Goal: Task Accomplishment & Management: Complete application form

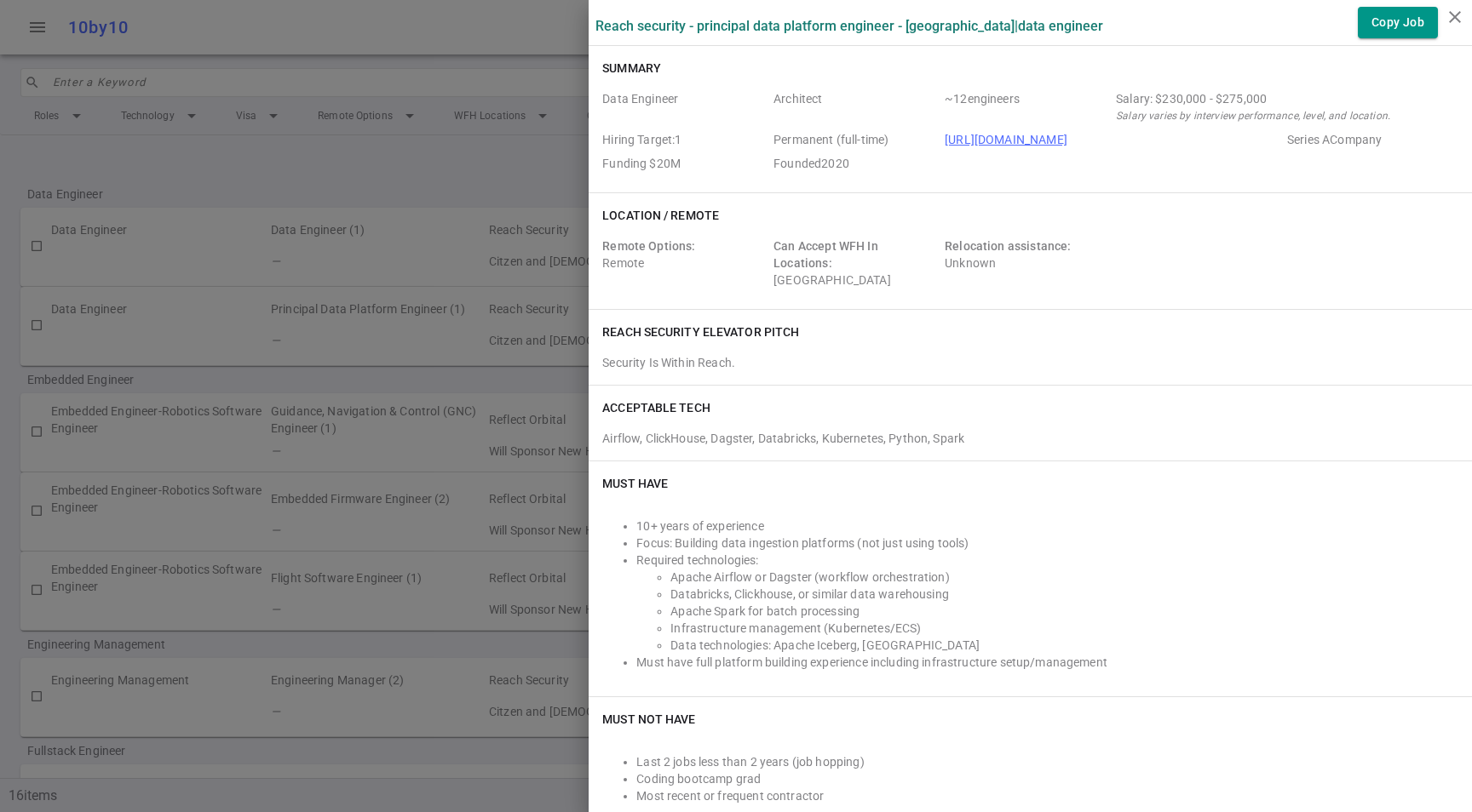
click at [401, 180] on div at bounding box center [736, 406] width 1472 height 812
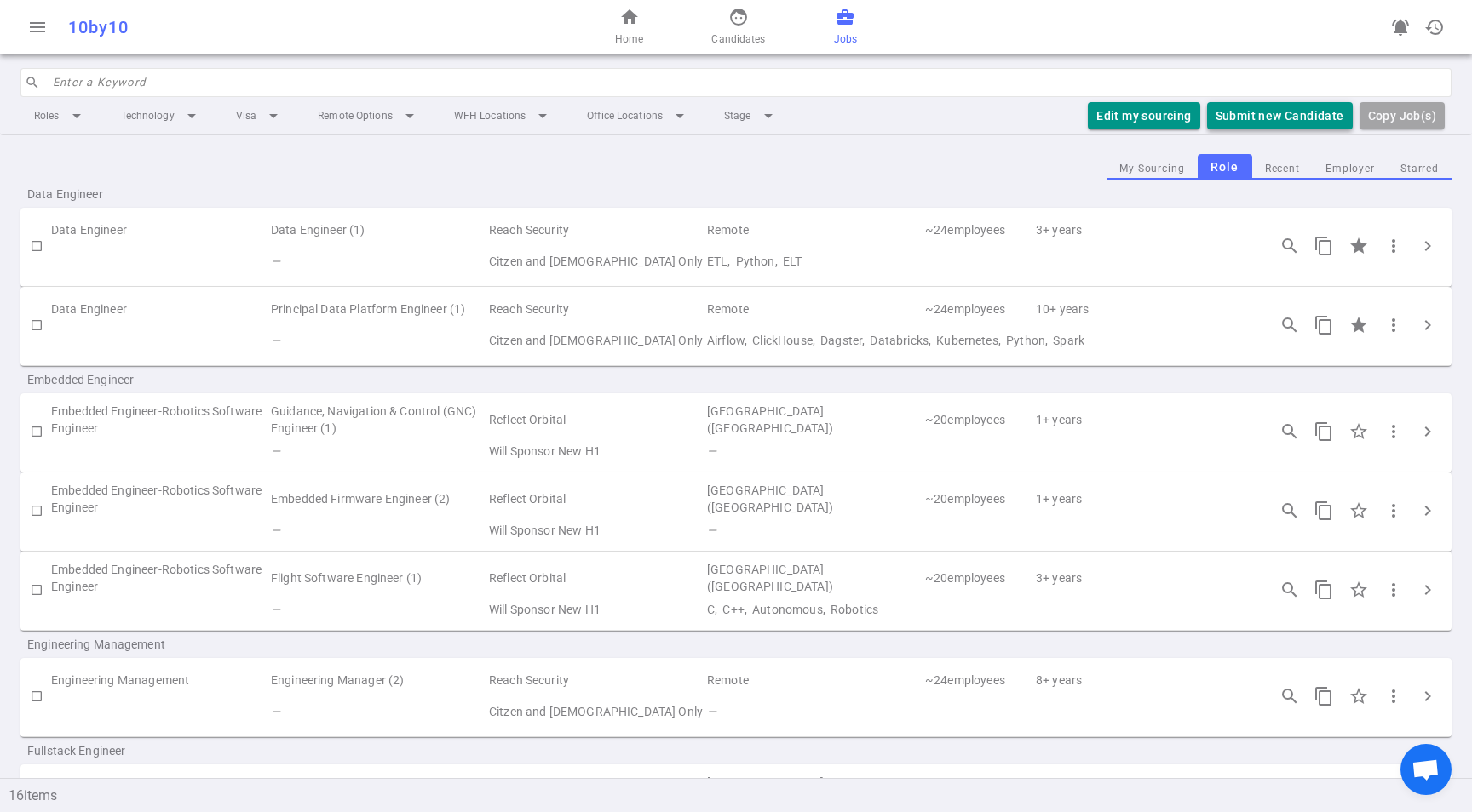
click at [1281, 116] on button "Submit new Candidate" at bounding box center [1280, 117] width 146 height 28
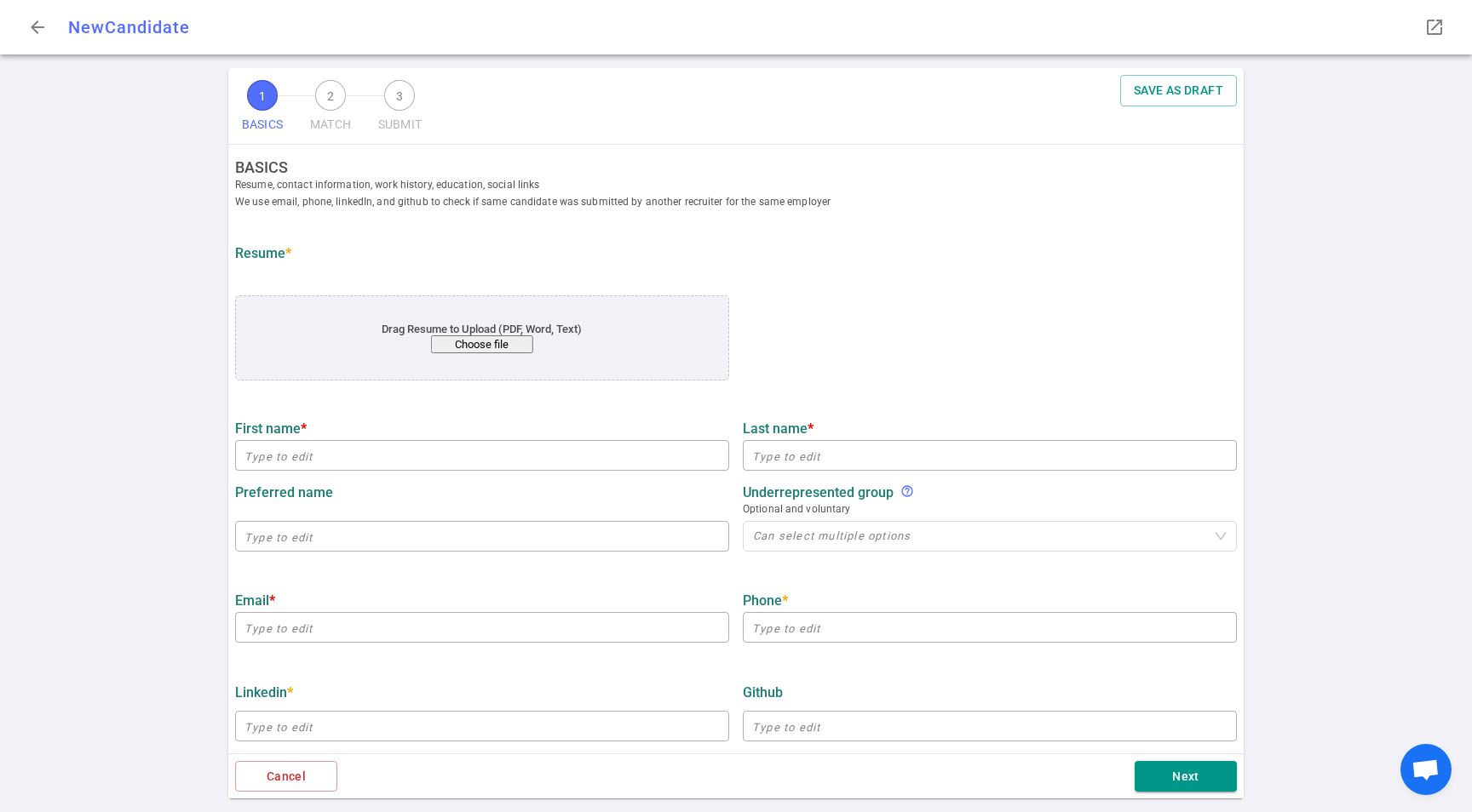
click at [483, 341] on button "Choose file" at bounding box center [482, 344] width 102 height 18
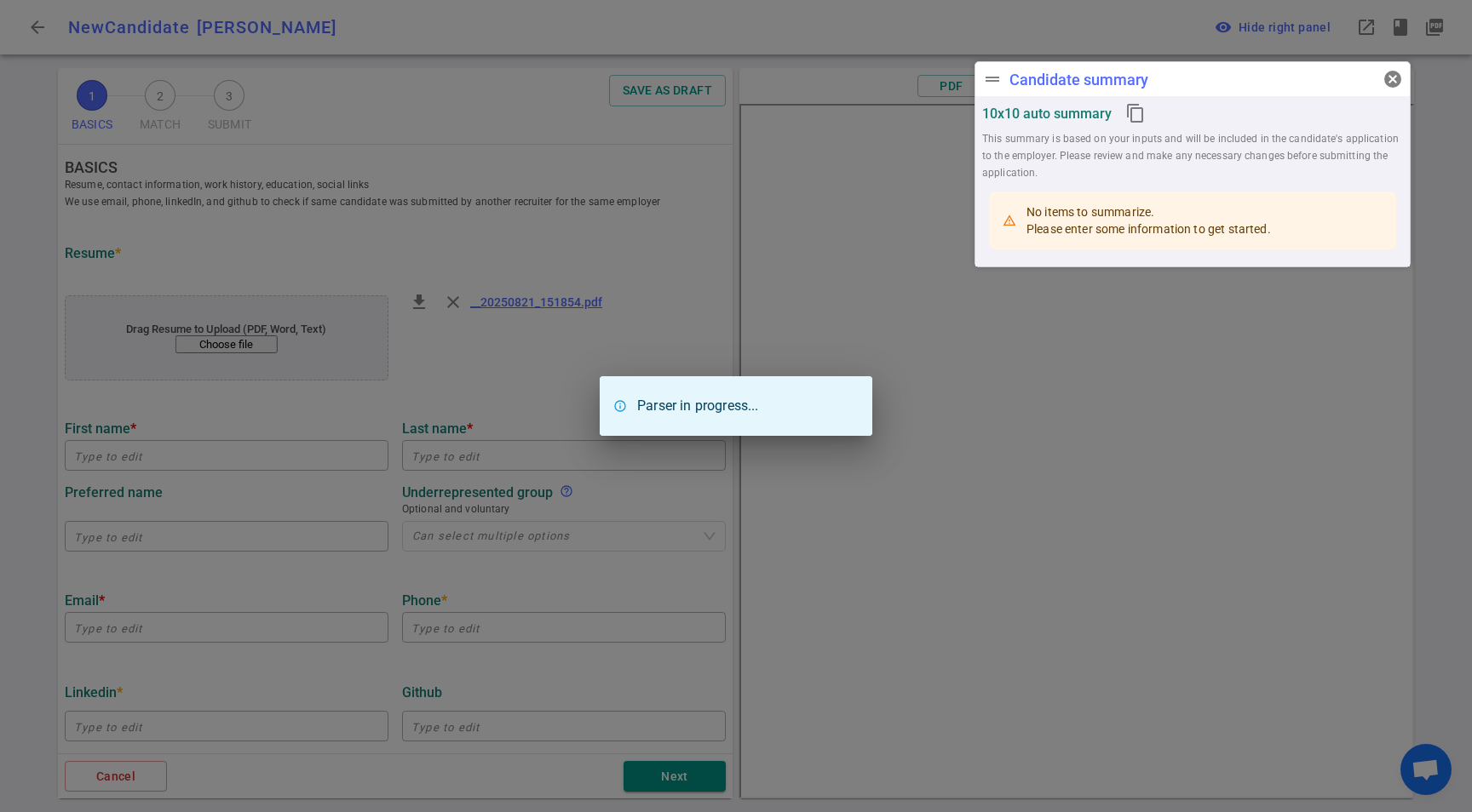
type input "Lina"
type input "Chen"
type input "linachen.uiuc@gmail.com"
type input "+1 617-319-6048"
type input "Stealth Mode Healthcare Startup"
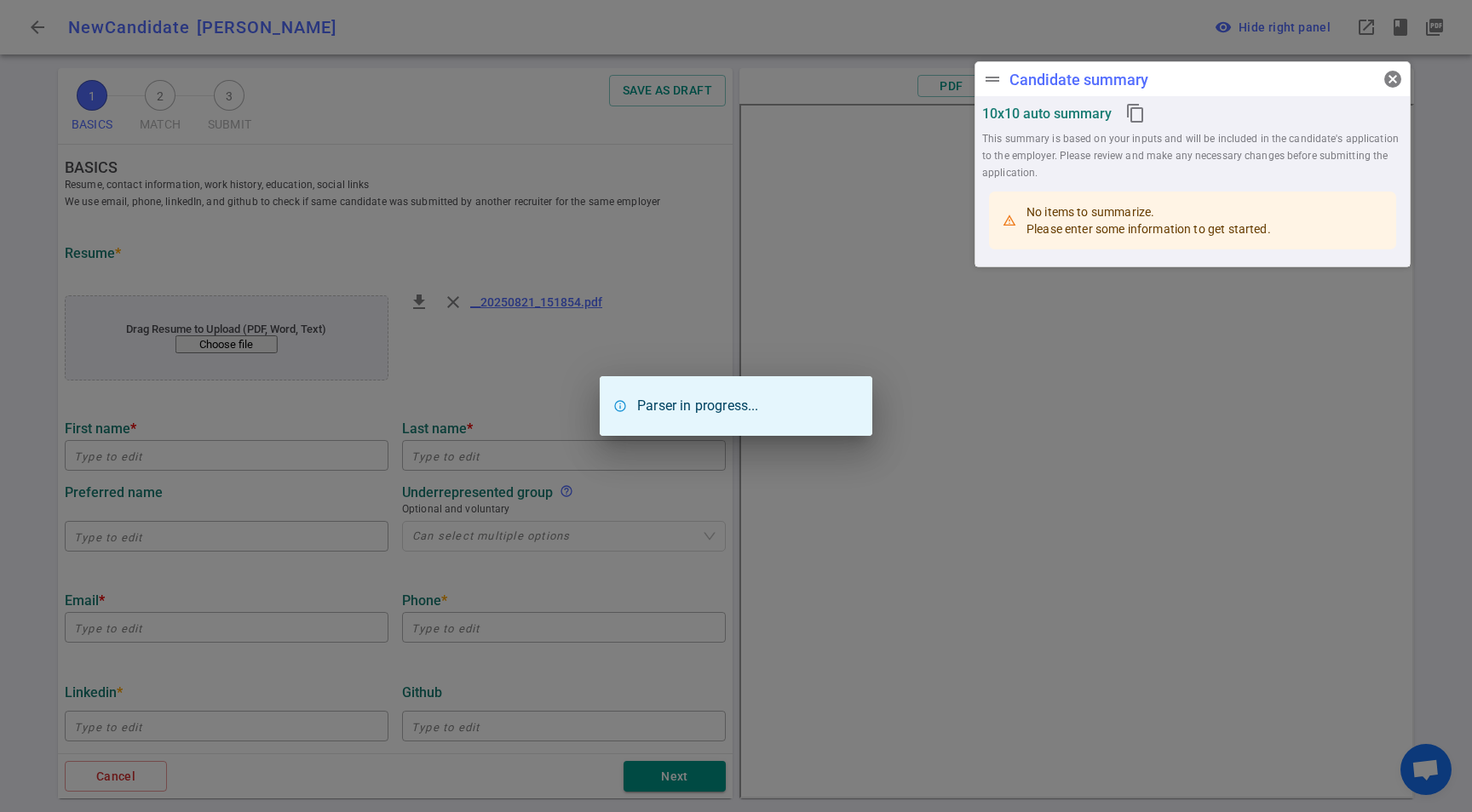
type textarea "Founder"
type input "13.3"
type input "Boston University"
type input "Computational Chemistry"
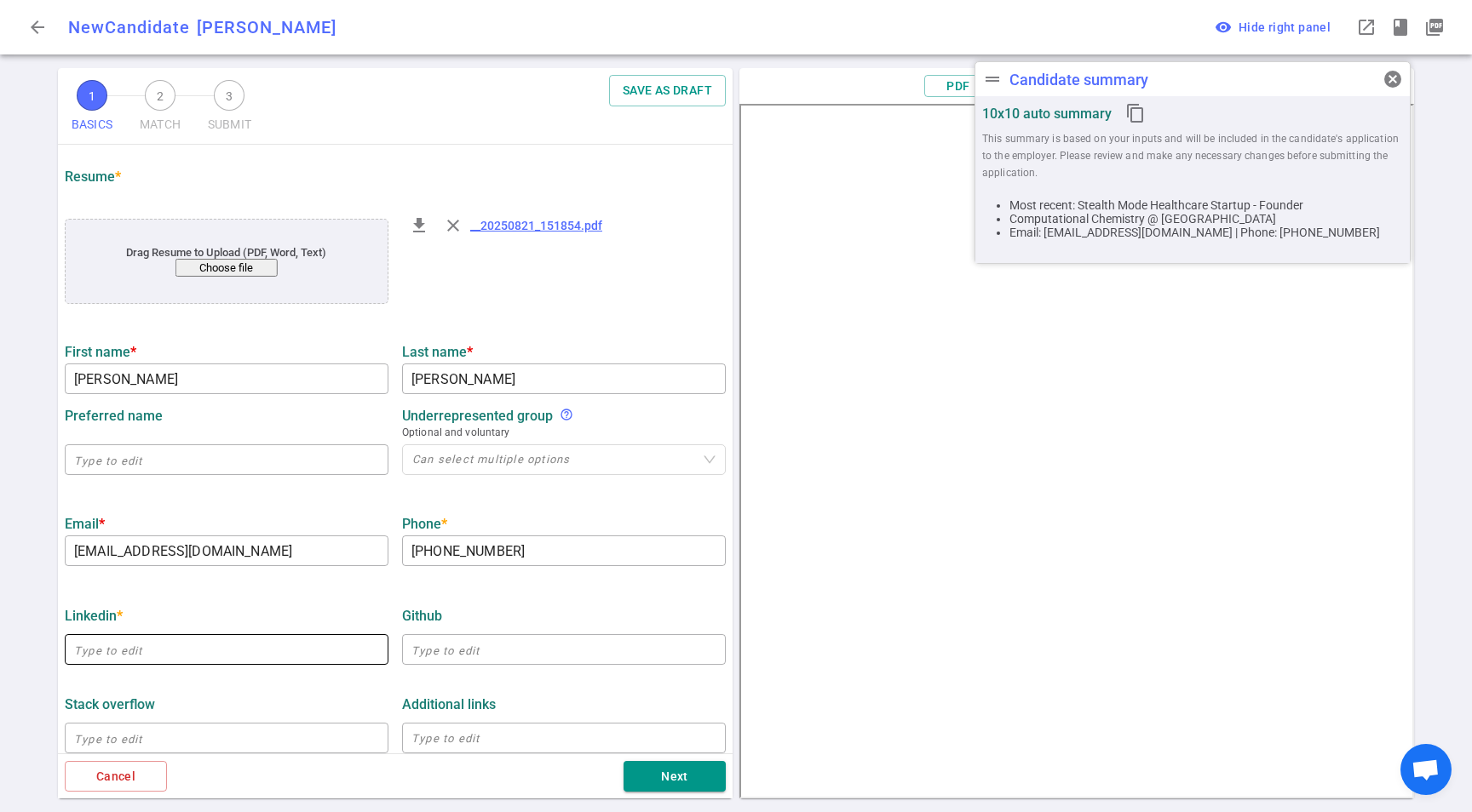
scroll to position [252, 0]
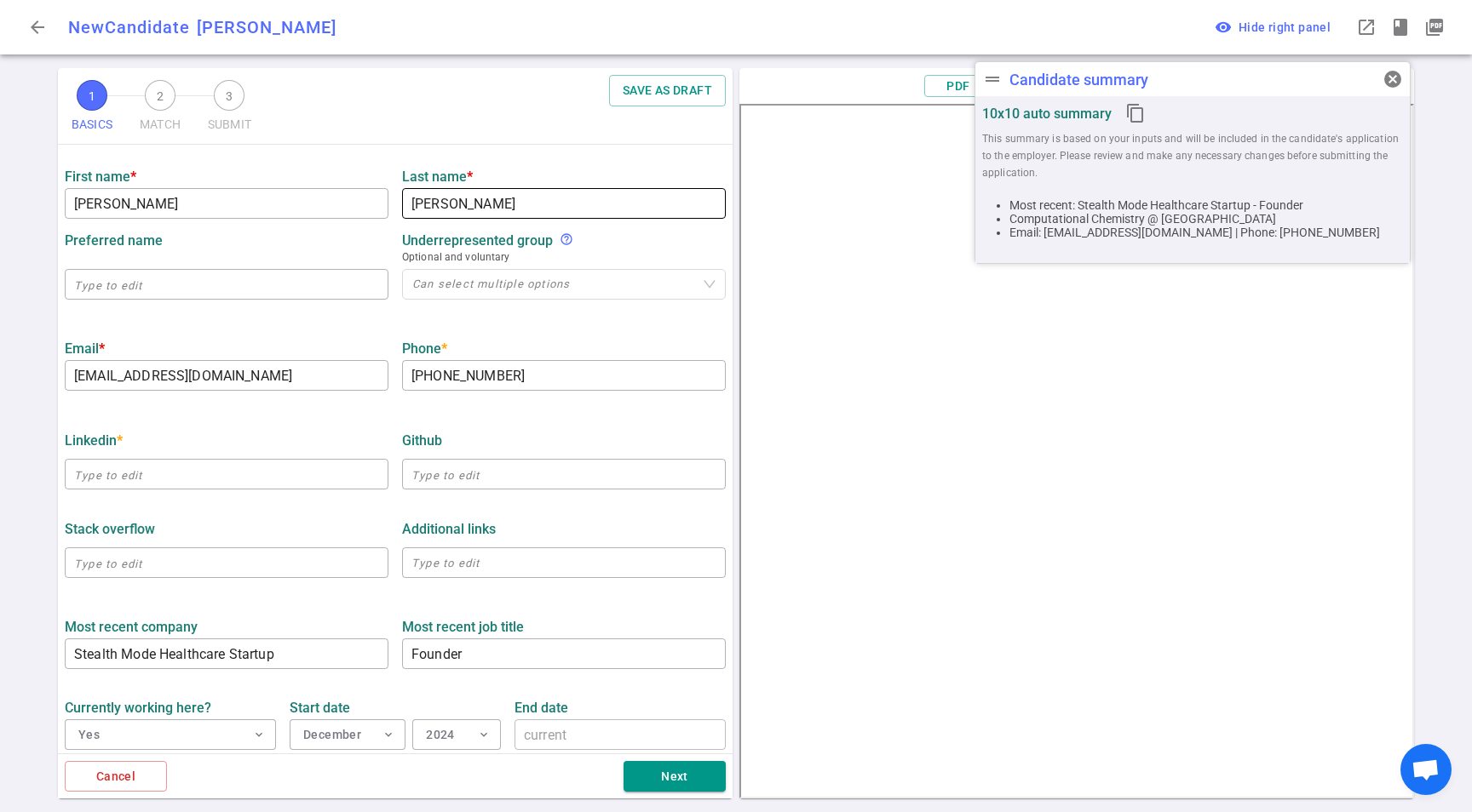
drag, startPoint x: 466, startPoint y: 126, endPoint x: 409, endPoint y: 192, distance: 87.2
click at [466, 126] on div "1 BASICS 2 MATCH 3 SUBMIT SAVE AS DRAFT" at bounding box center [396, 106] width 675 height 77
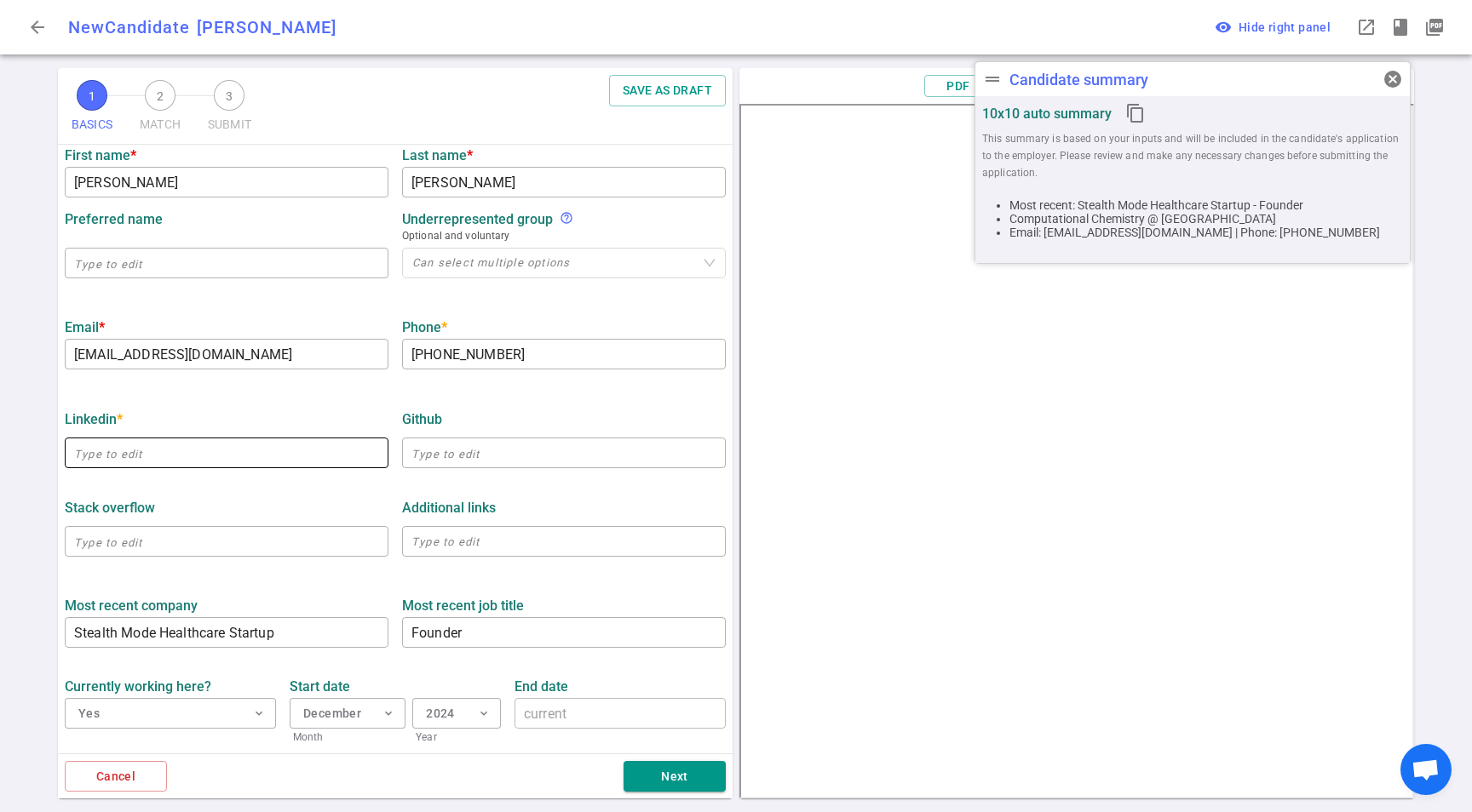
scroll to position [284, 0]
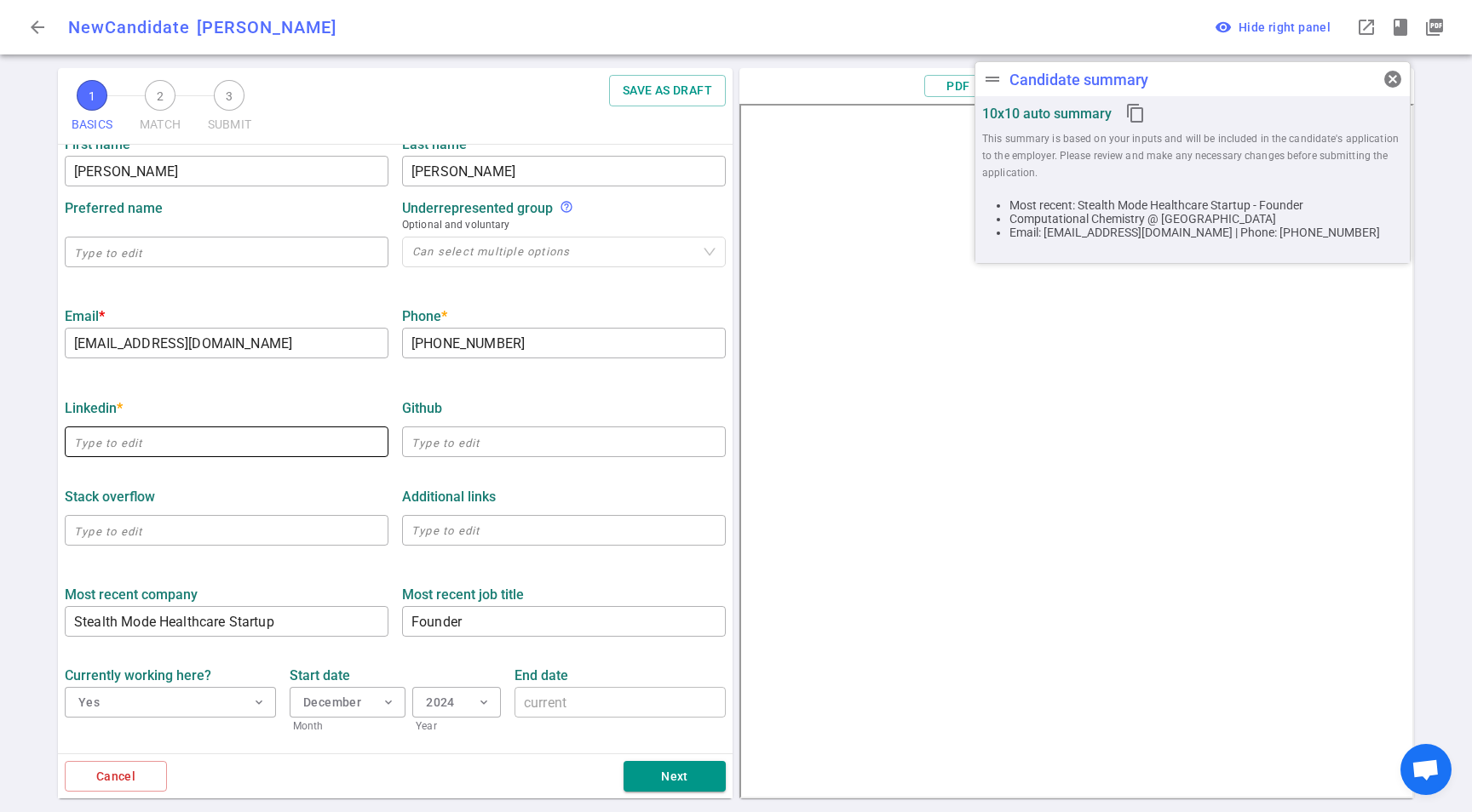
drag, startPoint x: 298, startPoint y: 446, endPoint x: 311, endPoint y: 444, distance: 13.2
click at [298, 446] on input "text" at bounding box center [226, 441] width 324 height 27
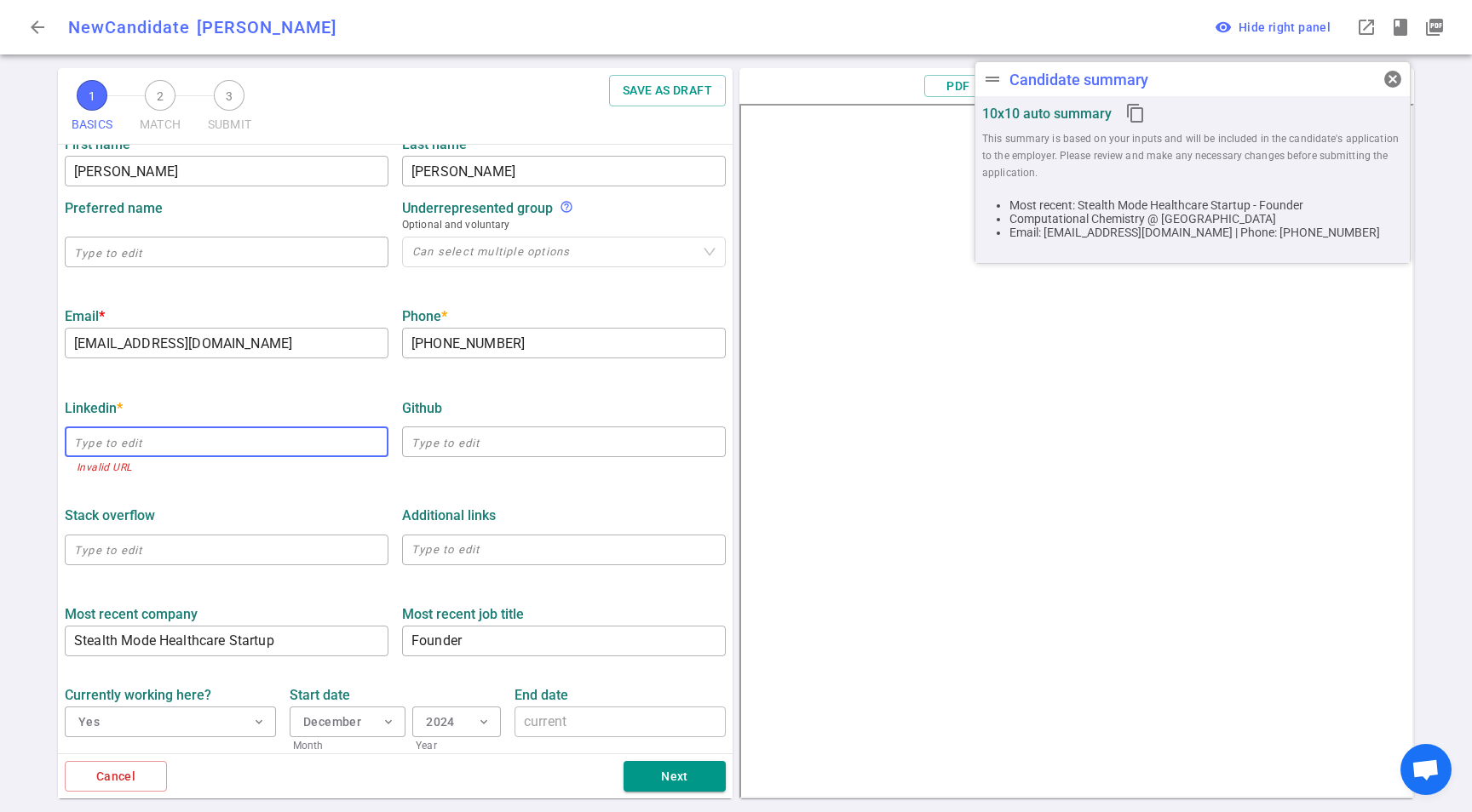
paste input "https://www.linkedin.com/in/linachen2012"
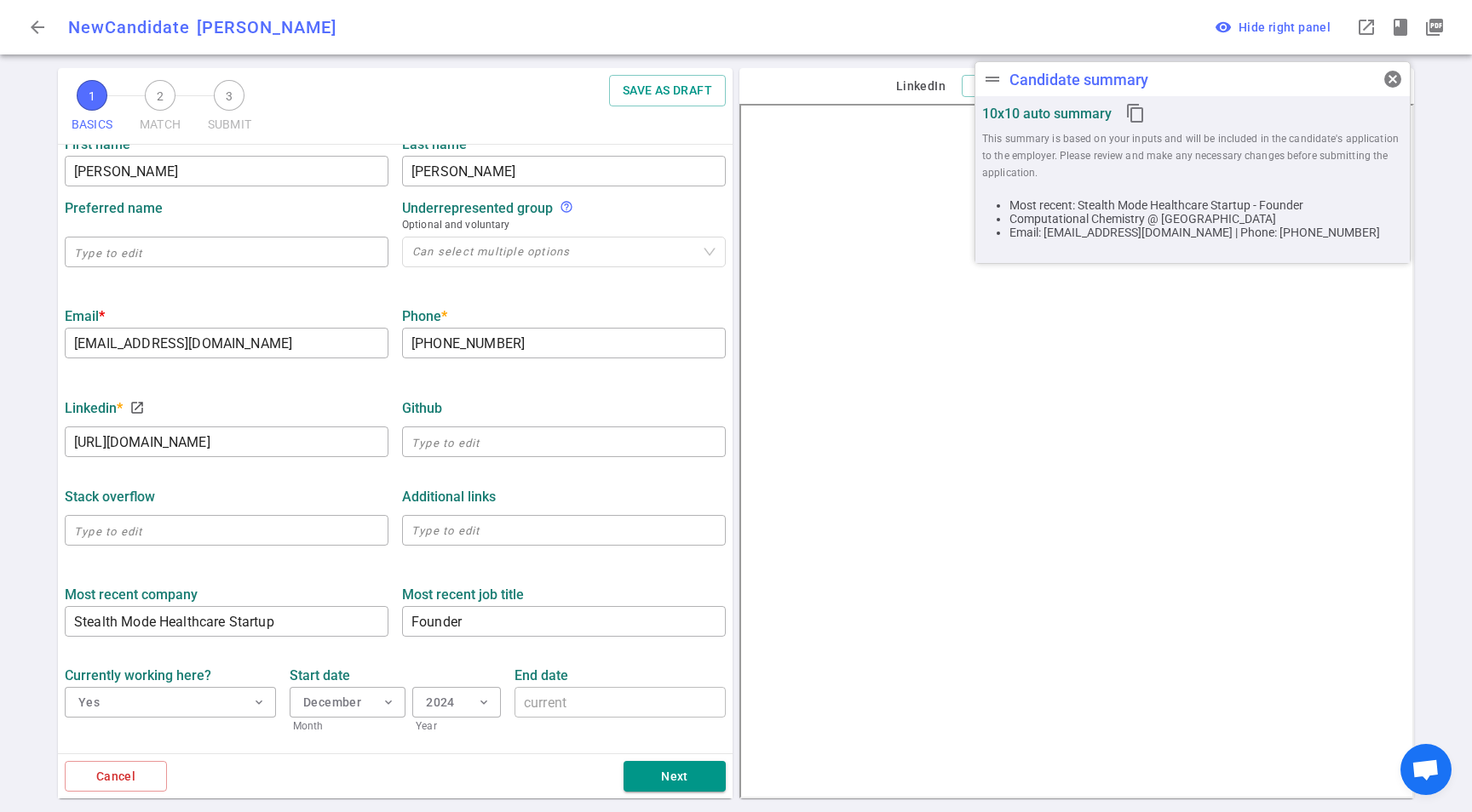
type input "https://www.linkedin.com/in/linachen2012"
click at [219, 402] on div "LinkedIn * launch" at bounding box center [226, 408] width 324 height 16
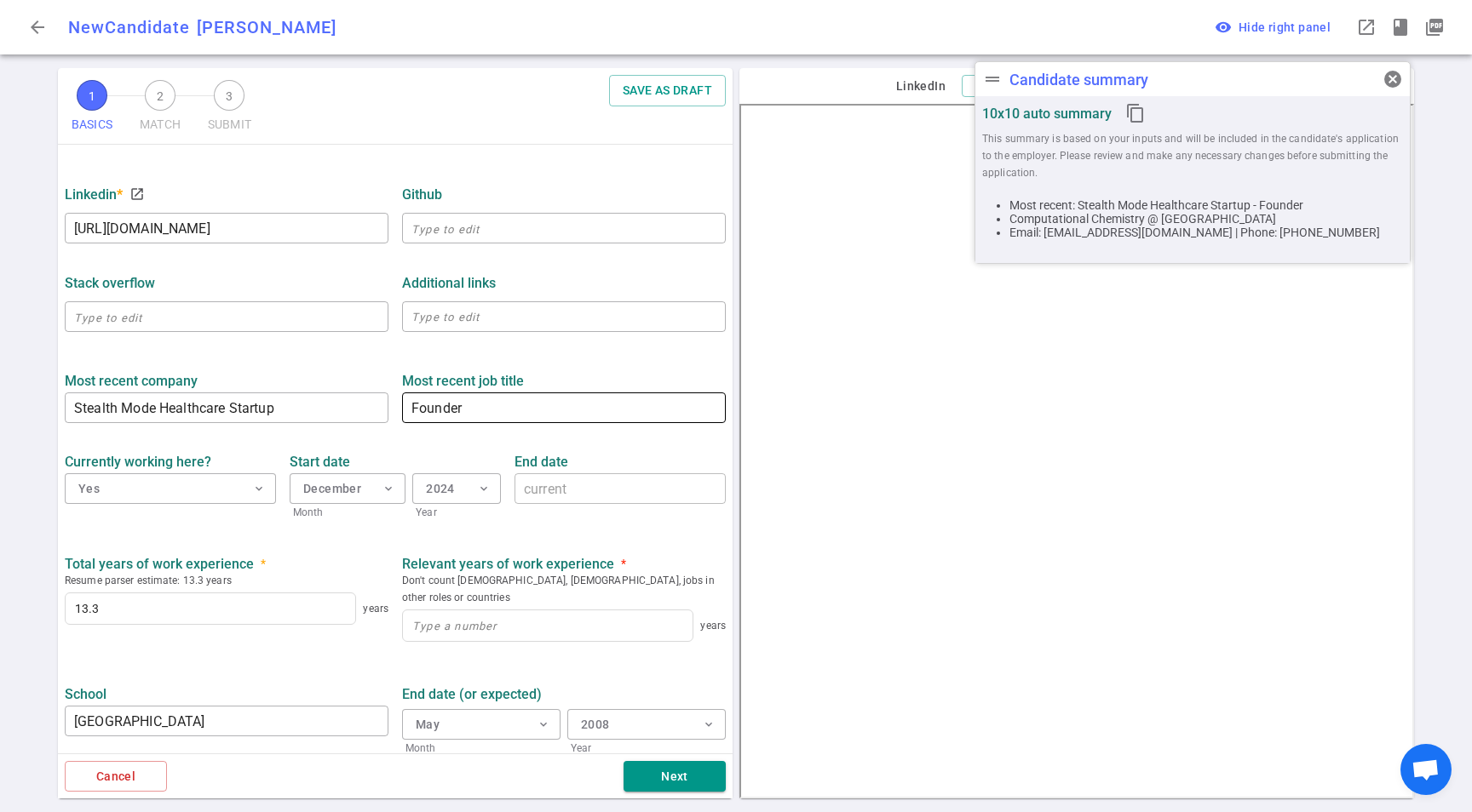
scroll to position [520, 0]
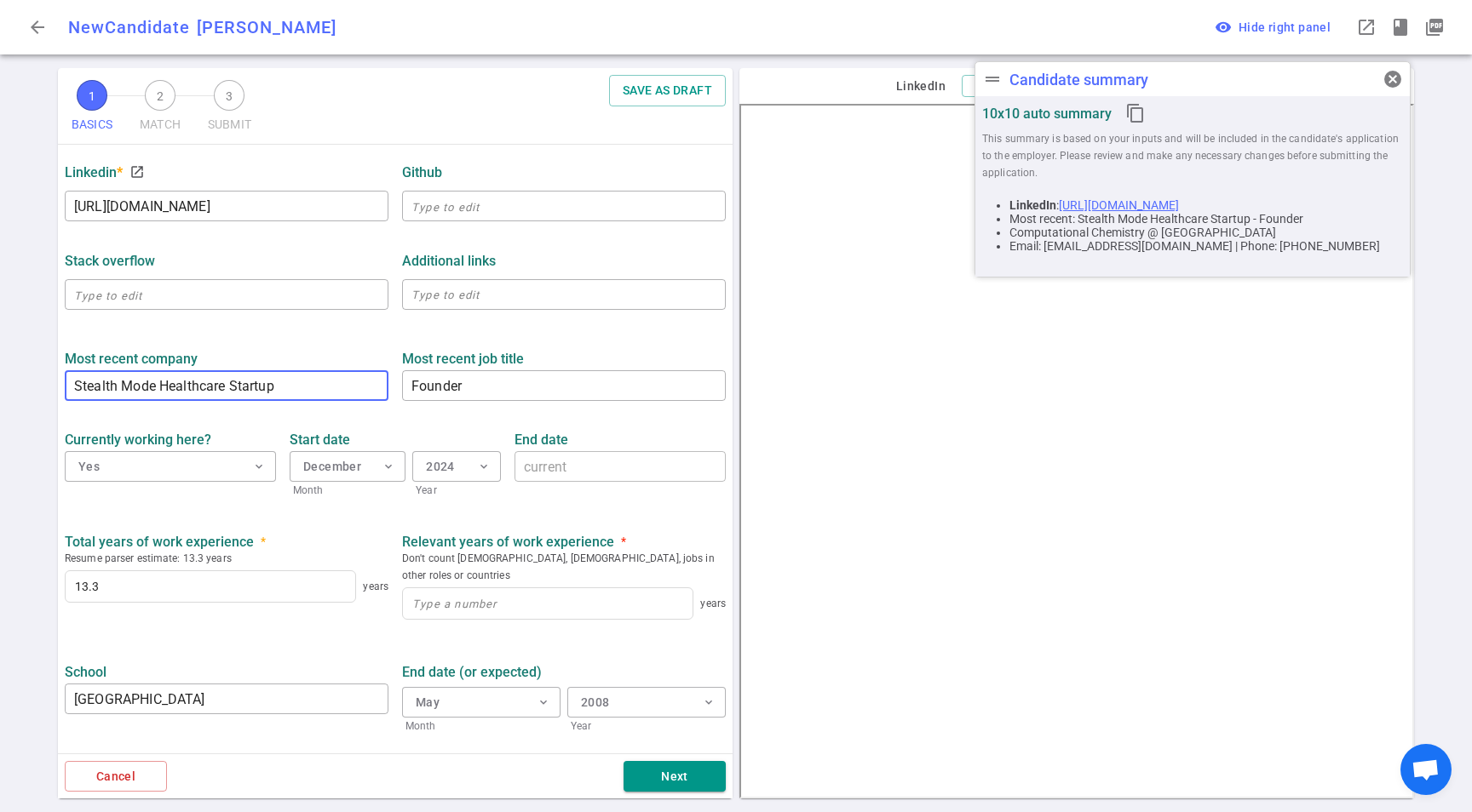
click at [213, 387] on input "Stealth Mode Healthcare Startup" at bounding box center [226, 385] width 324 height 27
click at [212, 388] on input "Stealth Mode Healthcare Startup" at bounding box center [226, 385] width 324 height 27
click at [364, 388] on input "Stealth Mode Healthcare Startup" at bounding box center [226, 385] width 324 height 27
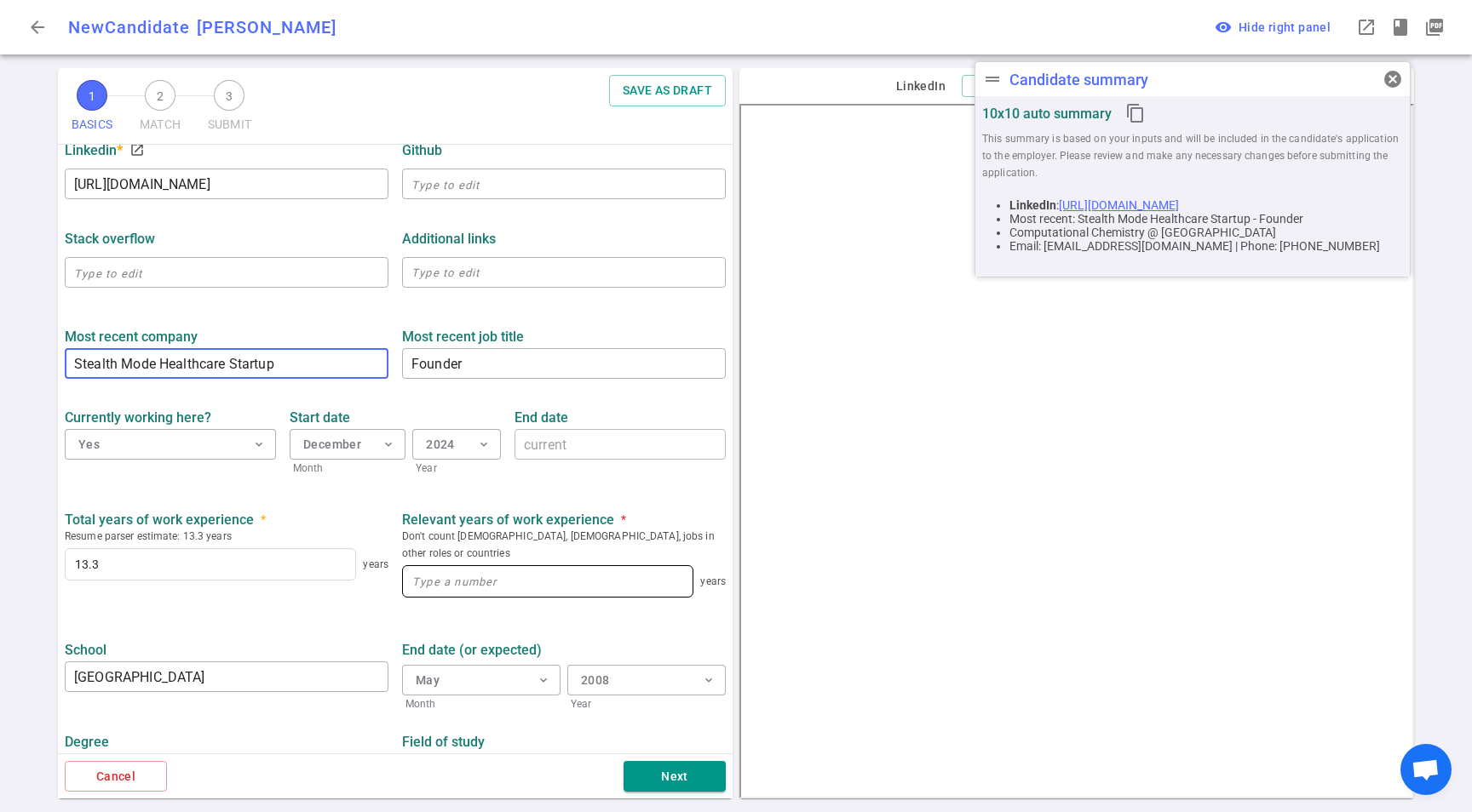
click at [508, 581] on div at bounding box center [547, 581] width 291 height 33
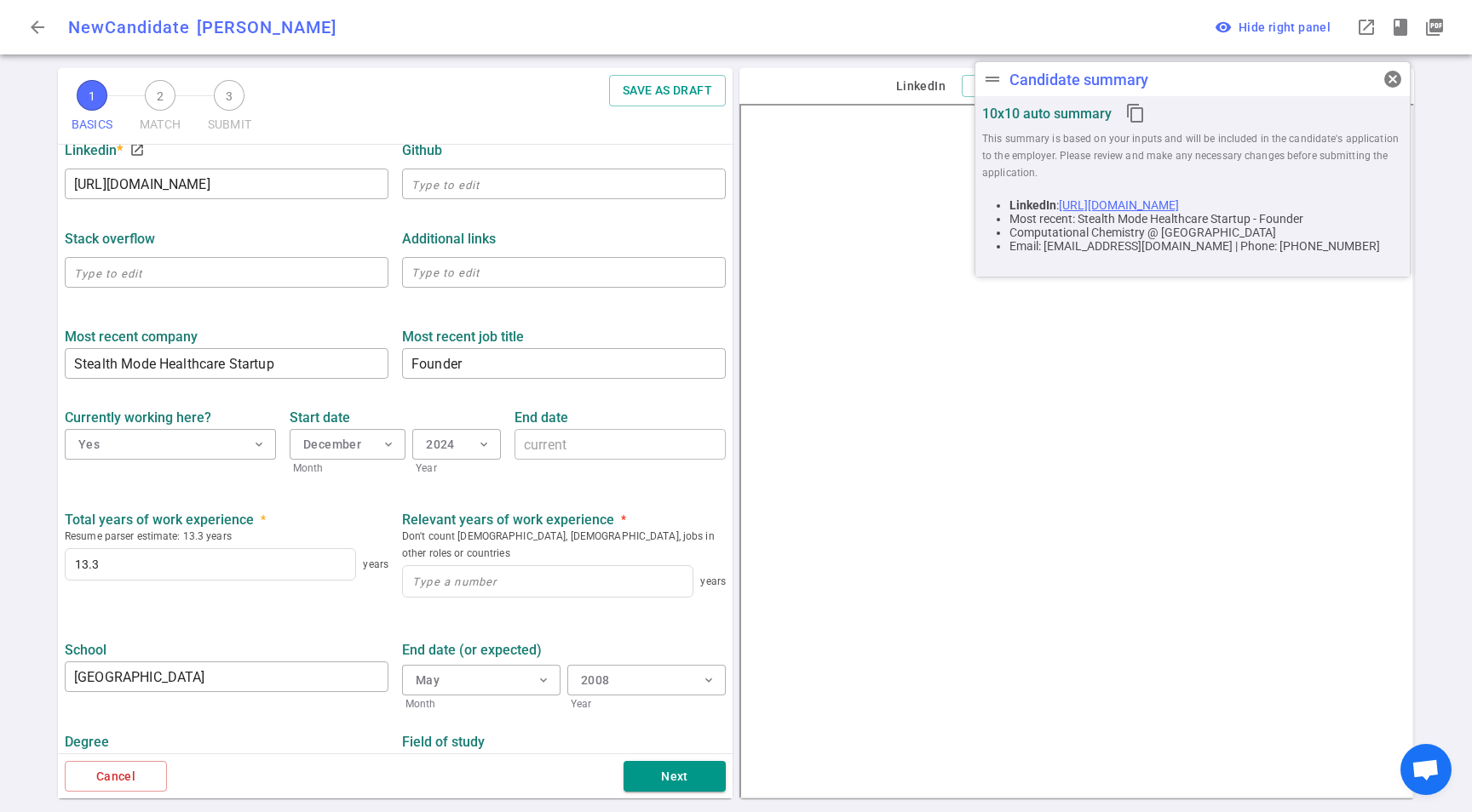
scroll to position [564, 0]
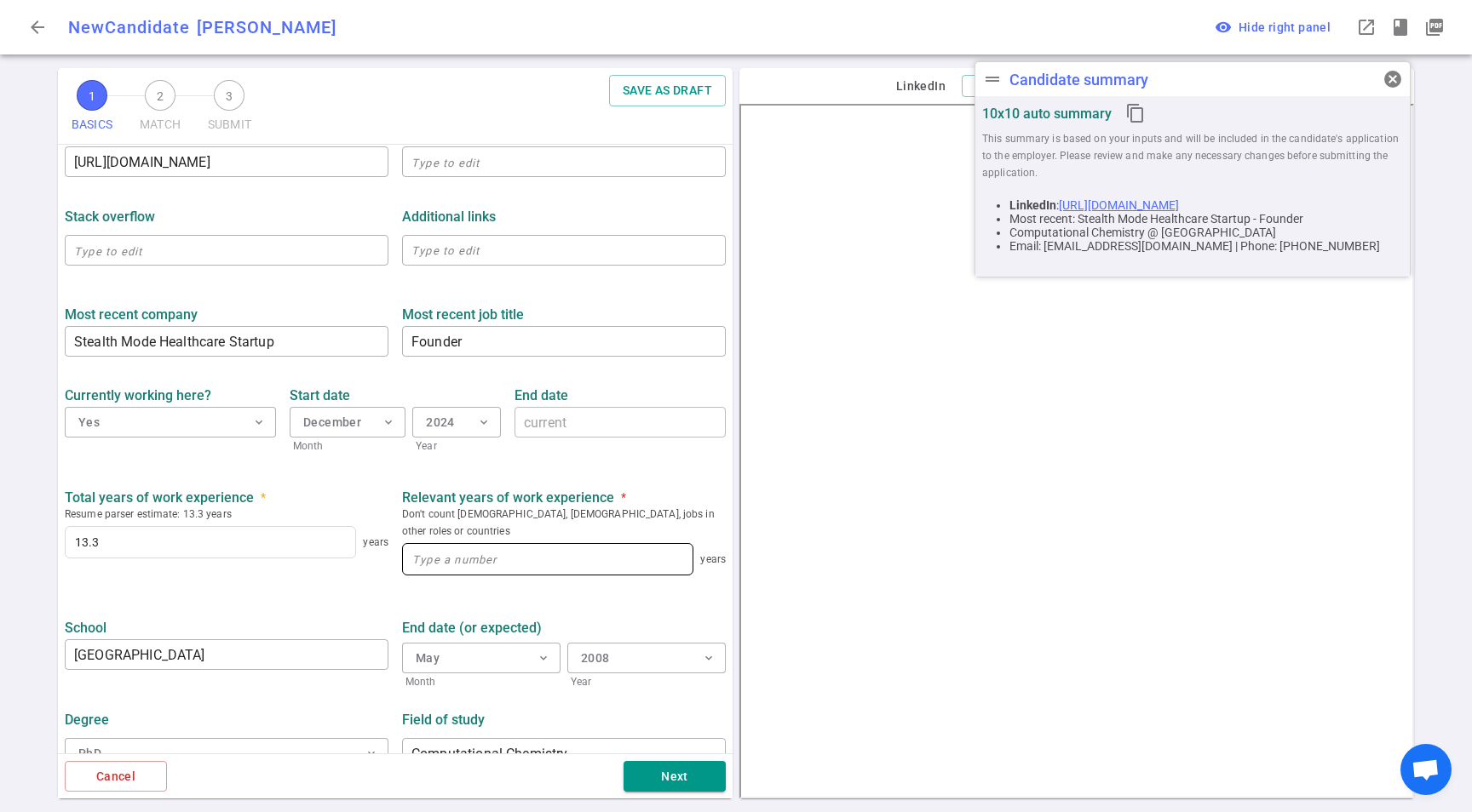
click at [458, 559] on div at bounding box center [547, 559] width 291 height 33
click at [471, 545] on input at bounding box center [547, 559] width 290 height 31
type input "13.3"
click at [291, 579] on ul "BASICS Resume, contact information, work history, education, social links We us…" at bounding box center [396, 180] width 675 height 1199
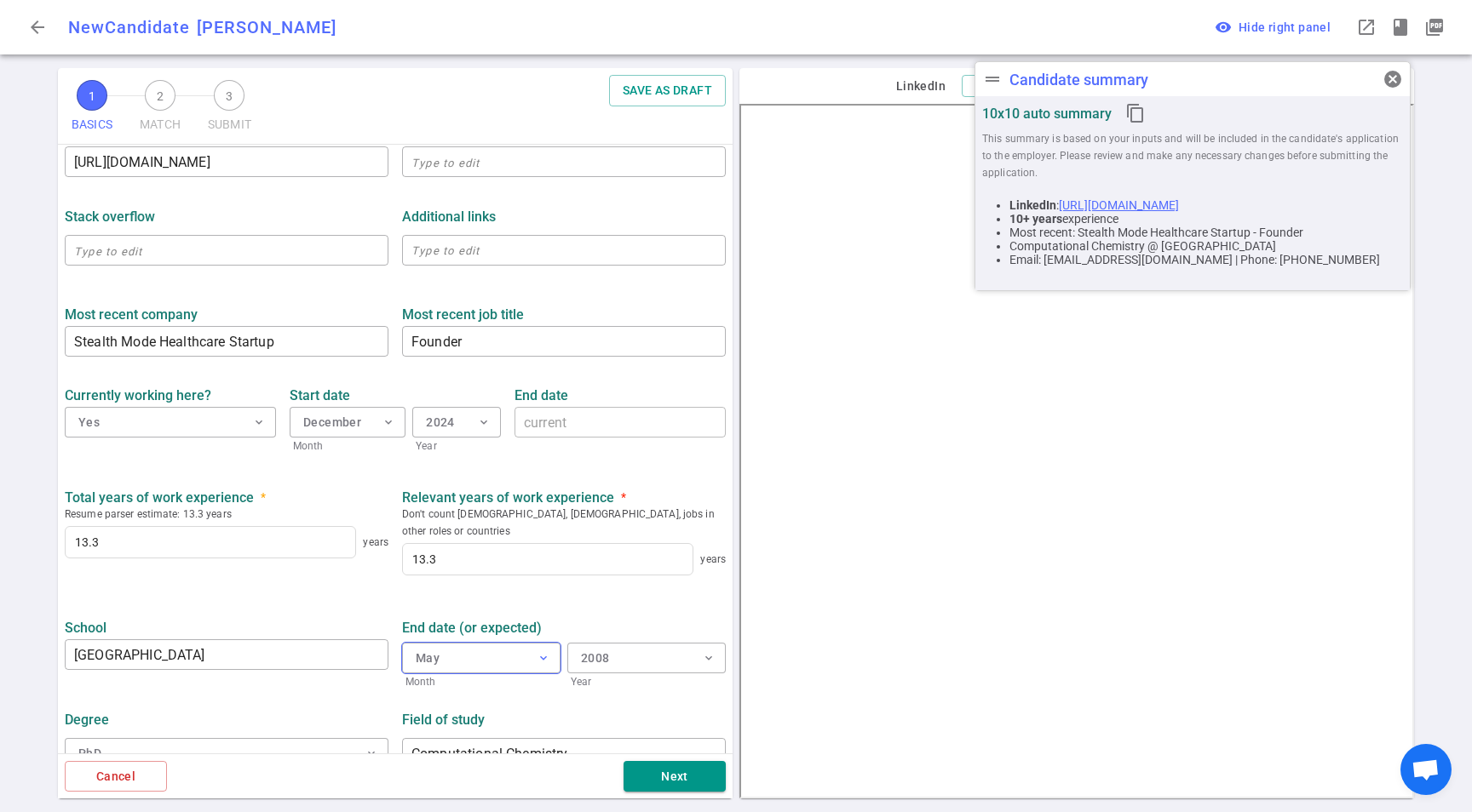
scroll to position [574, 0]
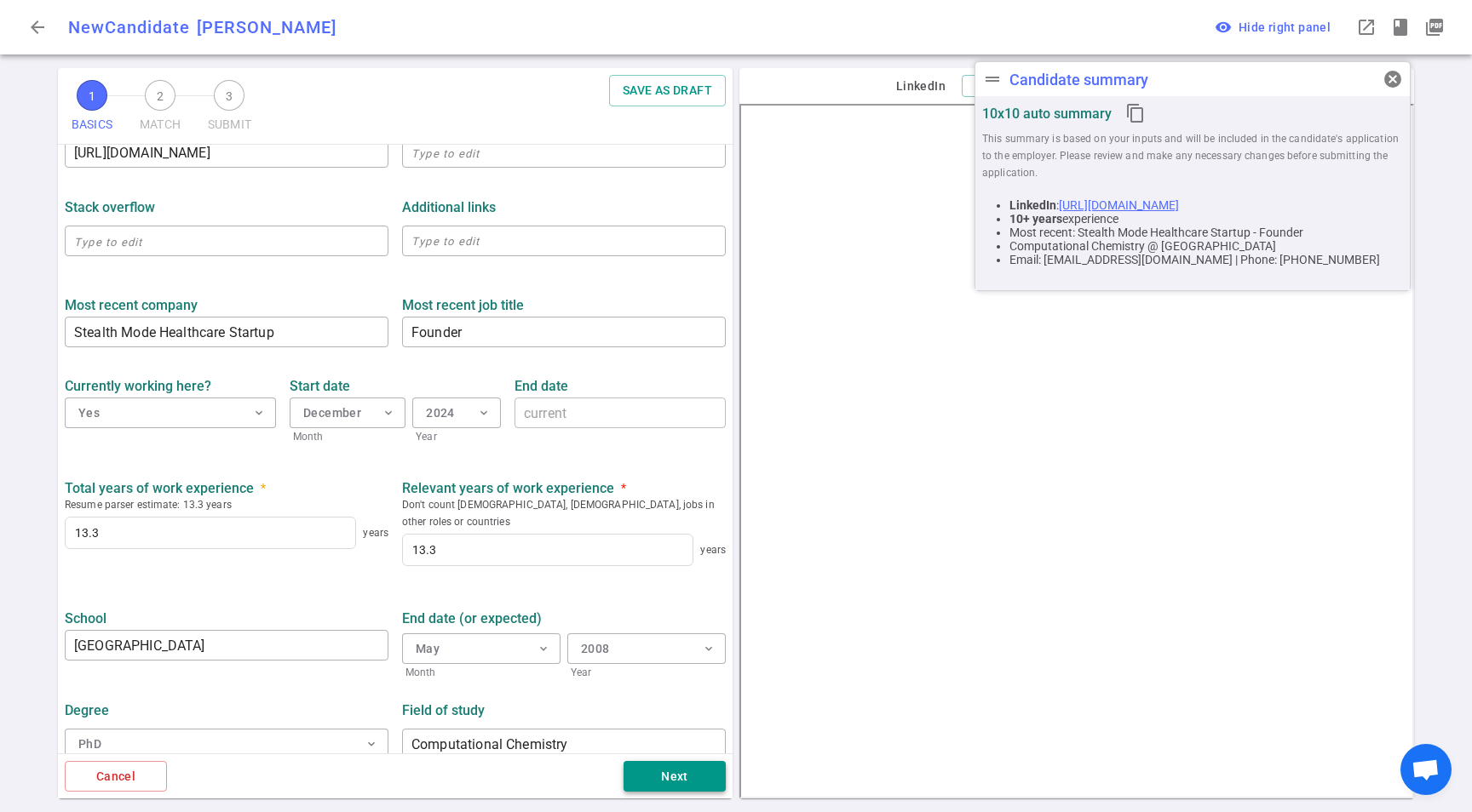
click at [716, 790] on button "Next" at bounding box center [675, 777] width 102 height 32
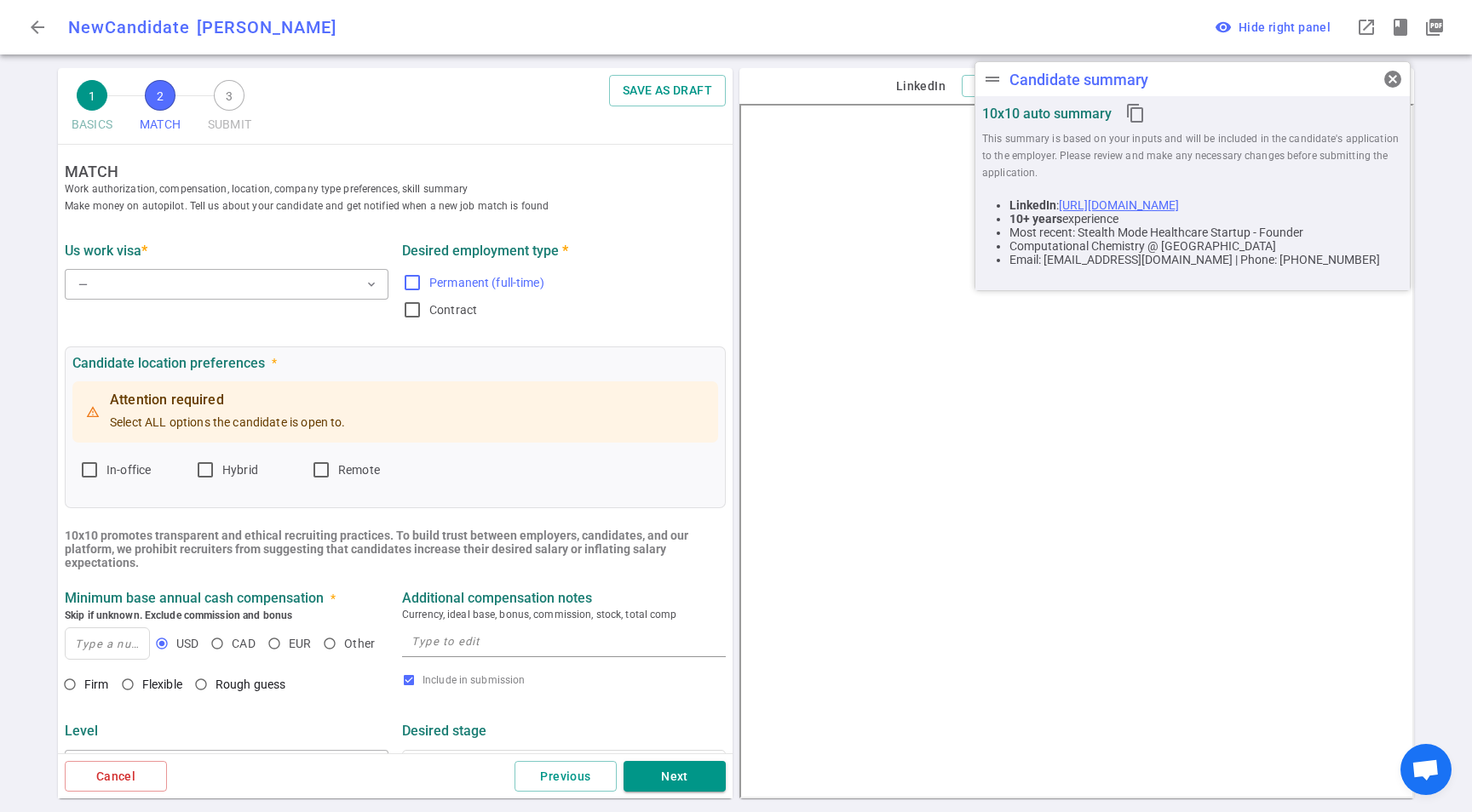
scroll to position [0, 0]
click at [233, 306] on div "US work visa * — expand_more" at bounding box center [227, 283] width 337 height 92
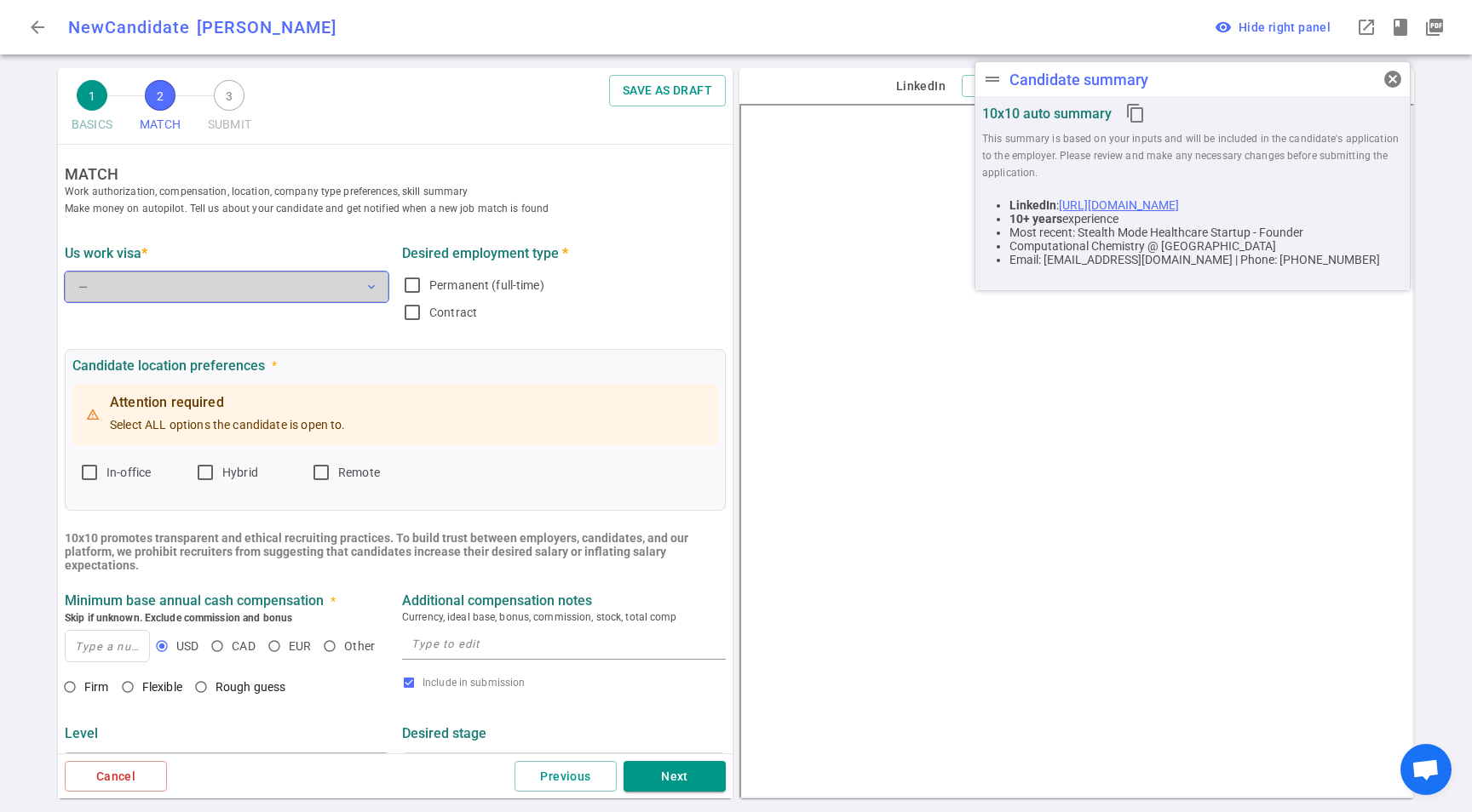
click at [252, 282] on button "— expand_more" at bounding box center [226, 287] width 324 height 31
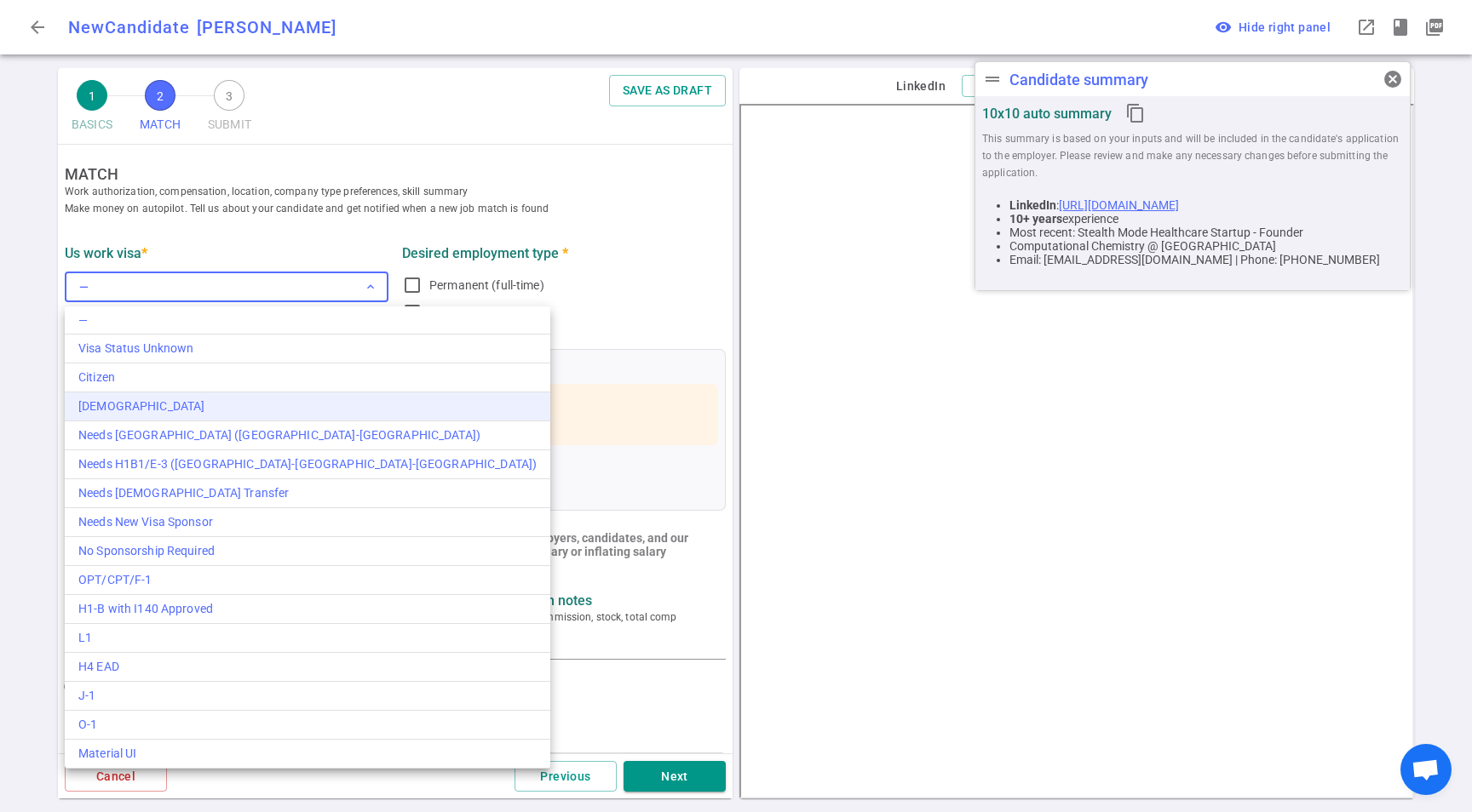
click at [147, 396] on li "[DEMOGRAPHIC_DATA]" at bounding box center [307, 407] width 486 height 29
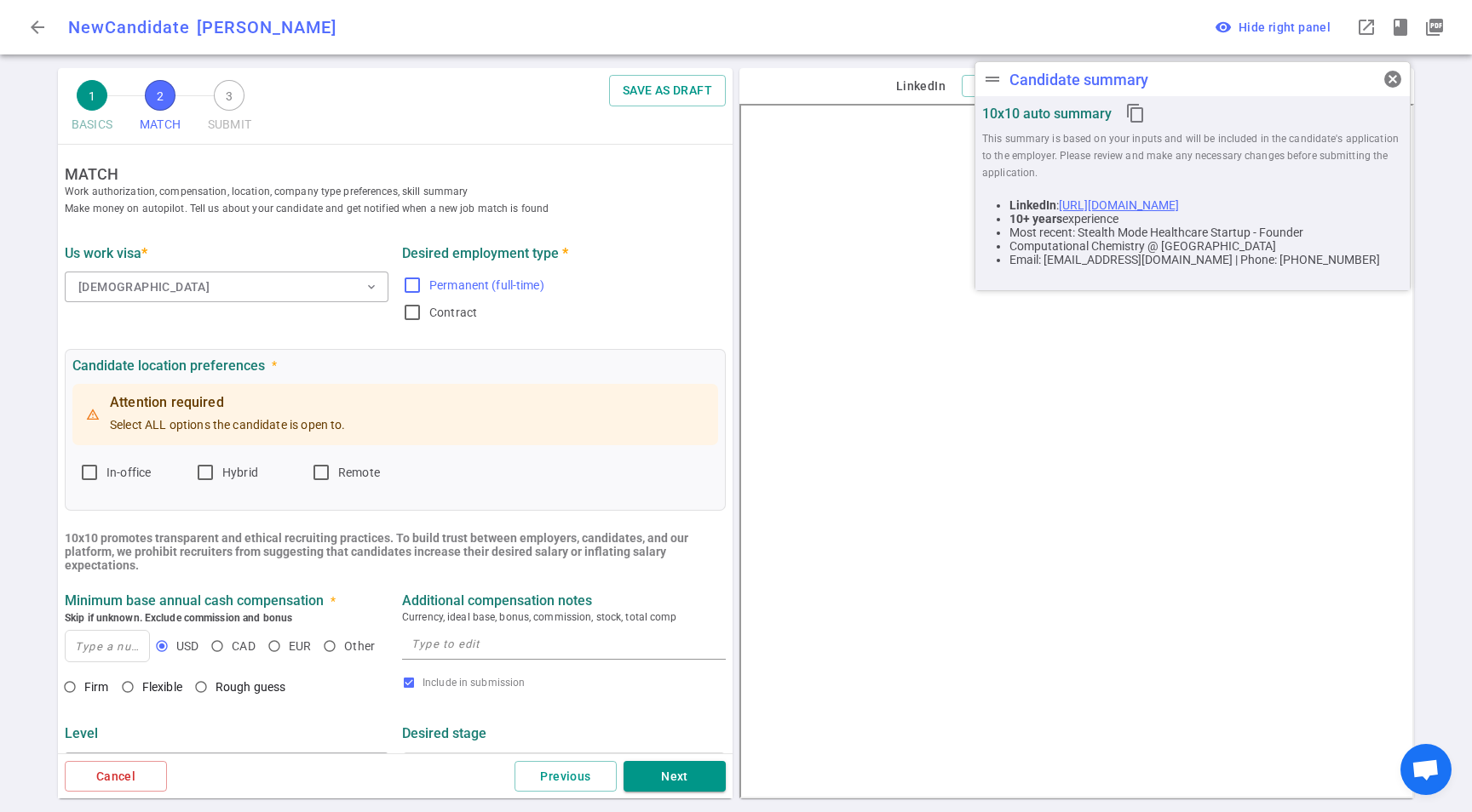
click at [487, 284] on span "Permanent (full-time)" at bounding box center [487, 284] width 115 height 13
click at [422, 284] on input "Permanent (full-time)" at bounding box center [411, 285] width 20 height 20
checkbox input "true"
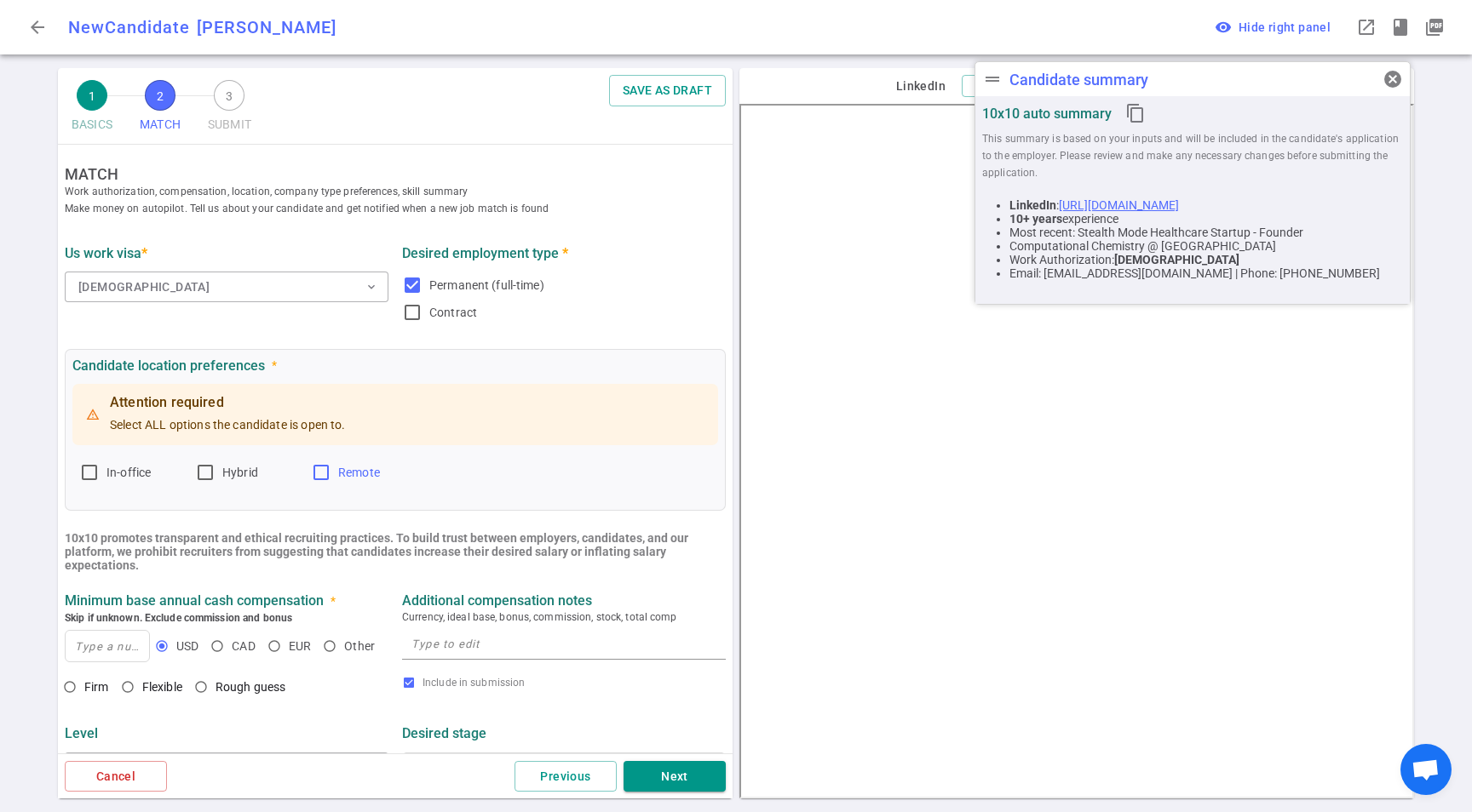
click at [334, 470] on label "Remote" at bounding box center [362, 472] width 102 height 27
click at [331, 470] on input "Remote" at bounding box center [321, 472] width 20 height 20
checkbox input "true"
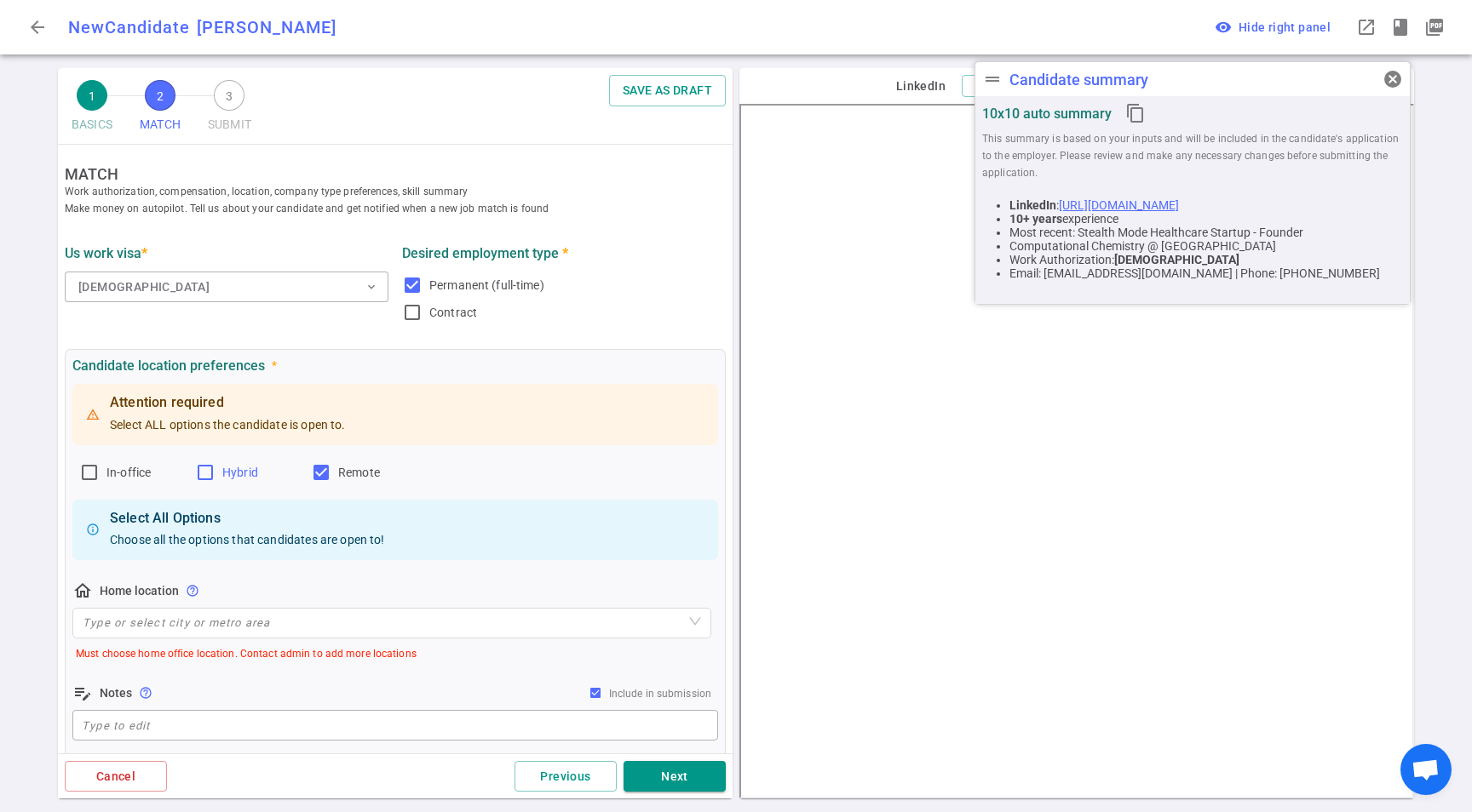
click at [223, 474] on span "Hybrid" at bounding box center [240, 472] width 36 height 13
click at [215, 474] on input "Hybrid" at bounding box center [205, 472] width 20 height 20
checkbox input "true"
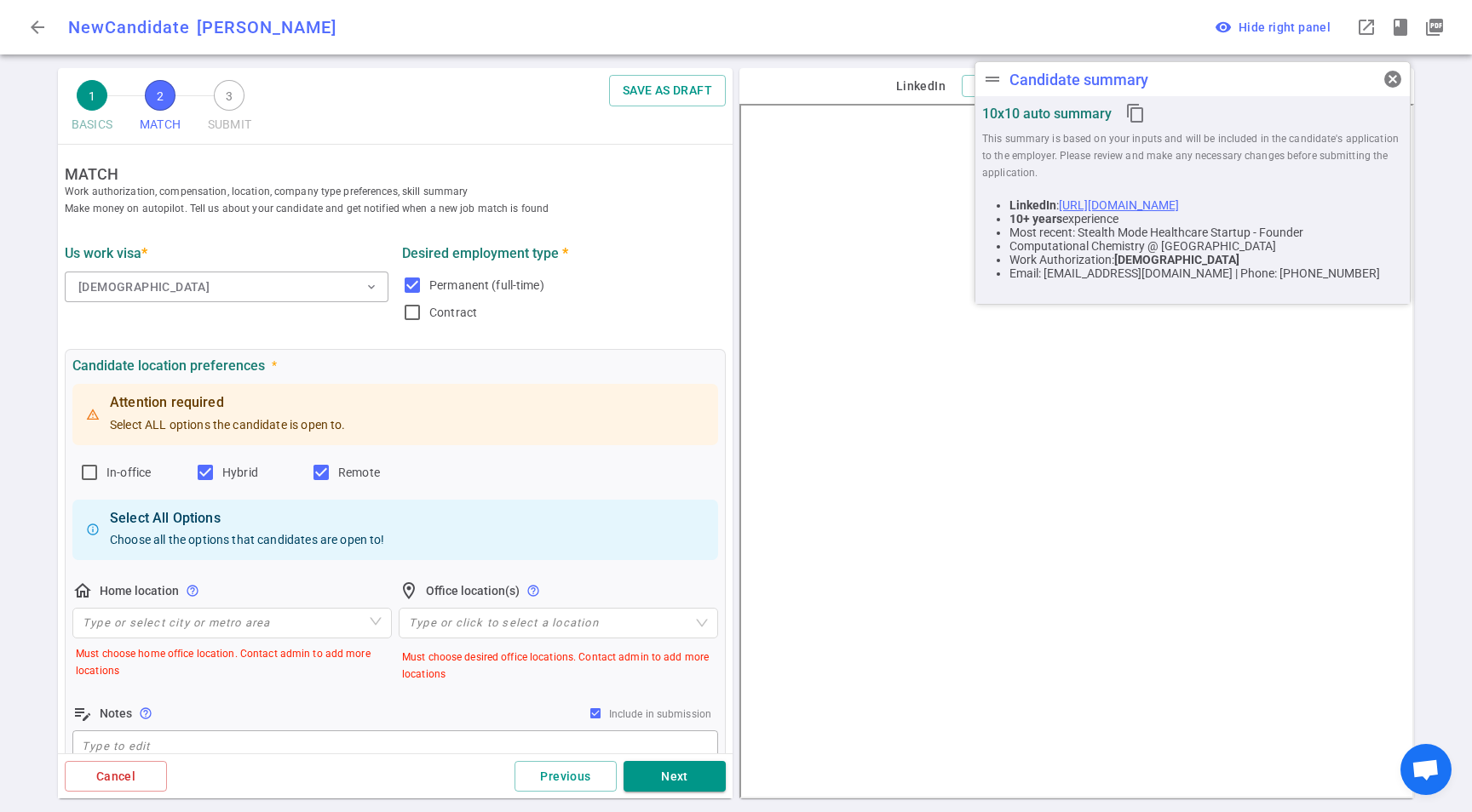
scroll to position [69, 0]
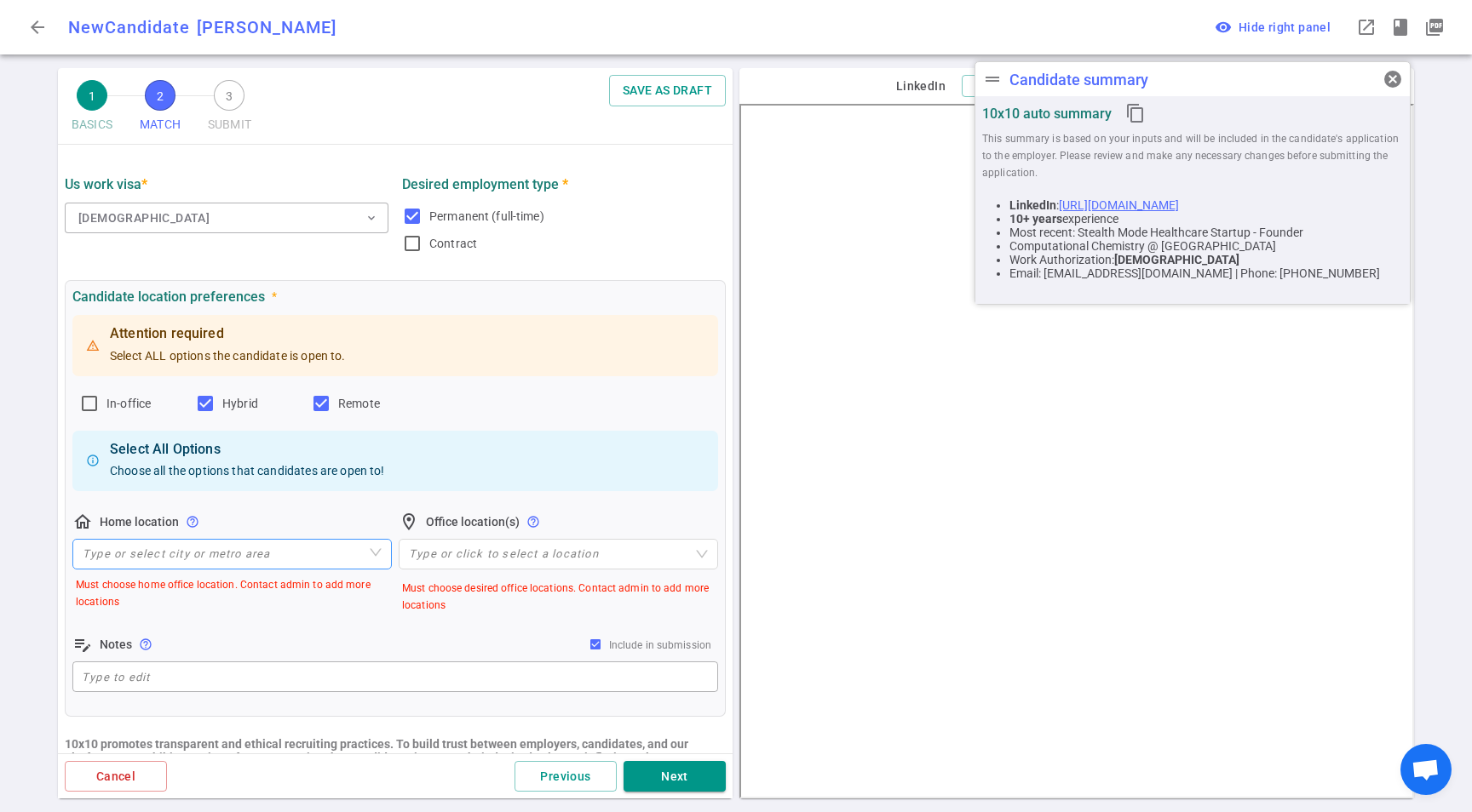
click at [323, 559] on input "search" at bounding box center [232, 553] width 299 height 29
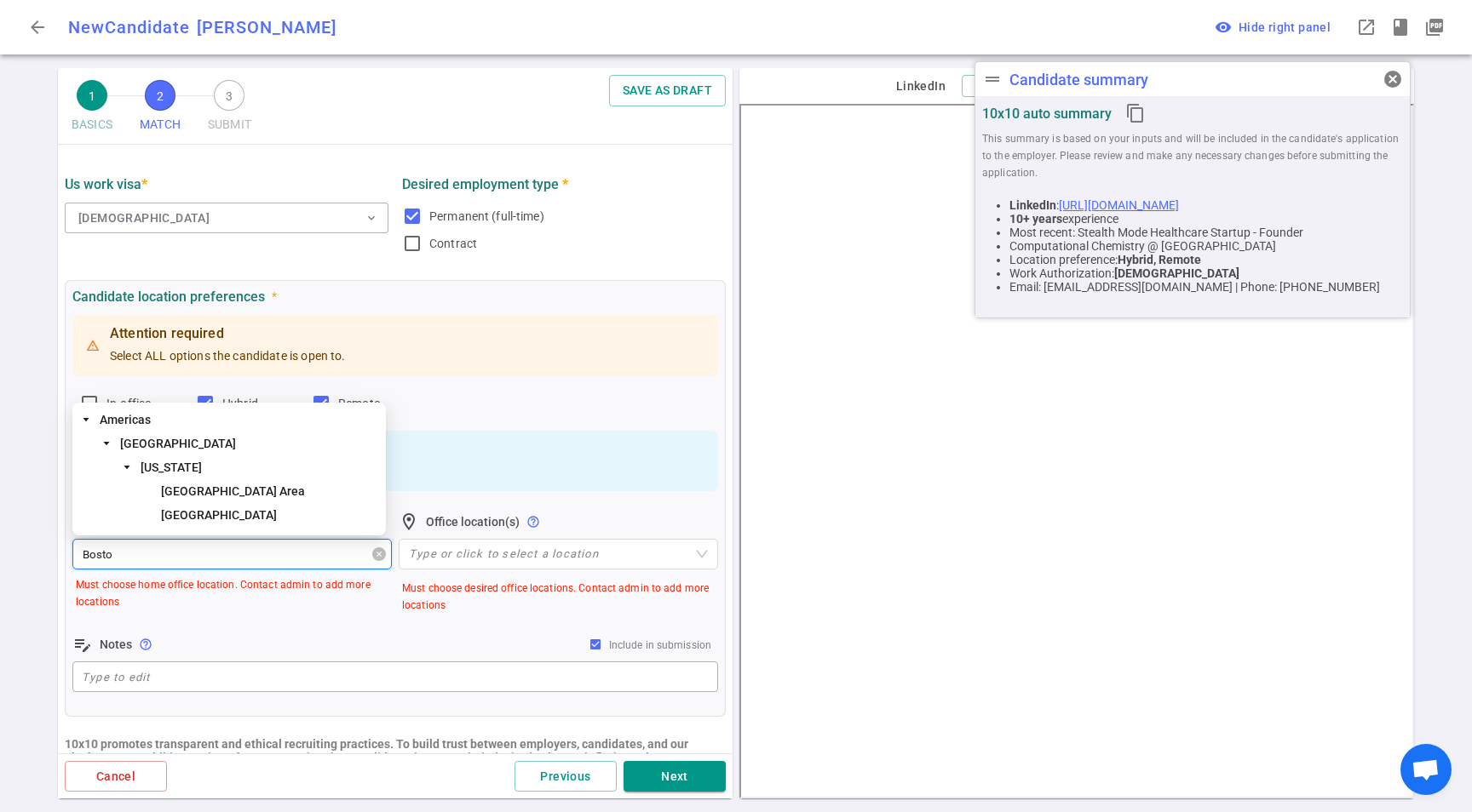
type input "Boston"
click at [175, 515] on span "Boston" at bounding box center [218, 515] width 116 height 13
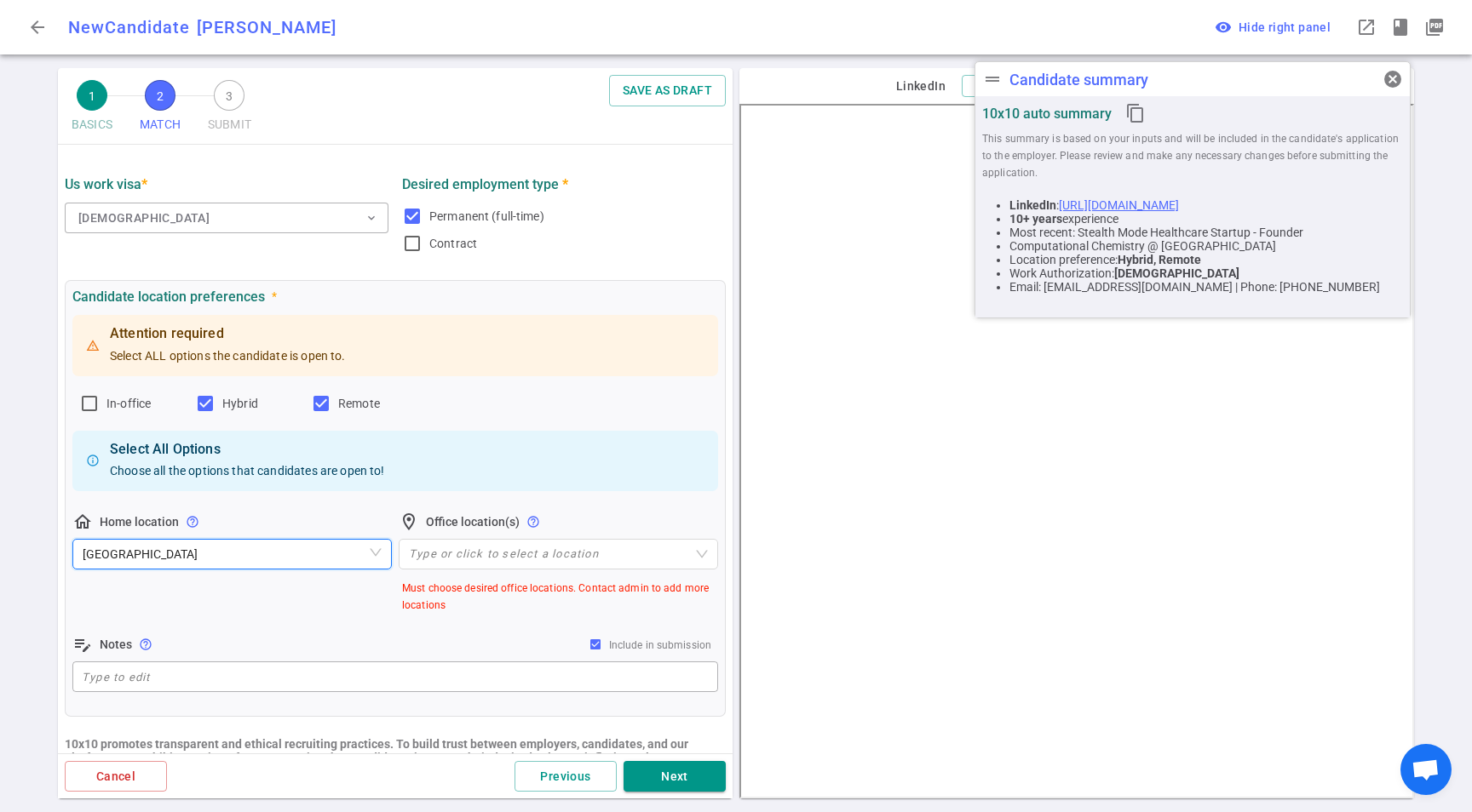
click at [492, 570] on div "Type or click to select a location" at bounding box center [558, 556] width 320 height 34
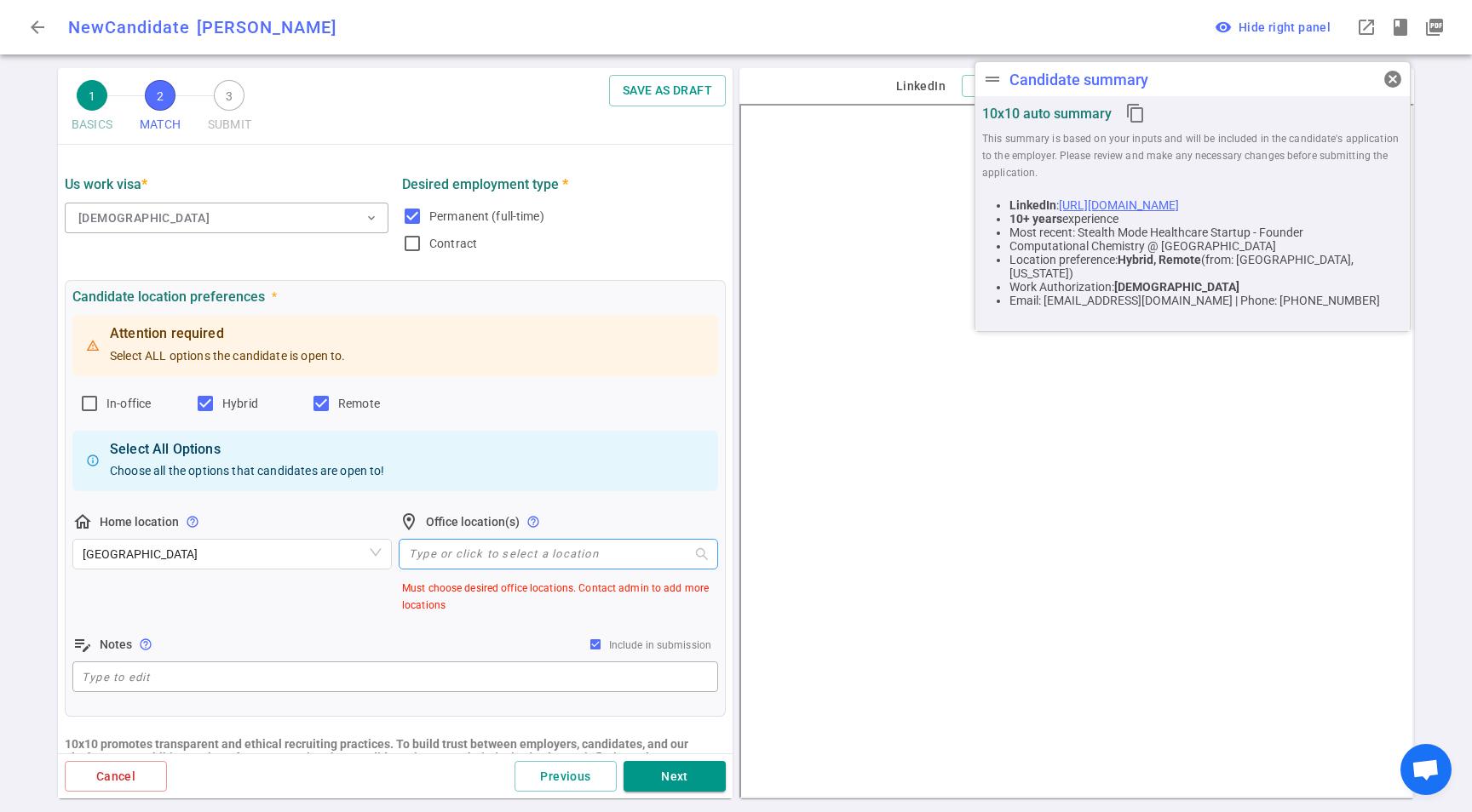
click at [511, 560] on div at bounding box center [549, 554] width 295 height 12
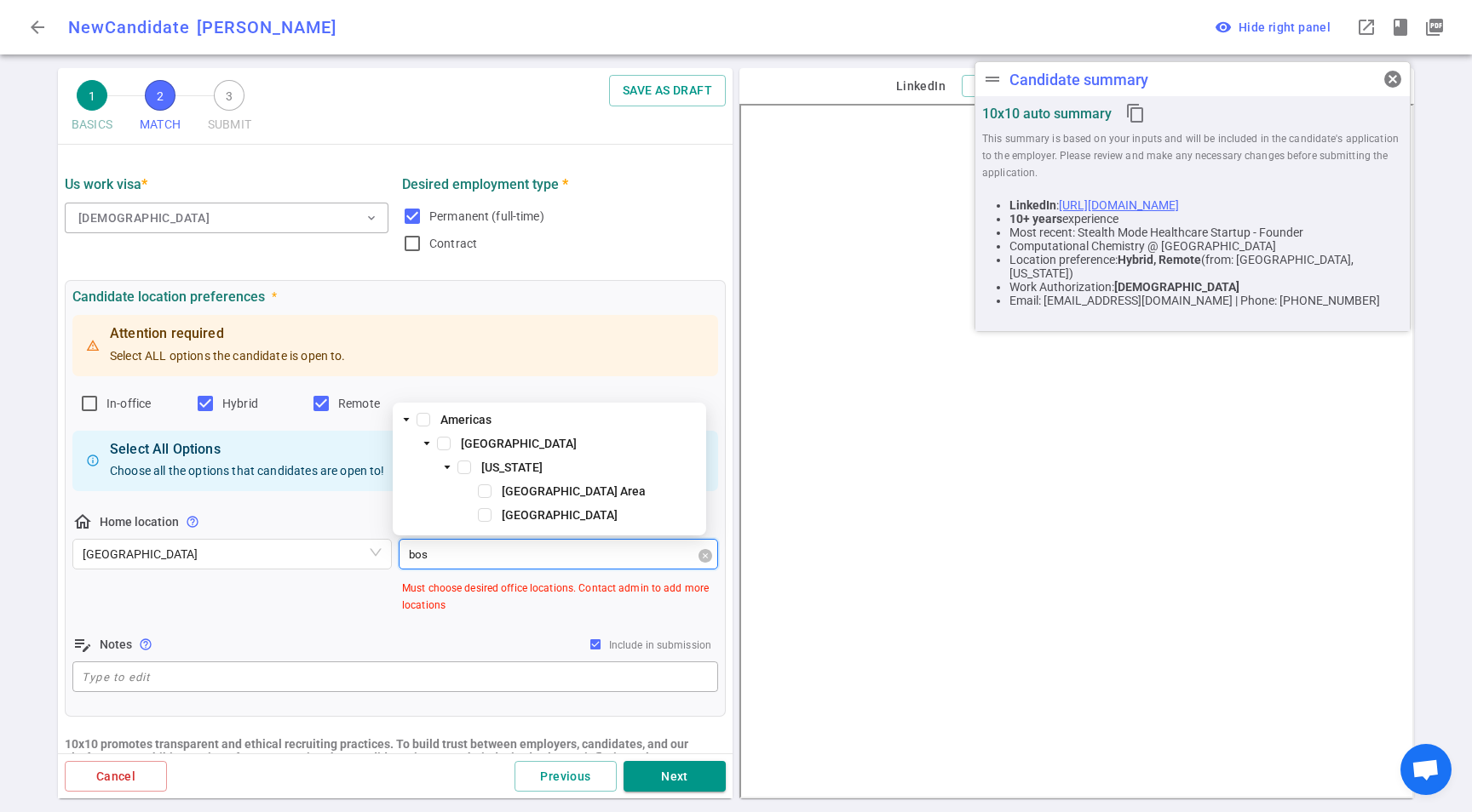
type input "bost"
click at [538, 510] on span "Boston" at bounding box center [559, 515] width 116 height 13
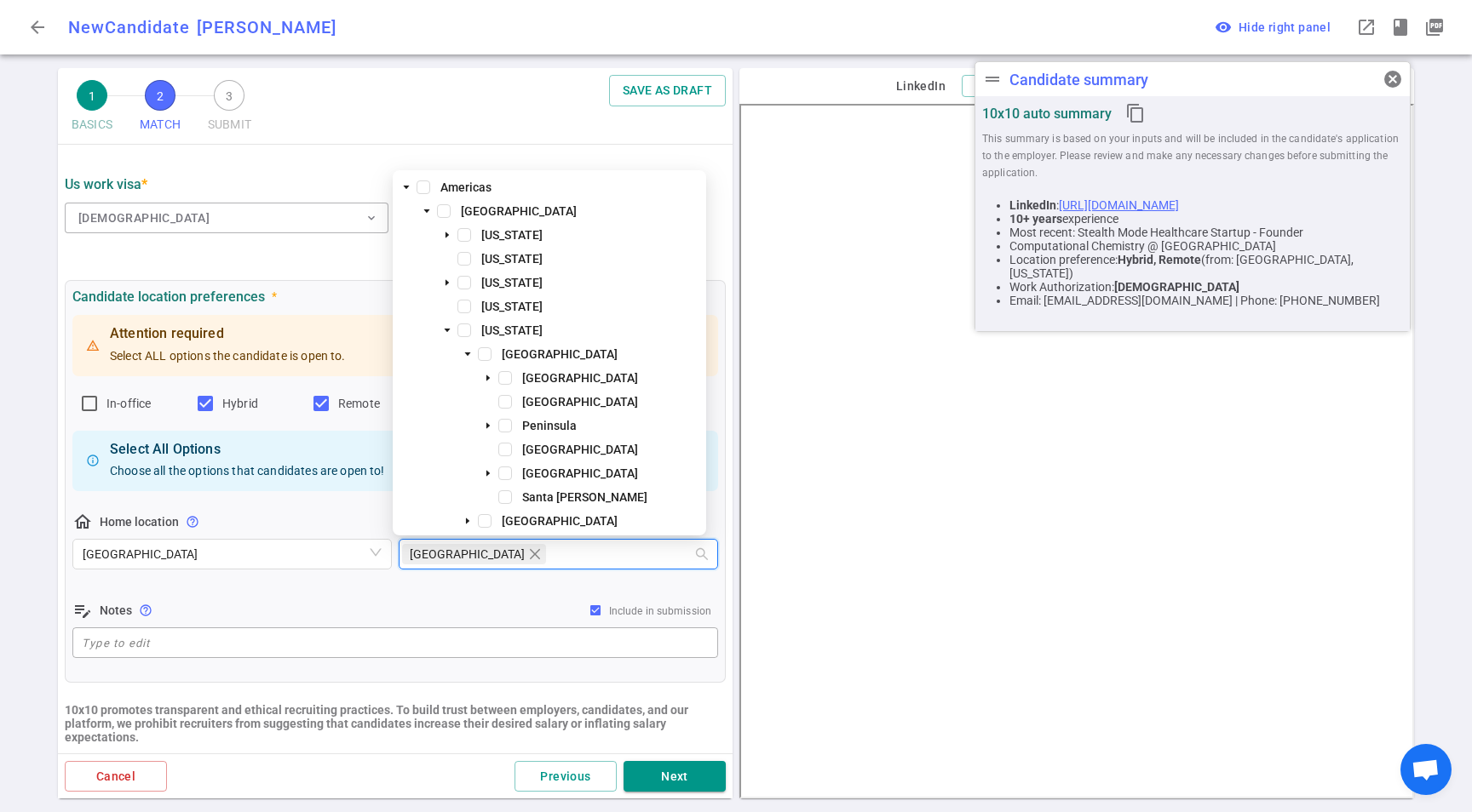
click at [457, 576] on div "location_on Office location(s) help_outline Boston" at bounding box center [558, 545] width 320 height 68
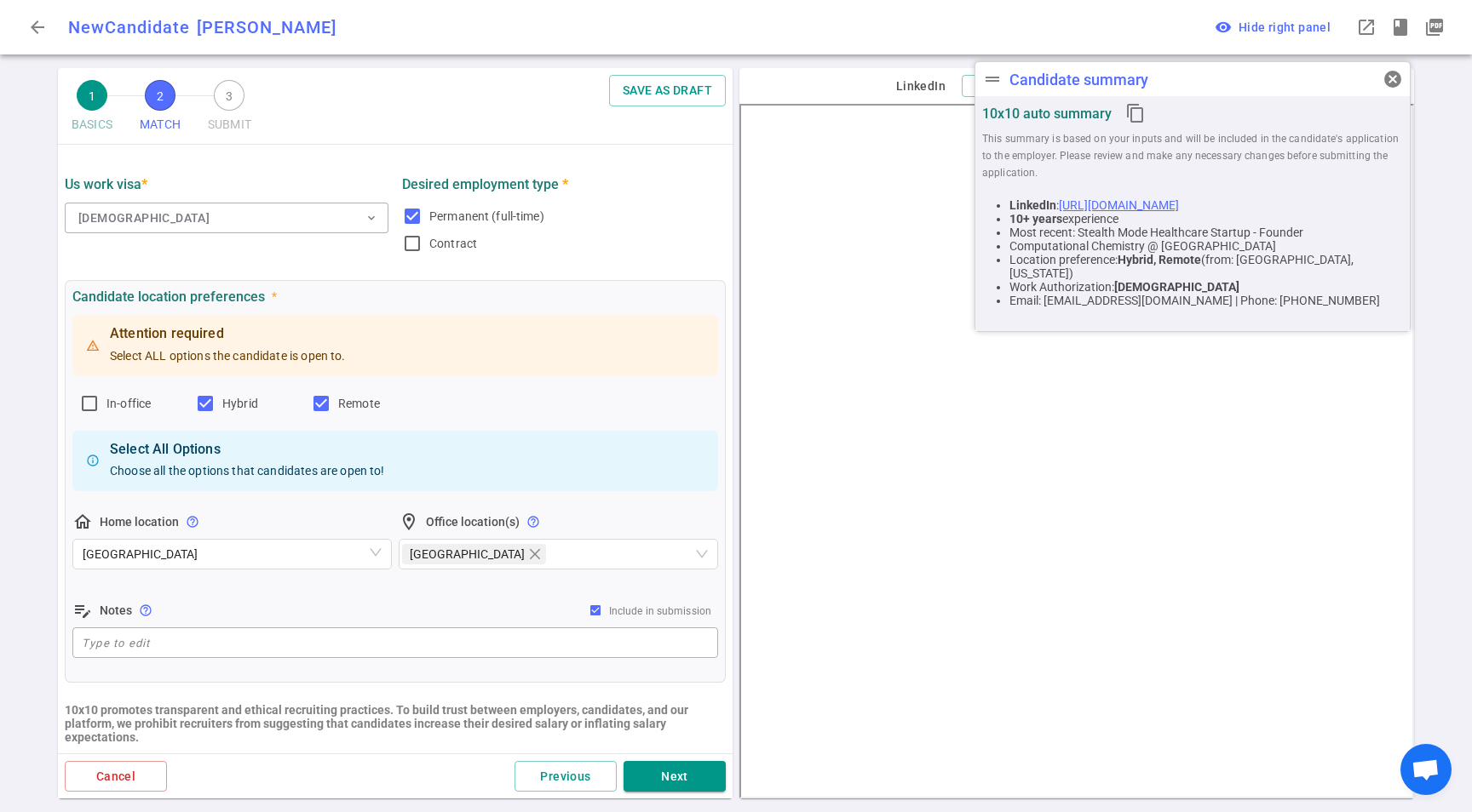
scroll to position [126, 0]
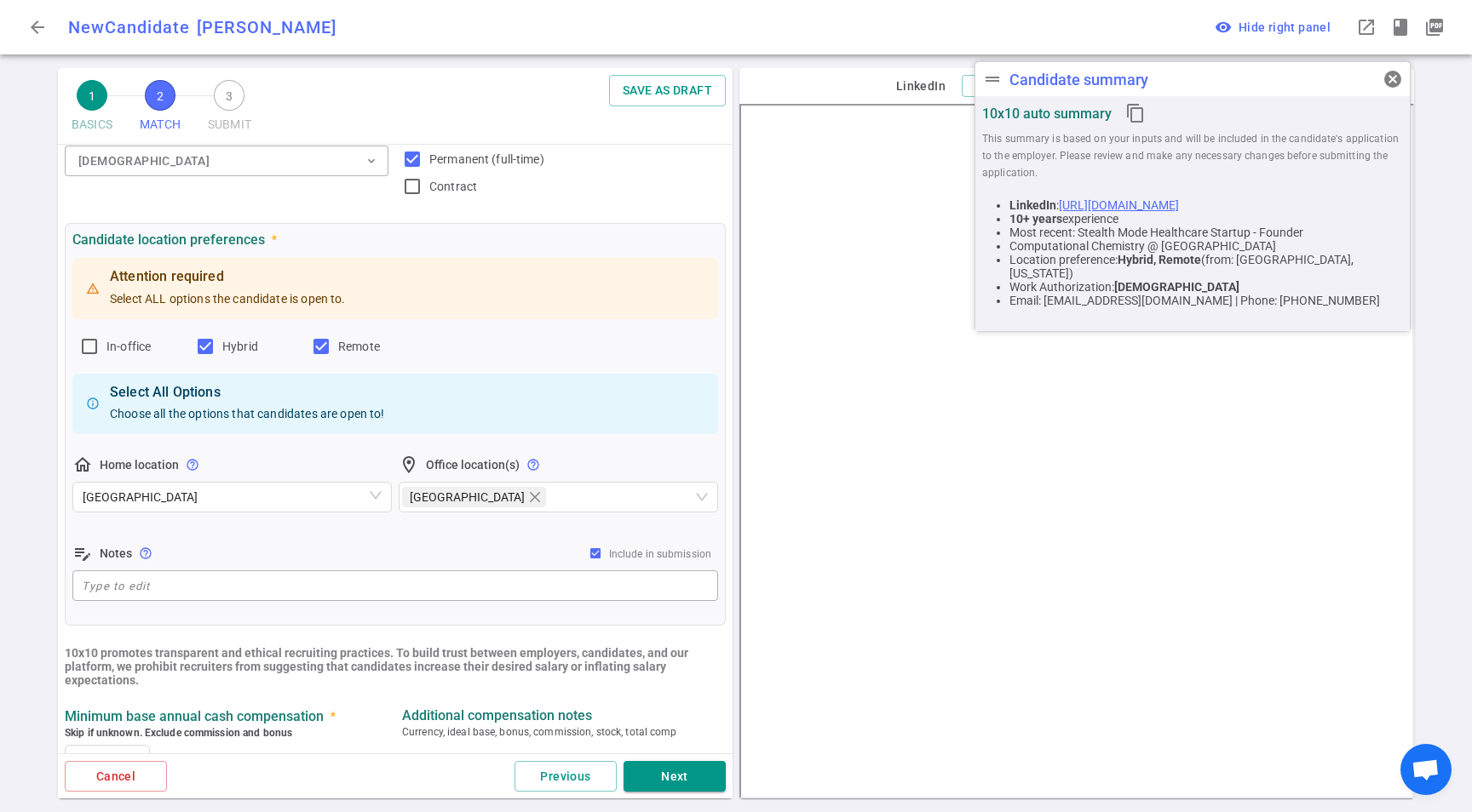
click at [403, 603] on div "Attention required Select ALL options the candidate is open to. In-office Hybri…" at bounding box center [395, 429] width 645 height 350
drag, startPoint x: 168, startPoint y: 591, endPoint x: 242, endPoint y: 560, distance: 80.2
click at [168, 590] on textarea at bounding box center [396, 586] width 627 height 19
paste textarea "Based in Boston. Open to either remote or a 3-day hybrid."
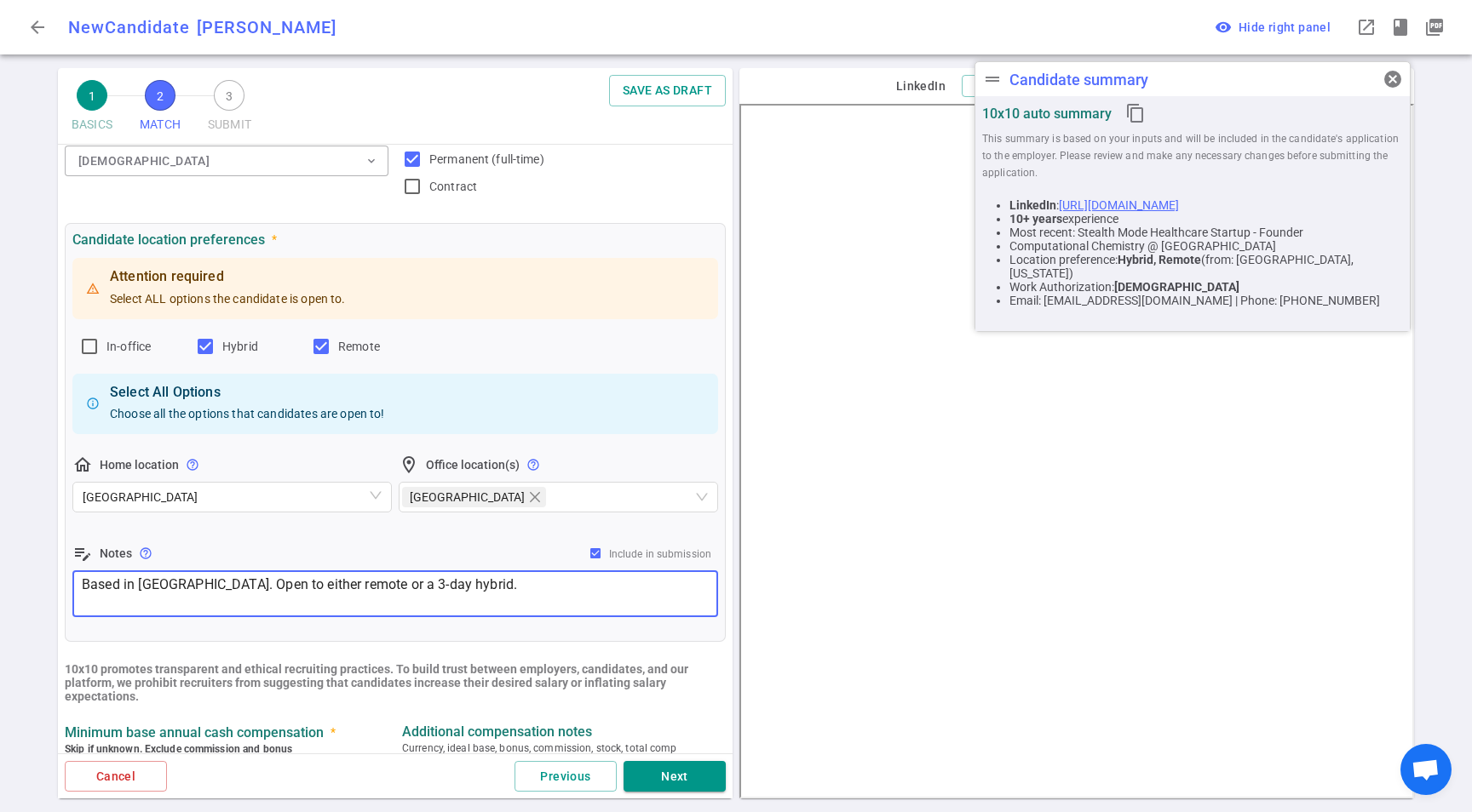
click at [283, 540] on div "Attention required Select ALL options the candidate is open to. In-office Hybri…" at bounding box center [395, 437] width 645 height 366
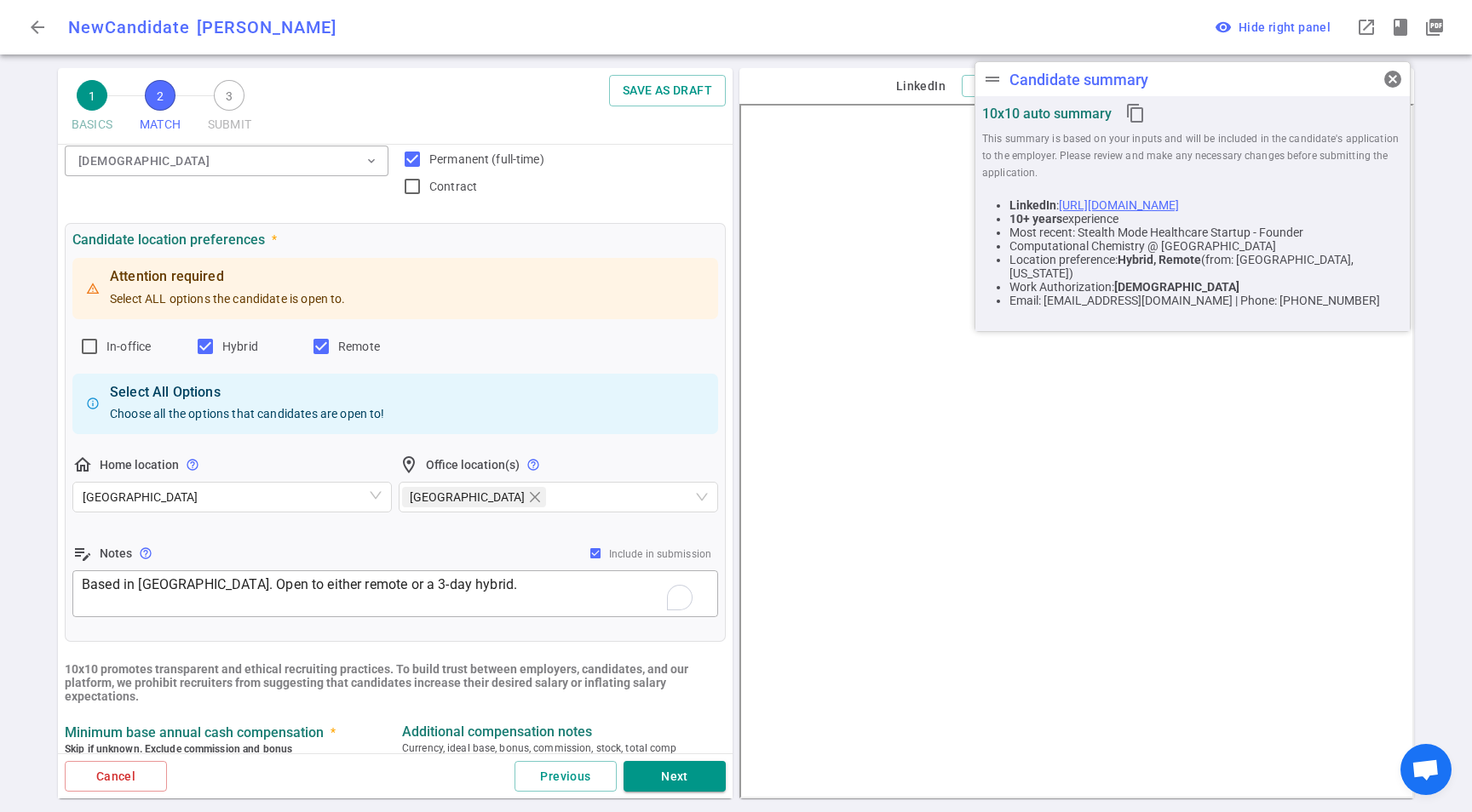
scroll to position [248, 0]
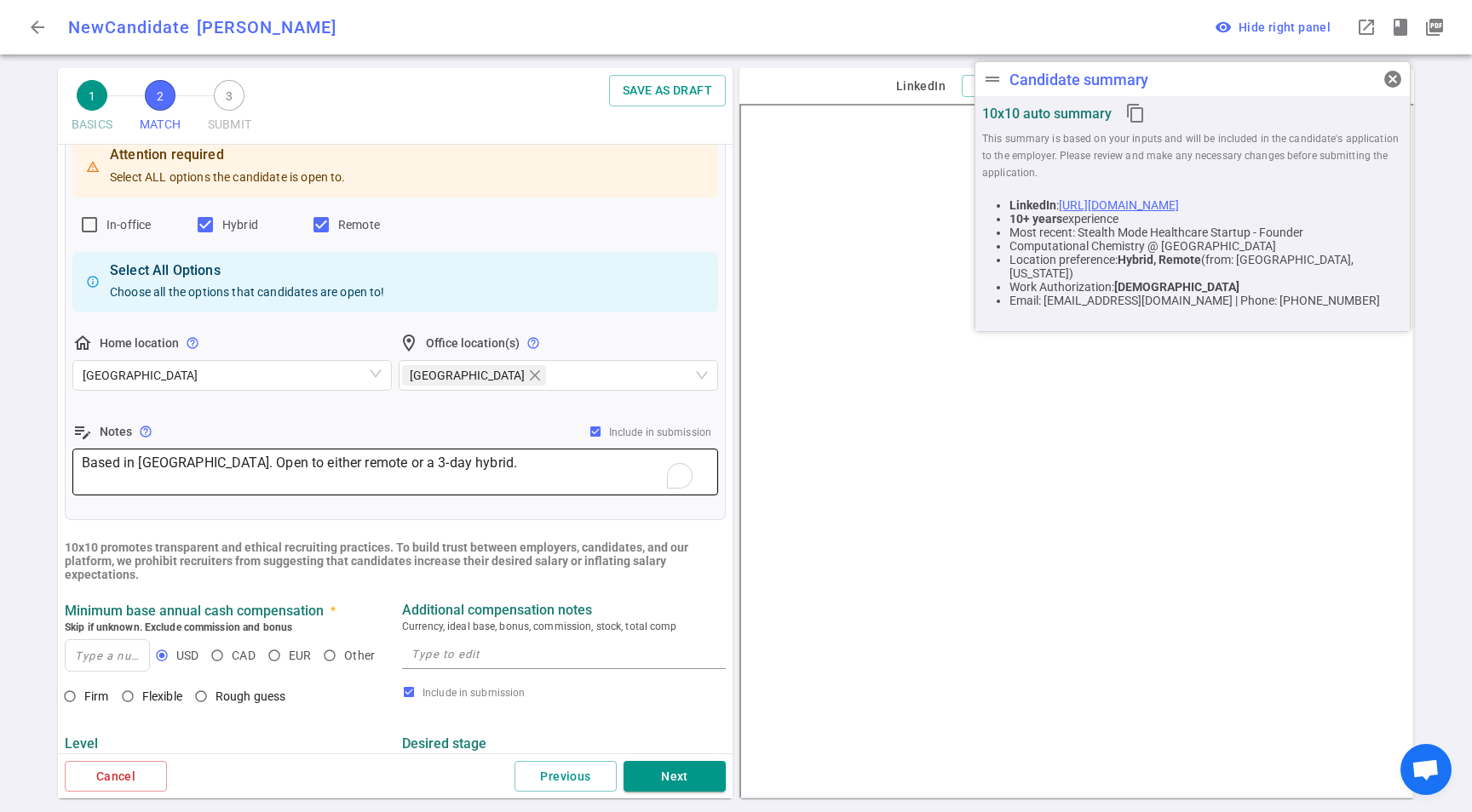
click at [462, 485] on textarea "Based in Boston. Open to either remote or a 3-day hybrid." at bounding box center [396, 472] width 627 height 39
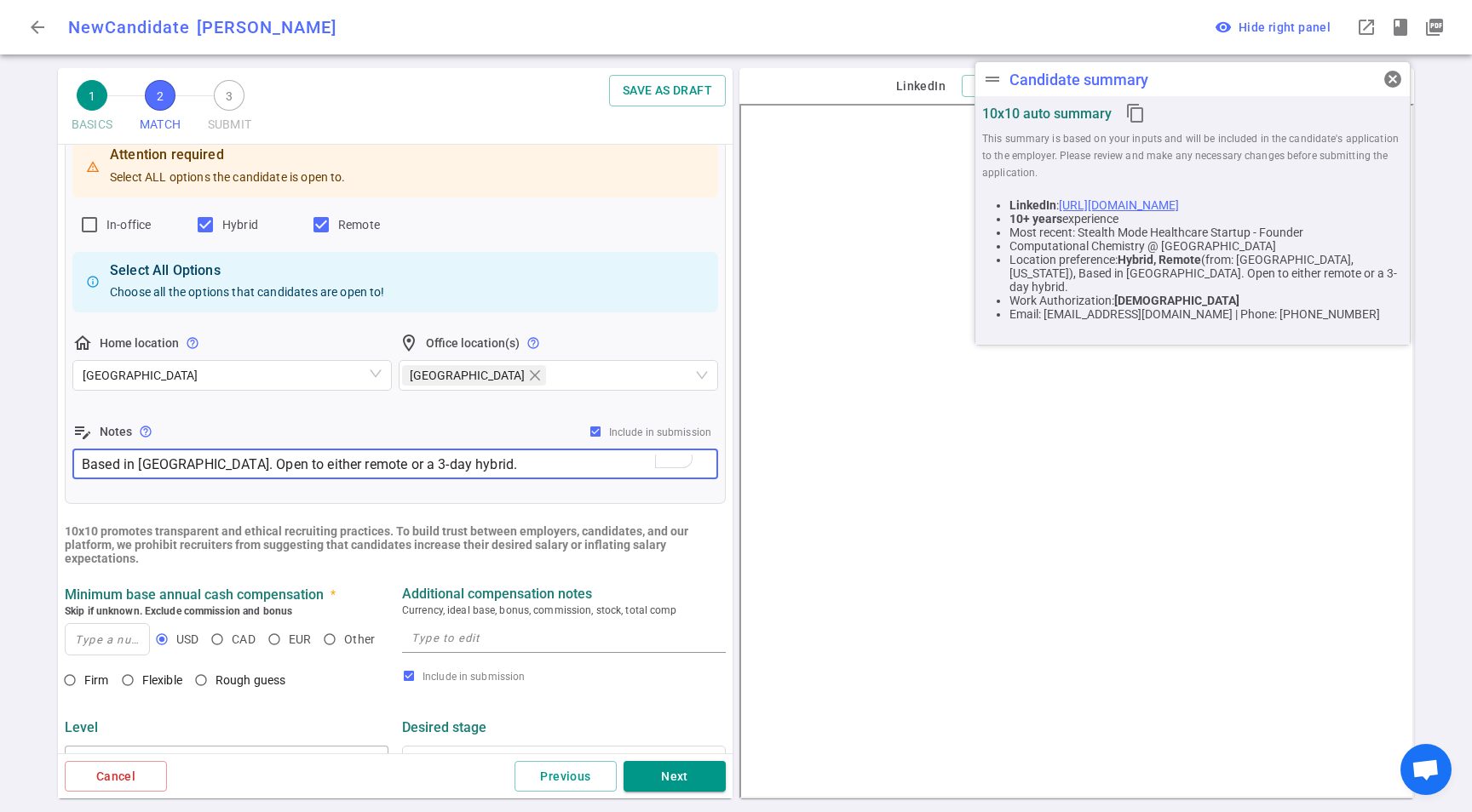
type textarea "Based in Boston. Open to either remote or a 3-day hybrid."
click at [381, 537] on b "10x10 promotes transparent and ethical recruiting practices. To build trust bet…" at bounding box center [376, 545] width 623 height 41
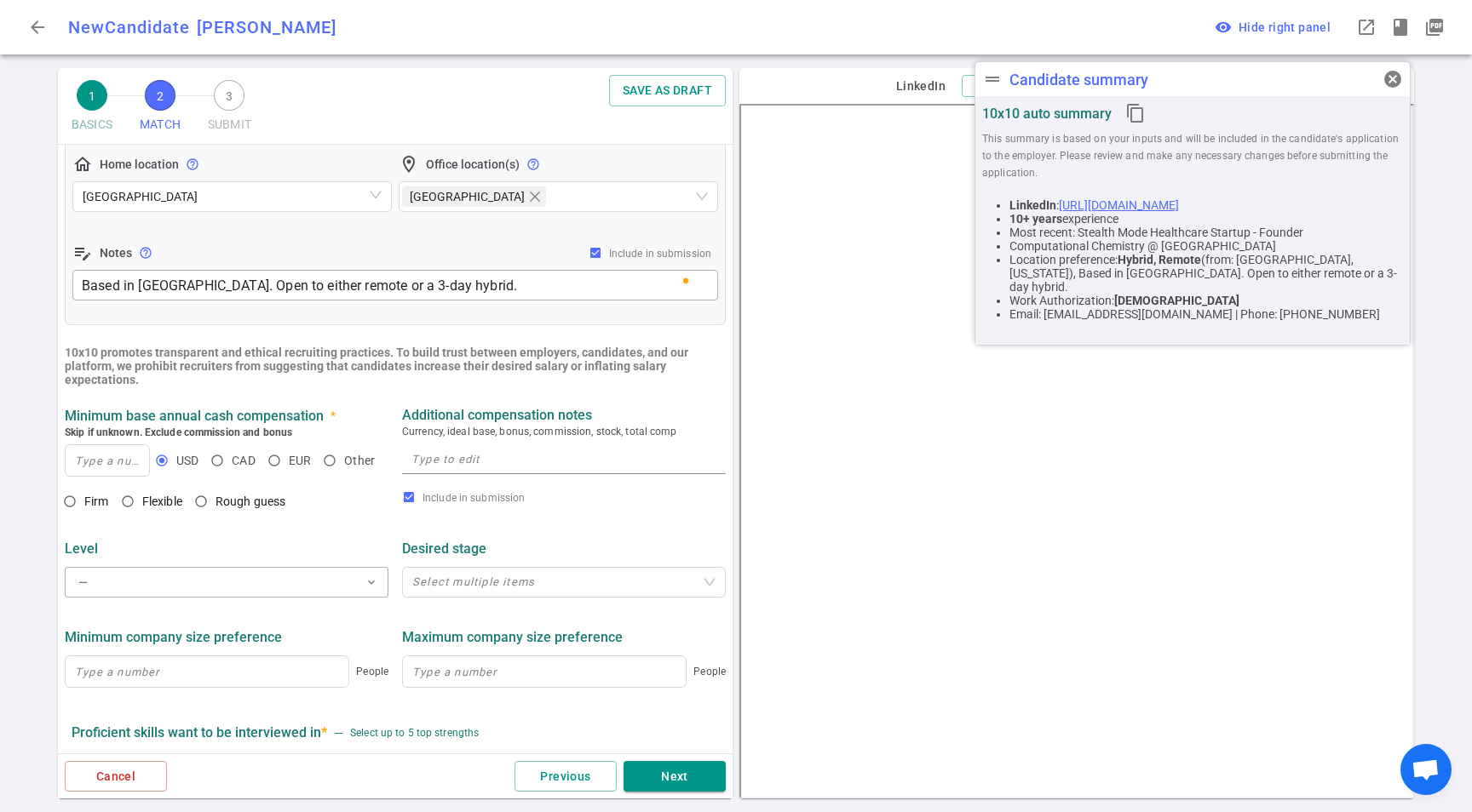
scroll to position [515, 0]
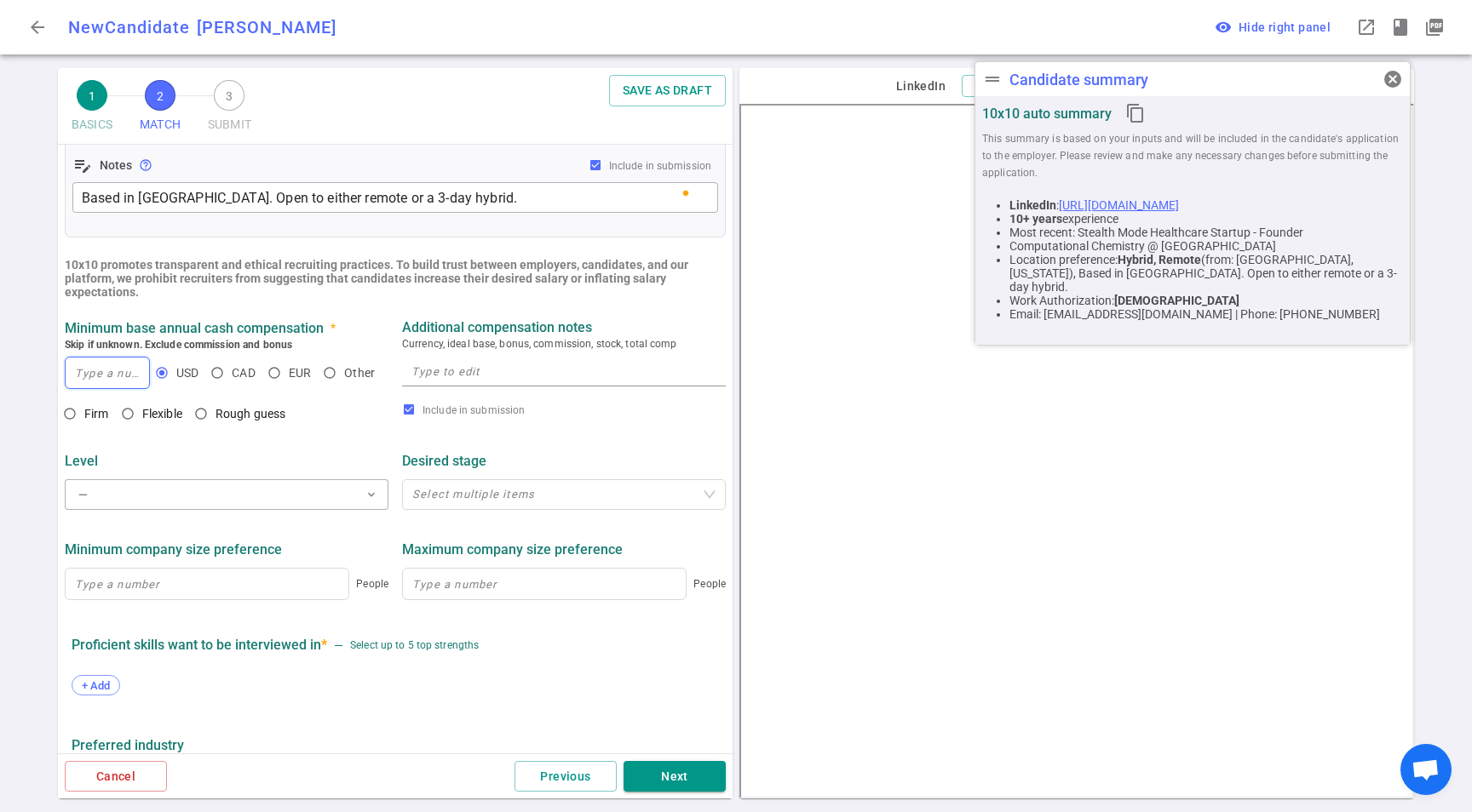
click at [84, 372] on input at bounding box center [107, 372] width 84 height 31
click at [131, 385] on input at bounding box center [107, 372] width 84 height 31
paste input "Around $250K base + equity/bonus is ideal, but still flexible/open to negotiati…"
type input "Around $250K base + equity/bonus is ideal, but still flexible/open to negotiati…"
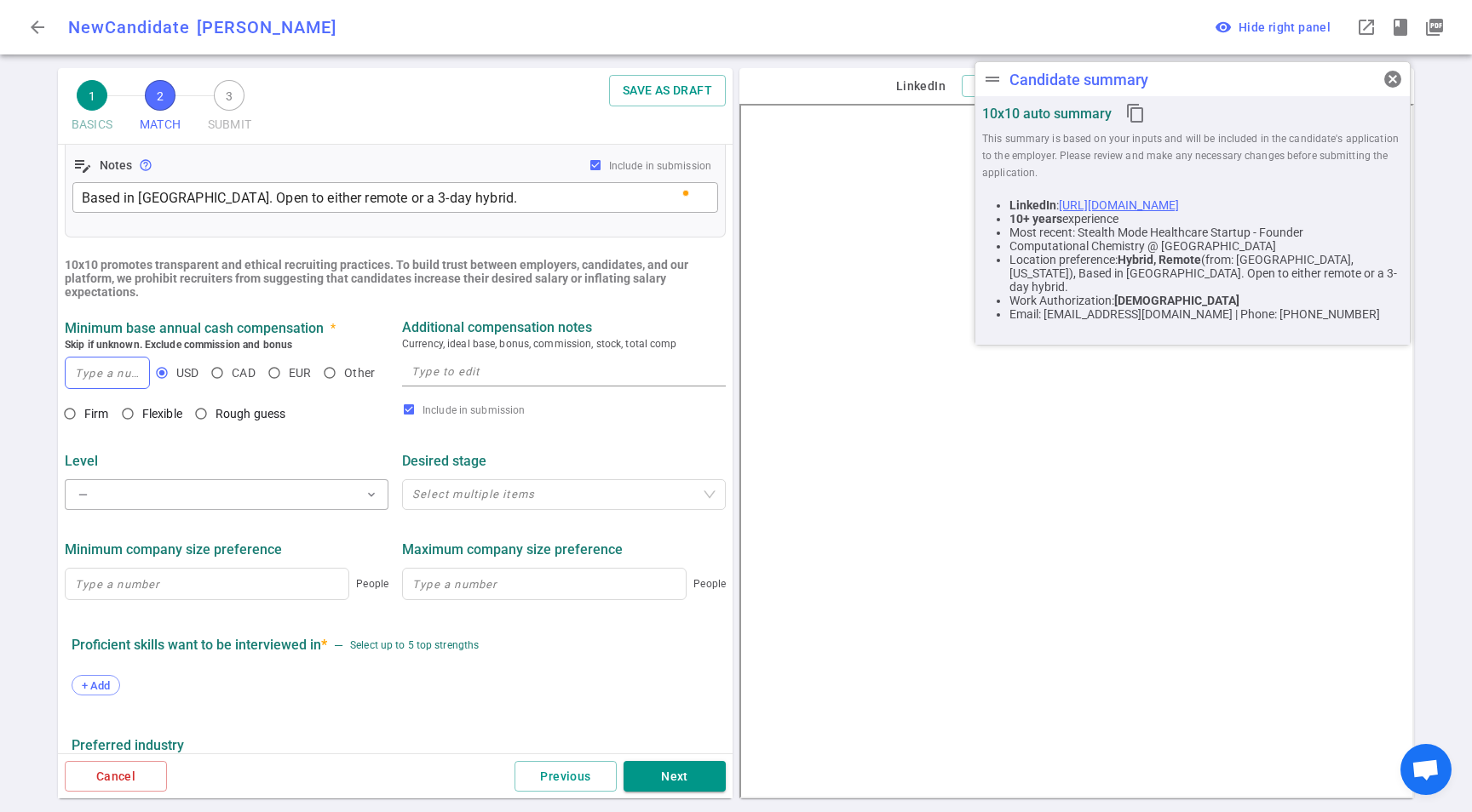
drag, startPoint x: 137, startPoint y: 422, endPoint x: 390, endPoint y: 413, distance: 253.2
click at [138, 422] on input "Flexible" at bounding box center [127, 413] width 29 height 29
radio input "true"
click at [540, 372] on textarea at bounding box center [563, 372] width 305 height 19
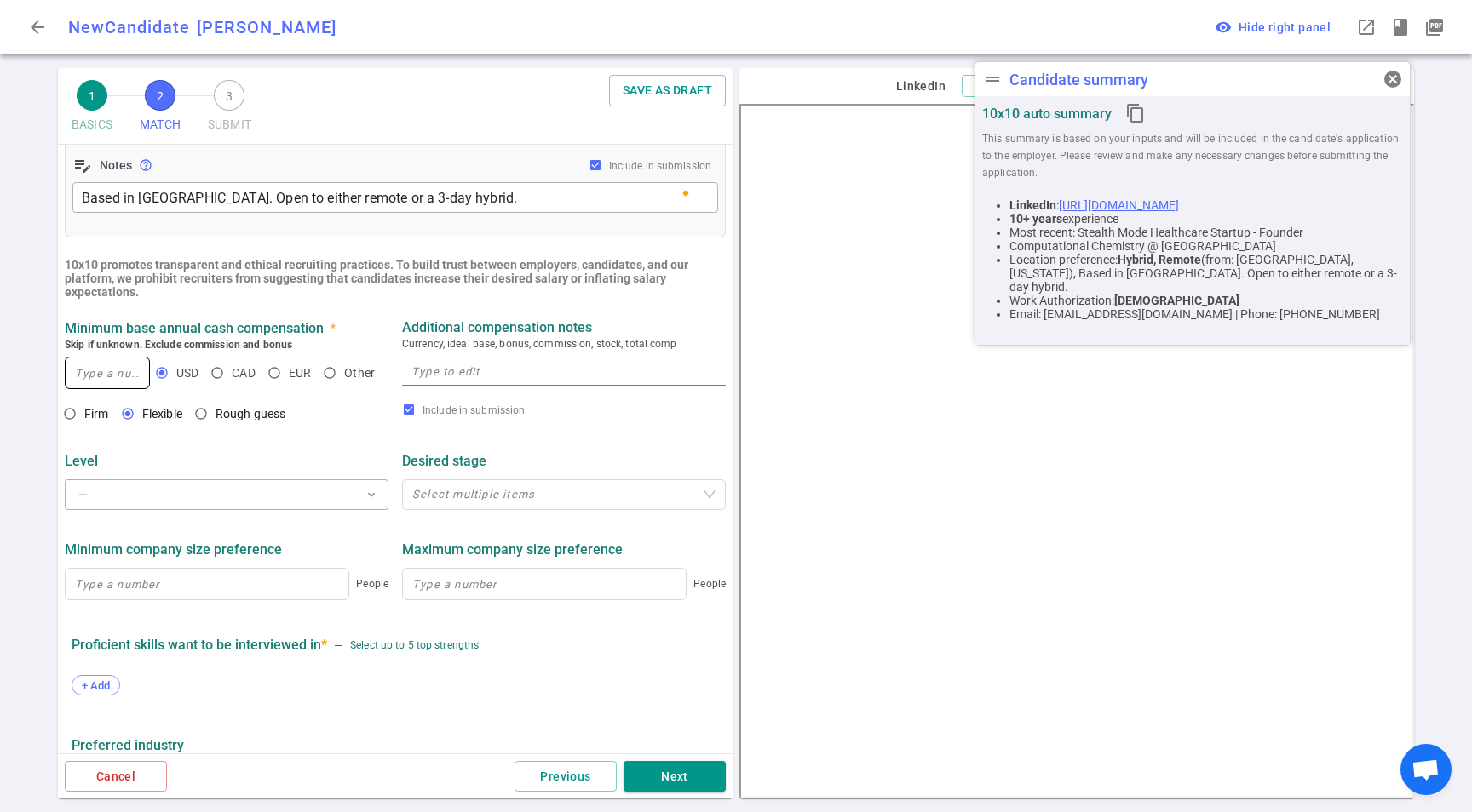
paste textarea "Around $250K base + equity/bonus is ideal, but still flexible/open to negotiati…"
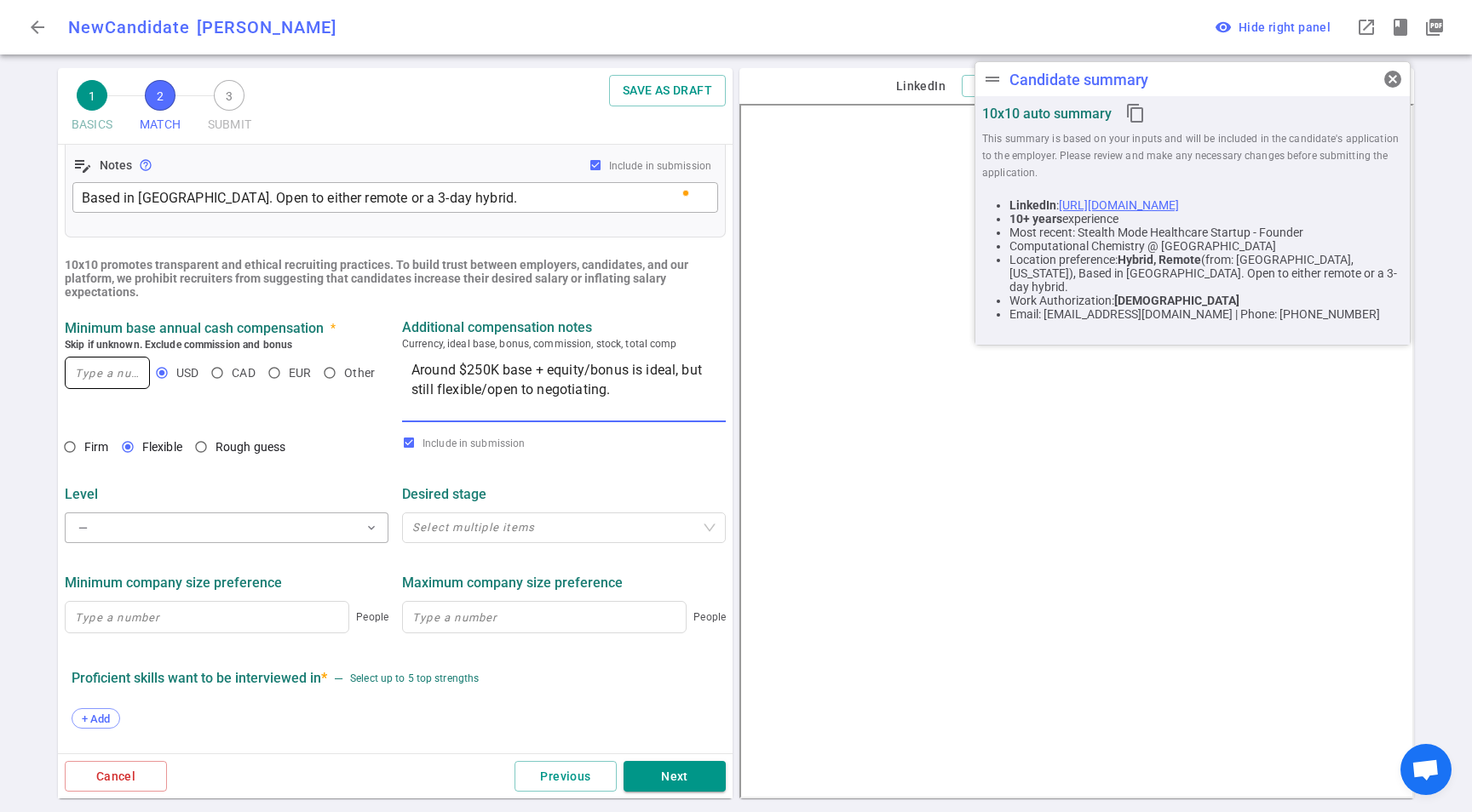
type textarea "Around $250K base + equity/bonus is ideal, but still flexible/open to negotiati…"
click at [102, 370] on input at bounding box center [107, 372] width 84 height 31
type input "250,000"
click at [304, 521] on button "— expand_more" at bounding box center [226, 528] width 324 height 31
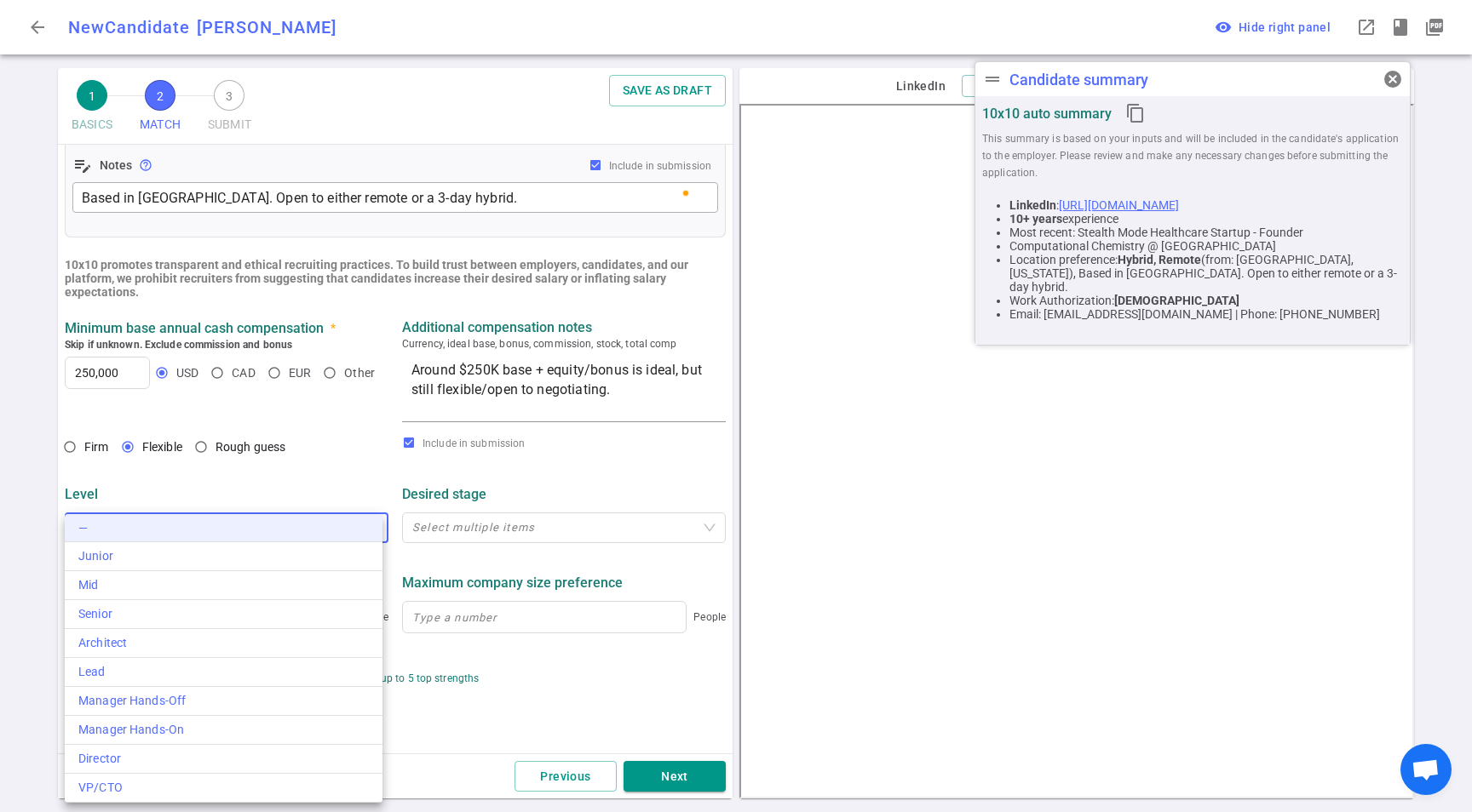
click at [268, 523] on li "—" at bounding box center [223, 529] width 318 height 28
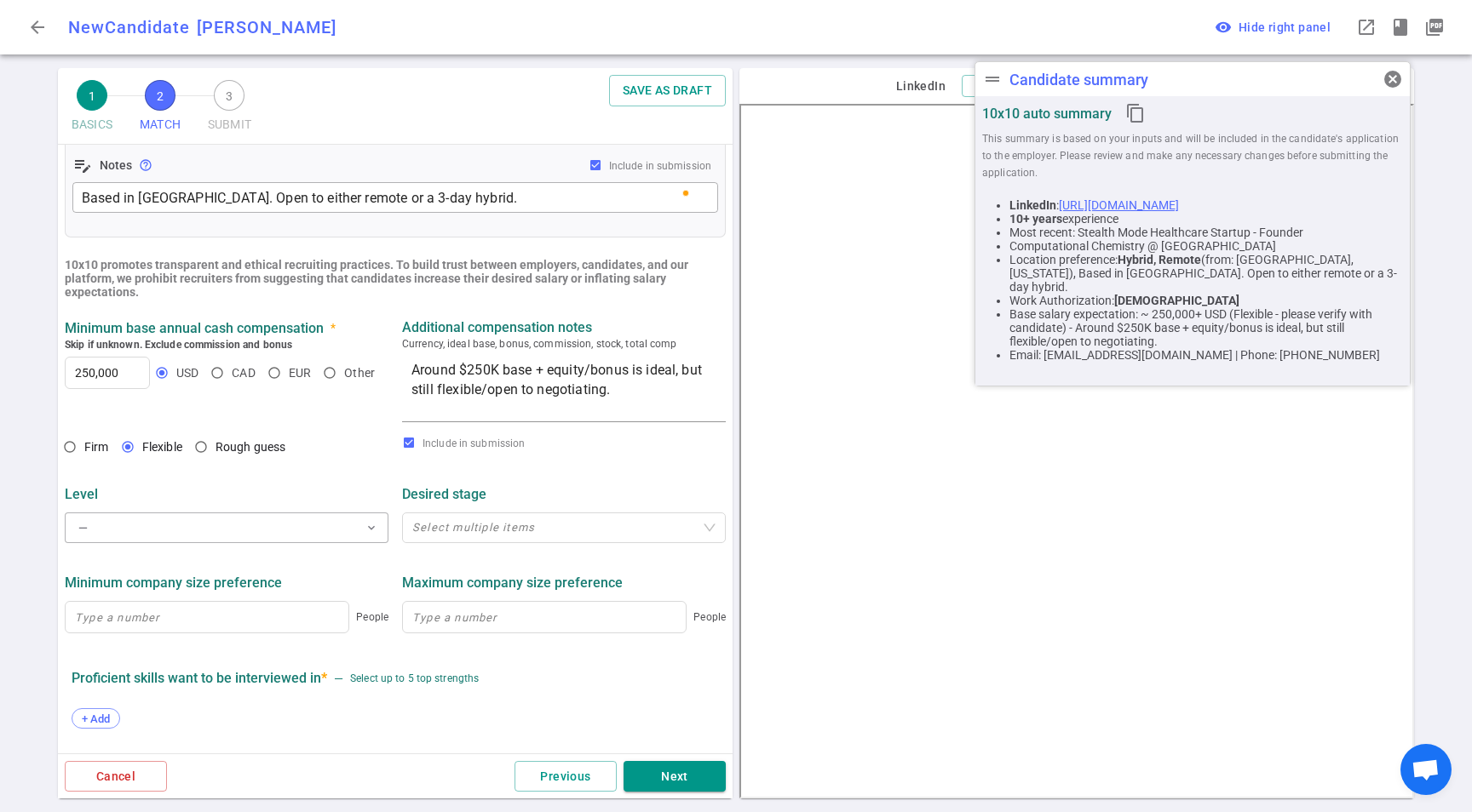
click at [258, 501] on div "Level" at bounding box center [226, 494] width 324 height 16
click at [260, 525] on button "— expand_more" at bounding box center [226, 528] width 324 height 31
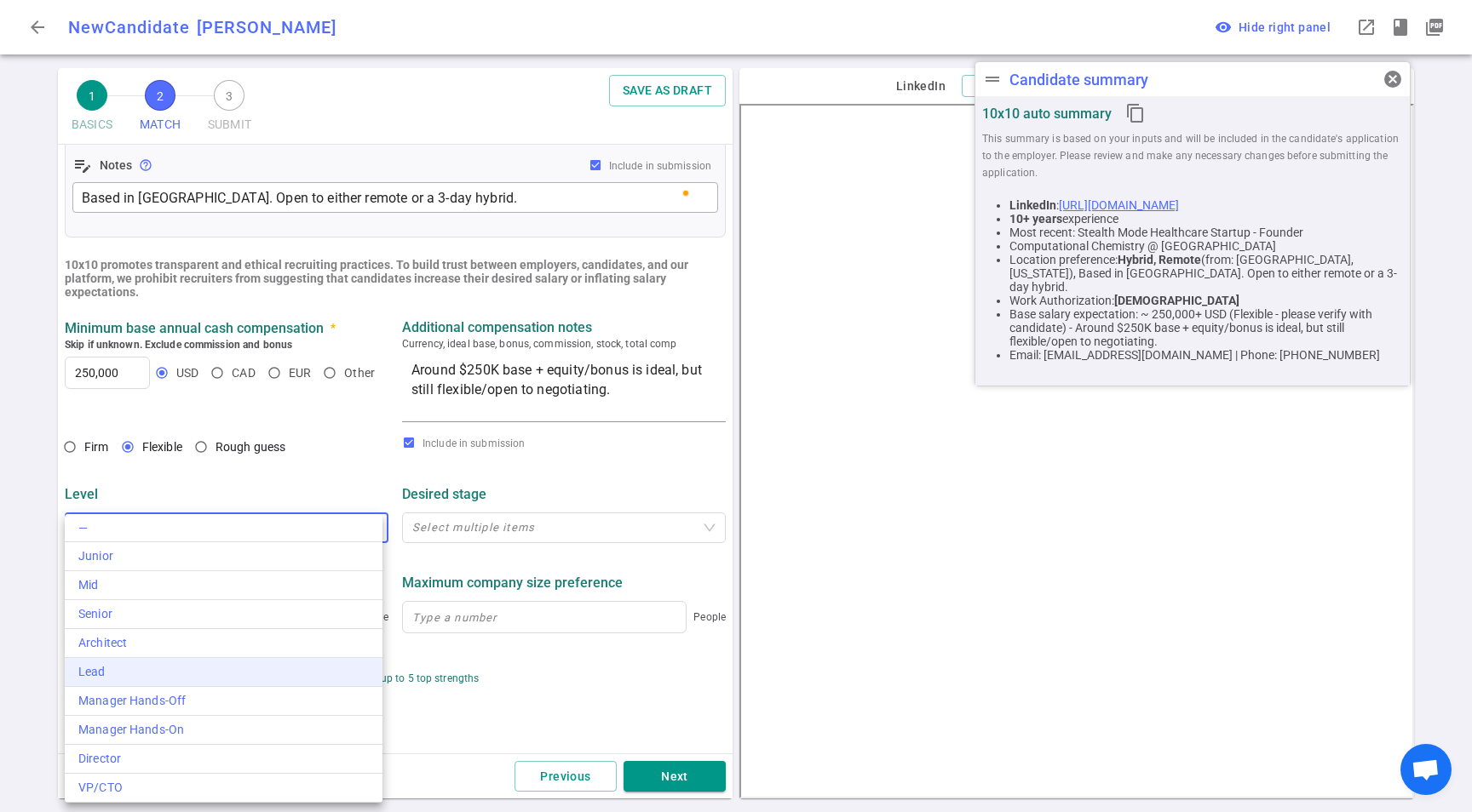
drag, startPoint x: 192, startPoint y: 681, endPoint x: 317, endPoint y: 660, distance: 126.8
click at [193, 681] on li "Lead" at bounding box center [223, 673] width 318 height 29
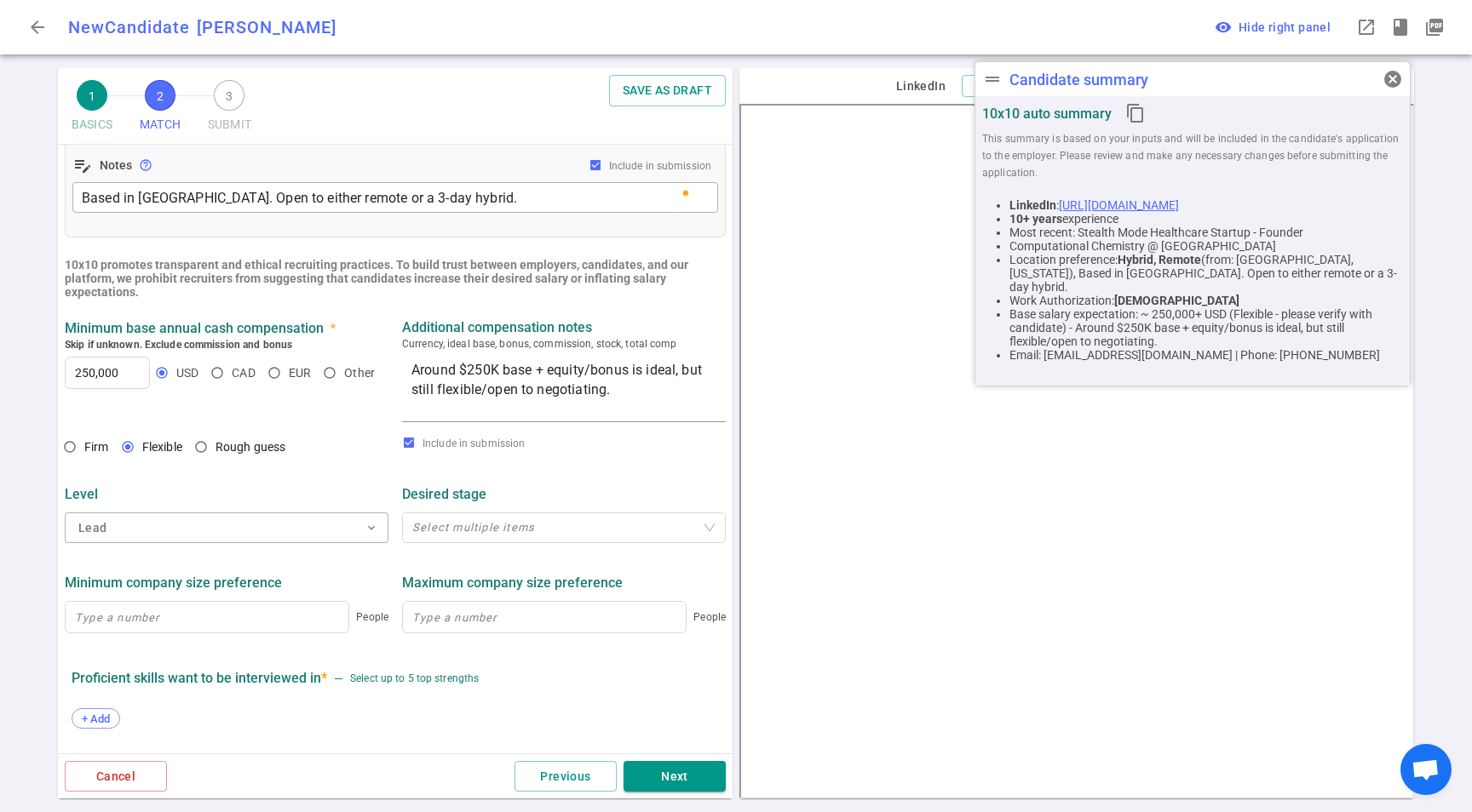
click at [535, 492] on div "Desired stage" at bounding box center [563, 494] width 324 height 16
click at [634, 382] on textarea "Around $250K base + equity/bonus is ideal, but still flexible/open to negotiati…" at bounding box center [563, 389] width 305 height 59
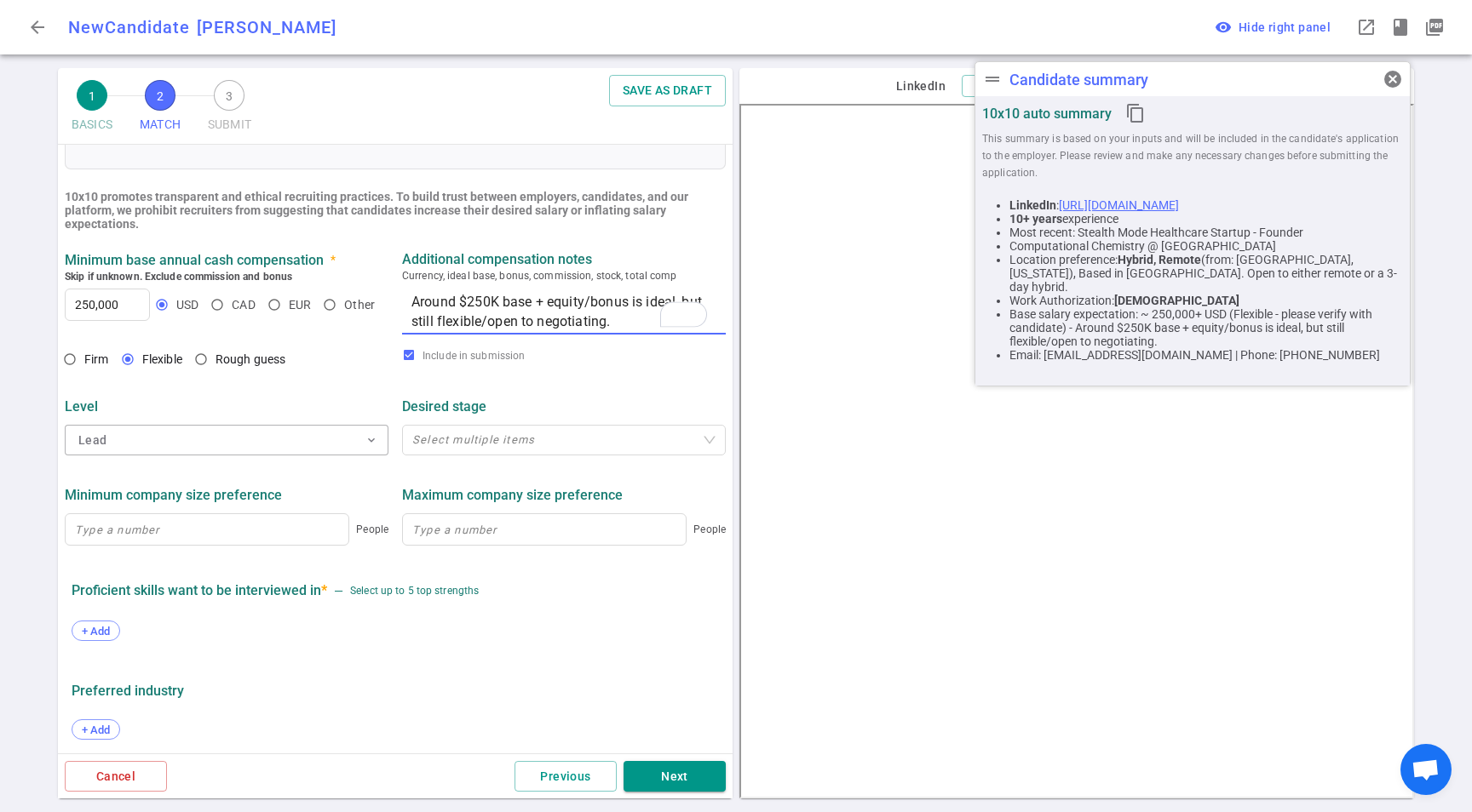
scroll to position [667, 0]
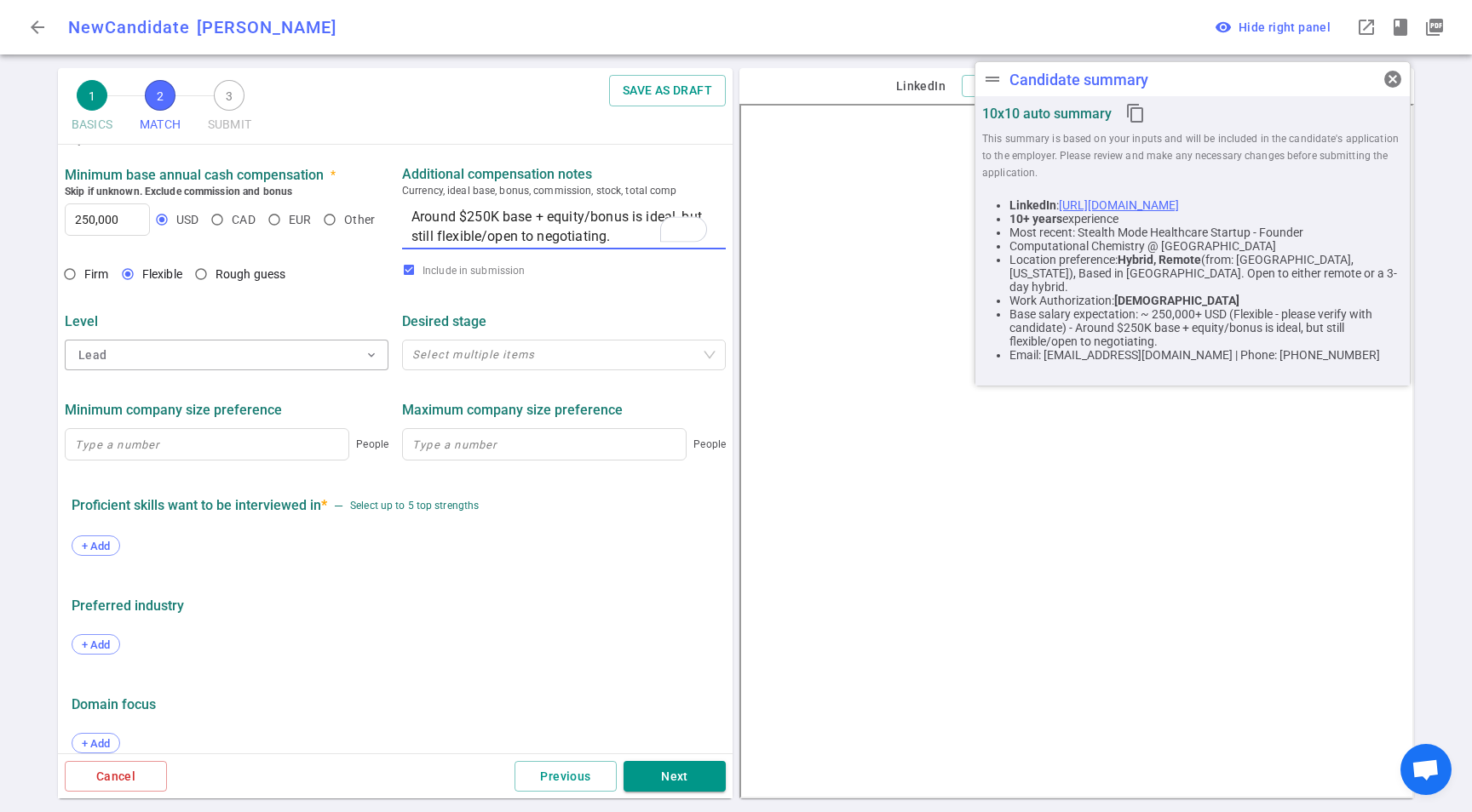
type textarea "Around $250K base + equity/bonus is ideal, but still flexible/open to negotiati…"
click at [347, 596] on div "Preferred Industry" at bounding box center [395, 605] width 647 height 31
click at [124, 539] on div "+ Add" at bounding box center [395, 547] width 647 height 37
click at [108, 545] on span "+ Add" at bounding box center [95, 545] width 40 height 12
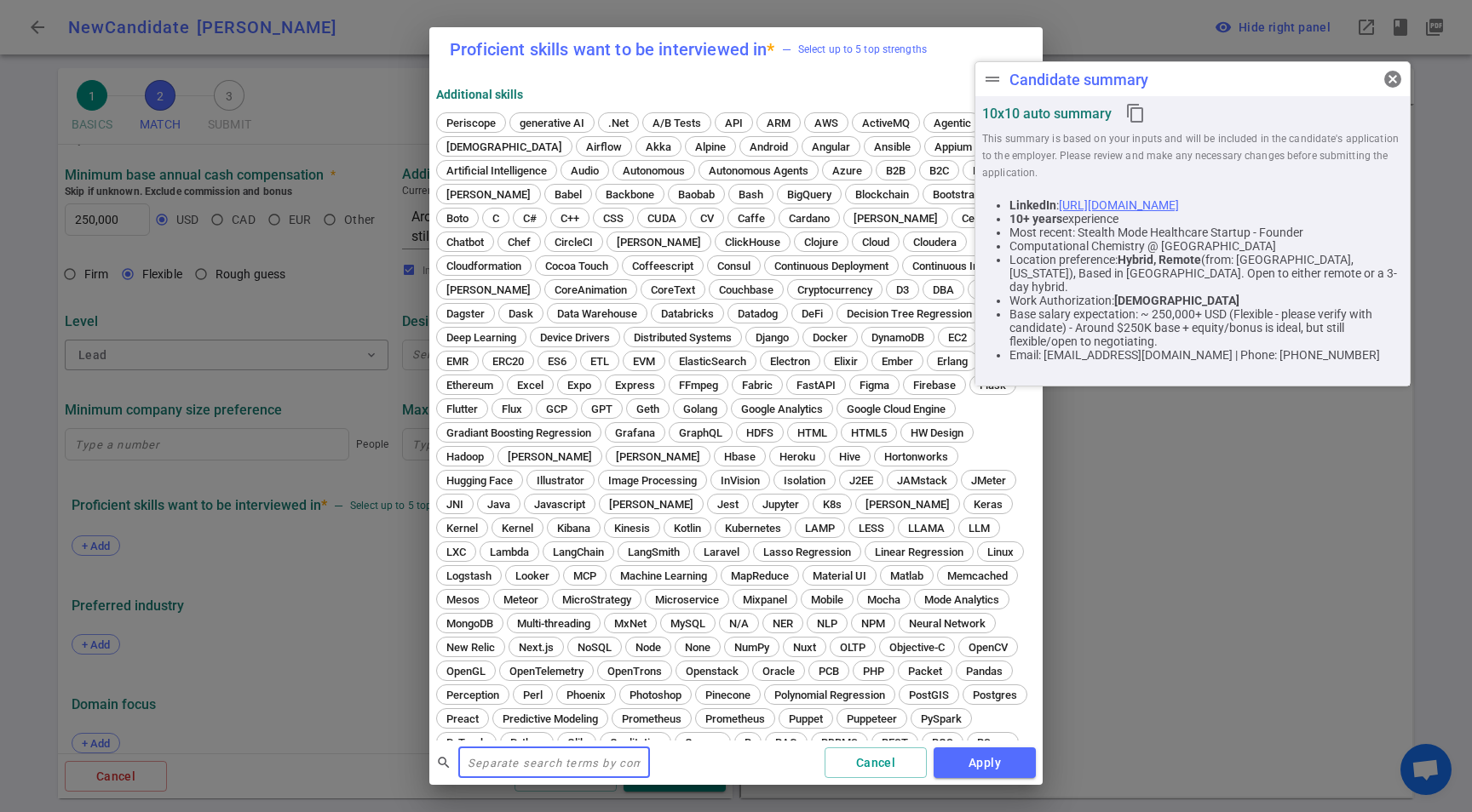
click at [549, 766] on input "text" at bounding box center [554, 763] width 192 height 27
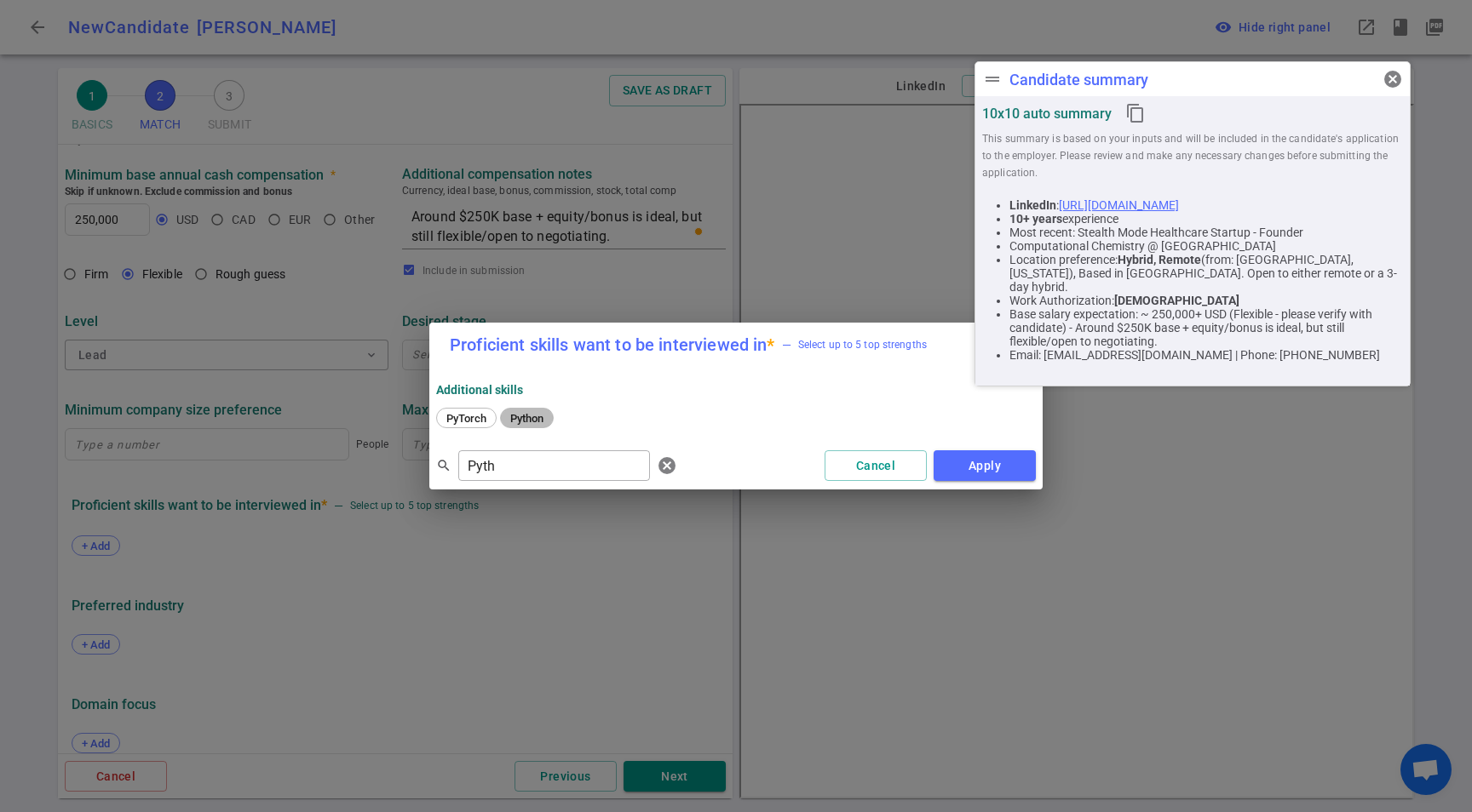
click at [527, 423] on span "Python" at bounding box center [526, 418] width 45 height 12
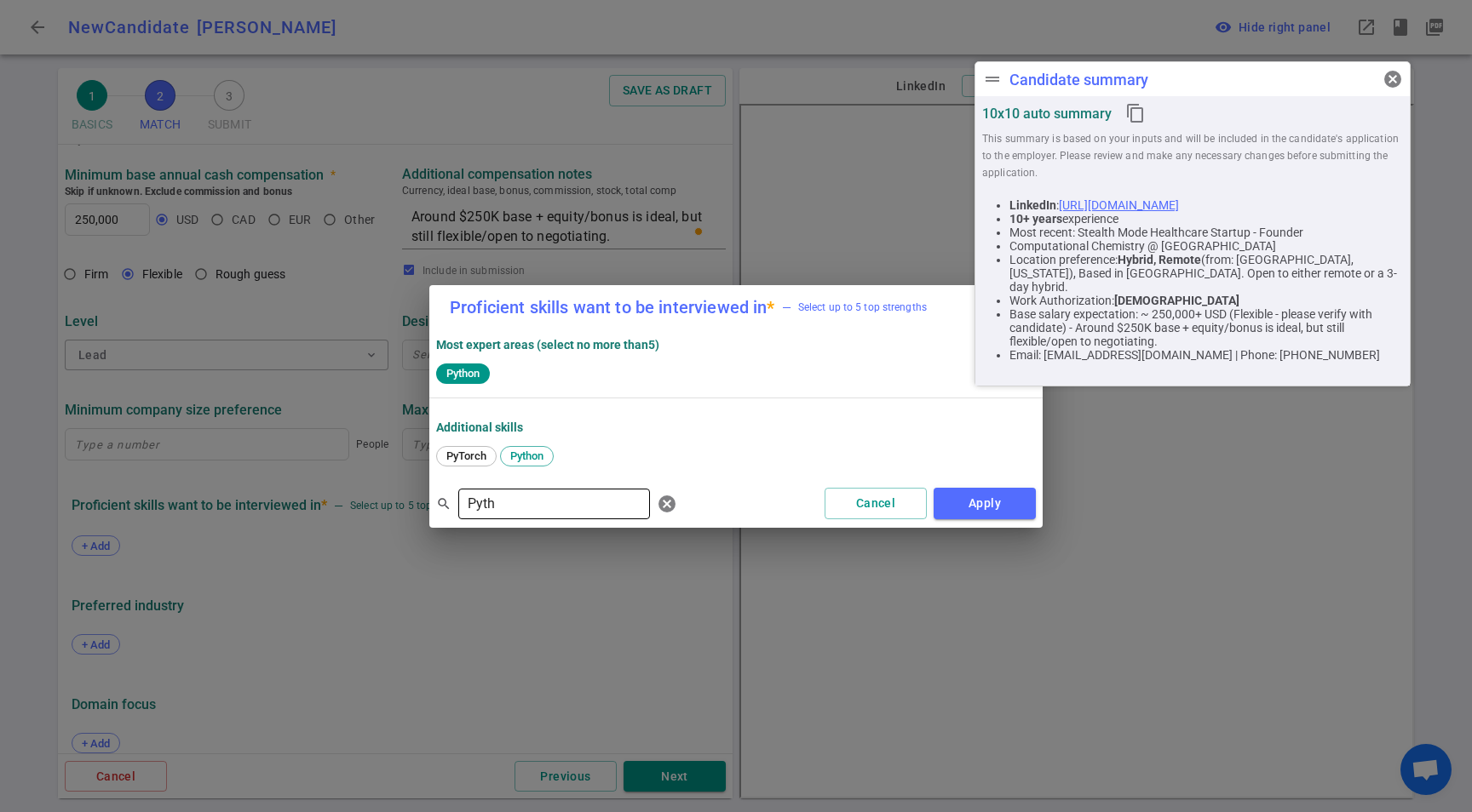
click at [521, 518] on div "Pyth ​" at bounding box center [554, 504] width 192 height 31
click at [521, 517] on div "Pyth ​" at bounding box center [554, 504] width 192 height 31
click at [525, 509] on input "Pyth" at bounding box center [554, 504] width 192 height 27
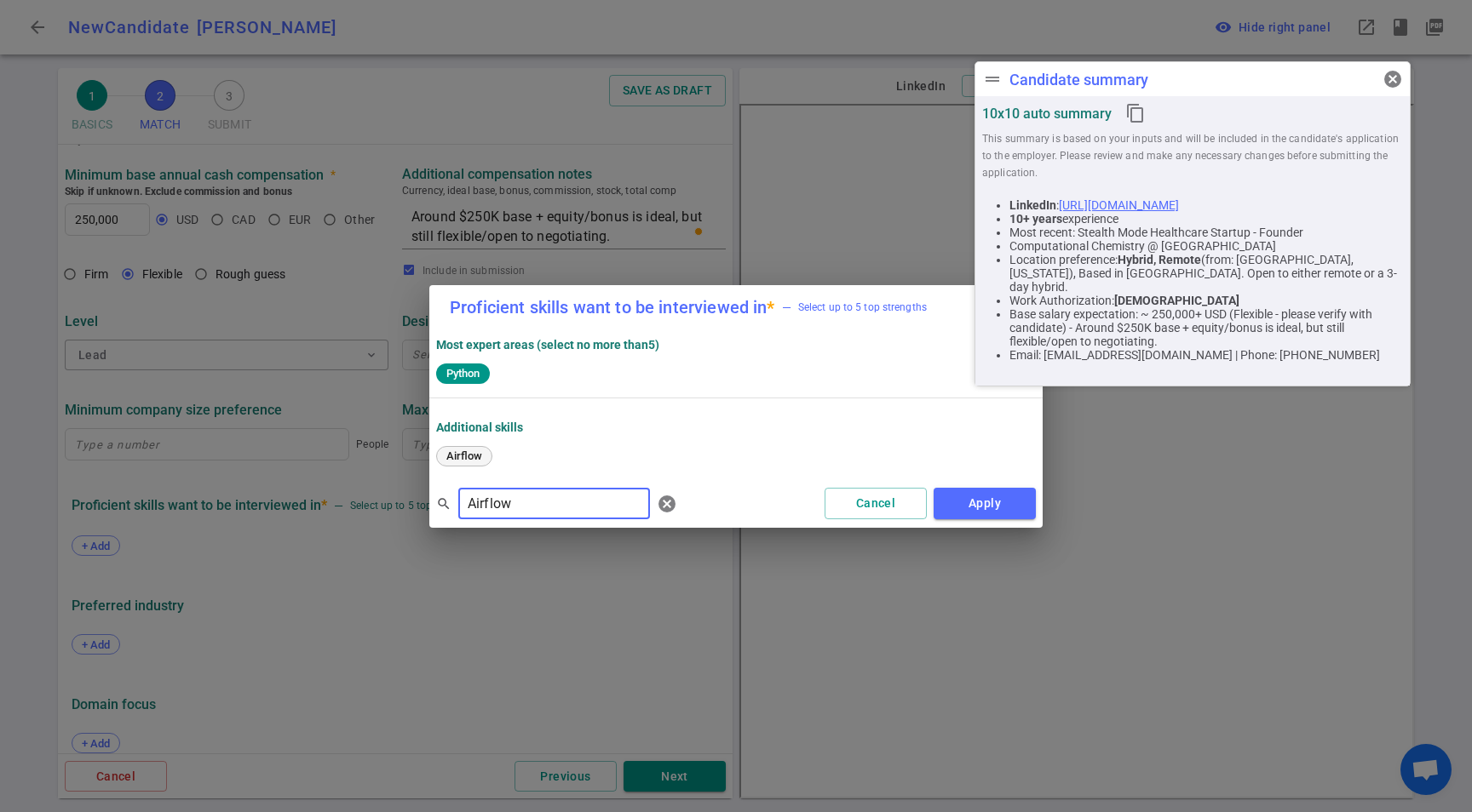
click at [465, 455] on span "Airflow" at bounding box center [464, 455] width 48 height 12
click at [568, 501] on input "Airflow" at bounding box center [554, 504] width 192 height 27
click at [485, 460] on span "BigQuery" at bounding box center [469, 455] width 57 height 12
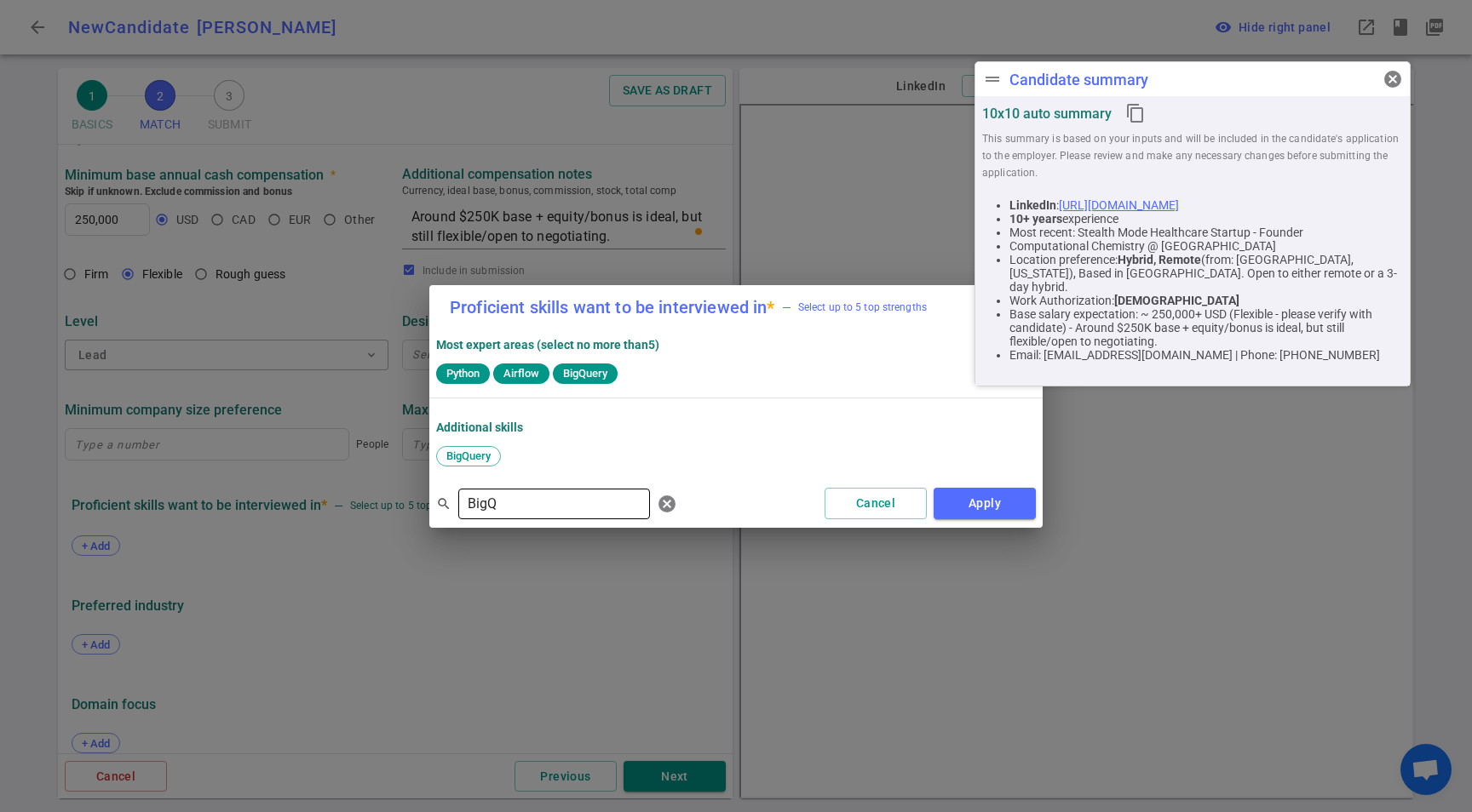
click at [519, 493] on input "BigQ" at bounding box center [554, 504] width 192 height 27
type input "Kafka"
click at [471, 455] on span "Kafka" at bounding box center [488, 455] width 96 height 12
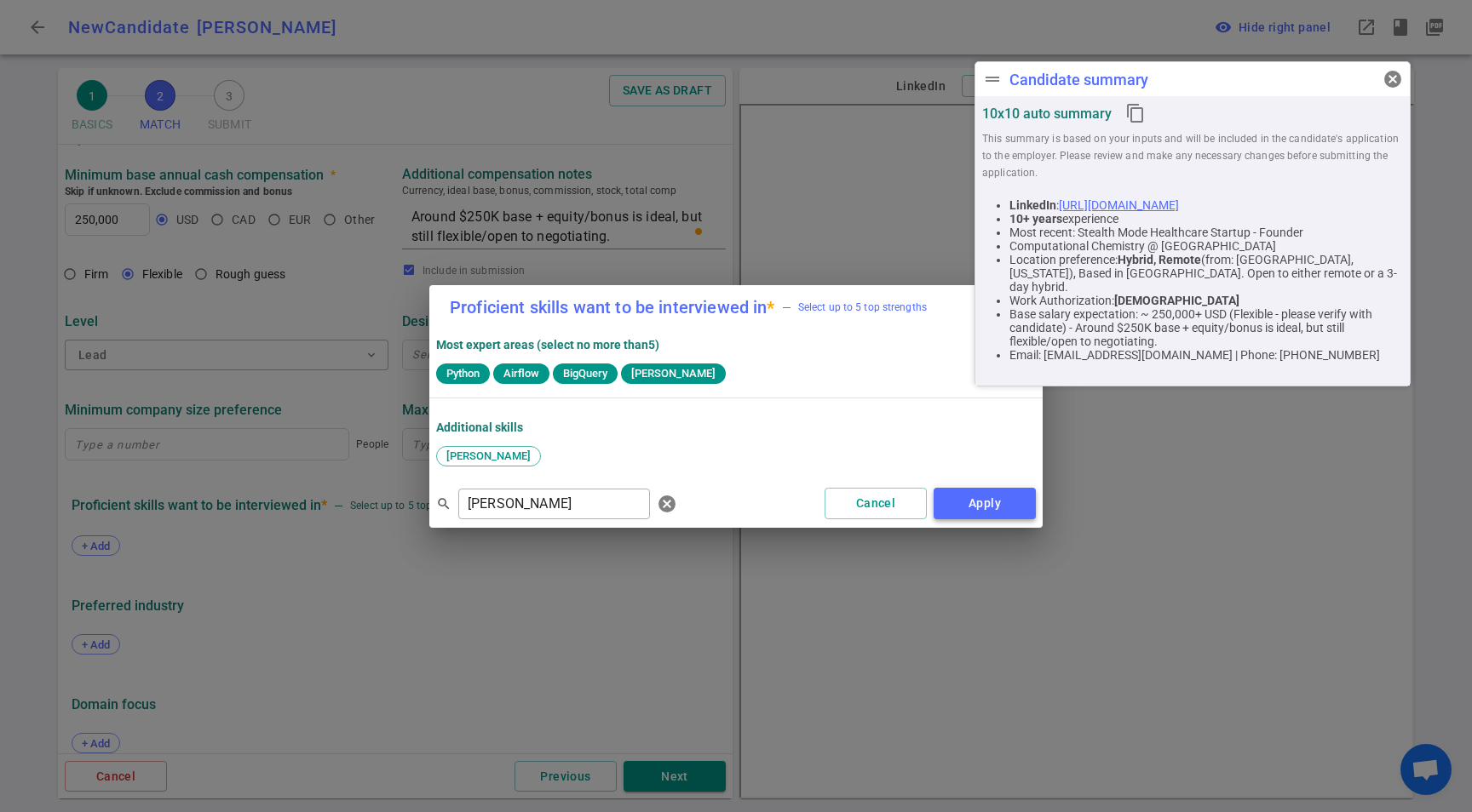
drag, startPoint x: 989, startPoint y: 484, endPoint x: 991, endPoint y: 492, distance: 8.2
click at [989, 485] on div "search Kafka ​ cancel Cancel Apply" at bounding box center [736, 504] width 613 height 48
click at [992, 498] on button "Apply" at bounding box center [985, 504] width 102 height 32
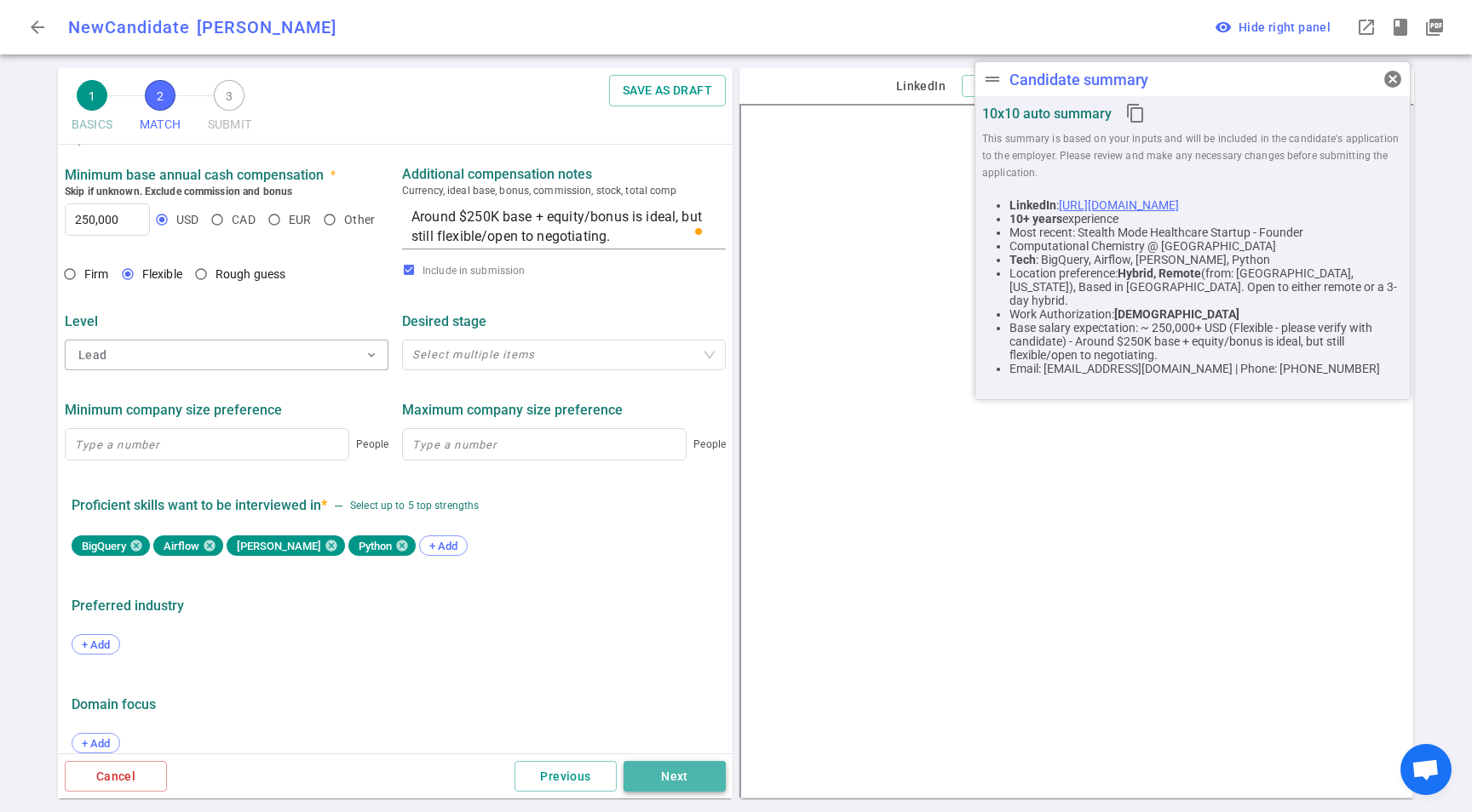
click at [689, 778] on button "Next" at bounding box center [675, 777] width 102 height 32
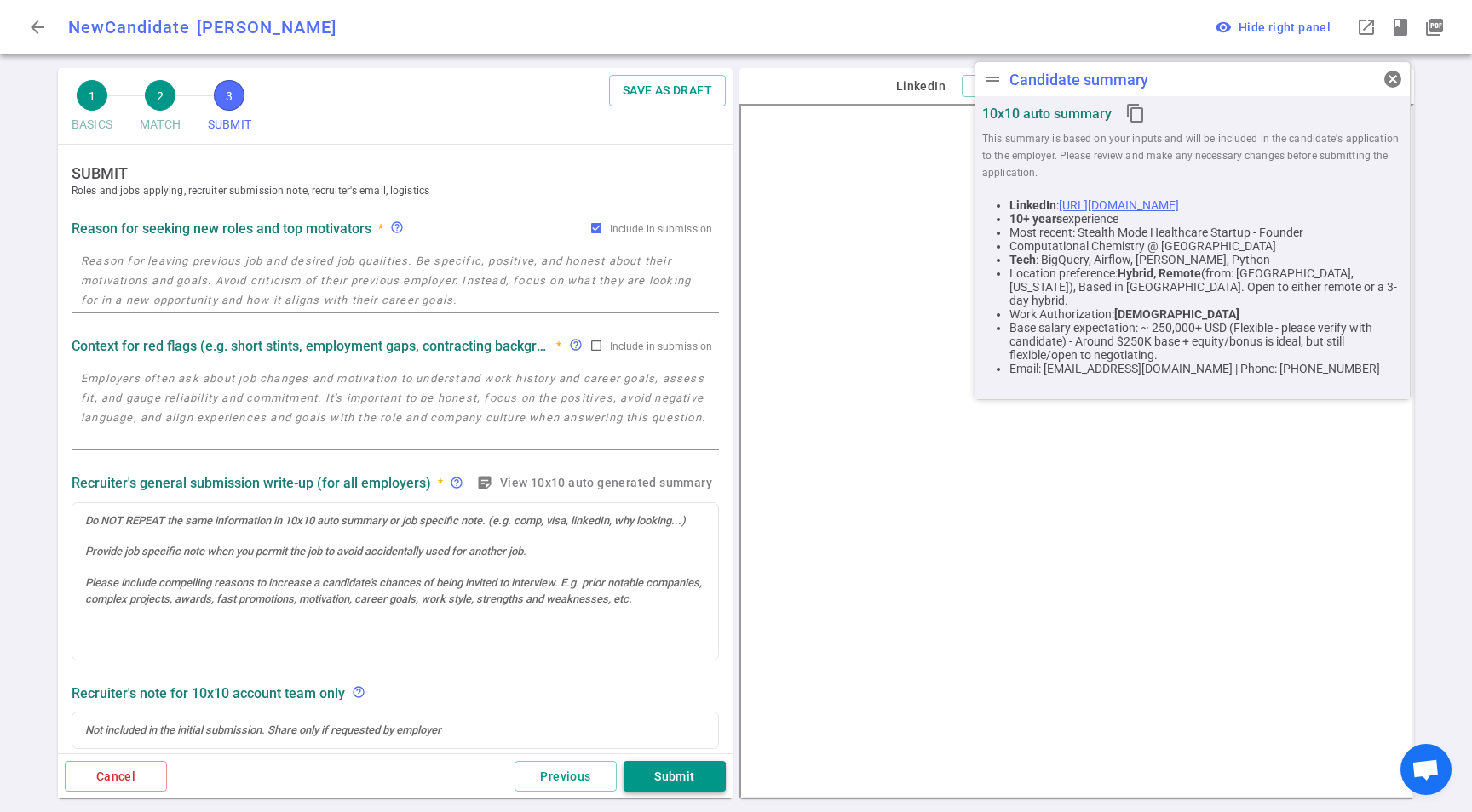
scroll to position [0, 0]
click at [311, 263] on textarea "To enrich screen reader interactions, please activate Accessibility in Grammarl…" at bounding box center [396, 281] width 629 height 59
click at [176, 270] on textarea "To enrich screen reader interactions, please activate Accessibility in Grammarl…" at bounding box center [396, 281] width 629 height 59
paste textarea "*Looking because they are struggling to secure funding for the stealth startup …"
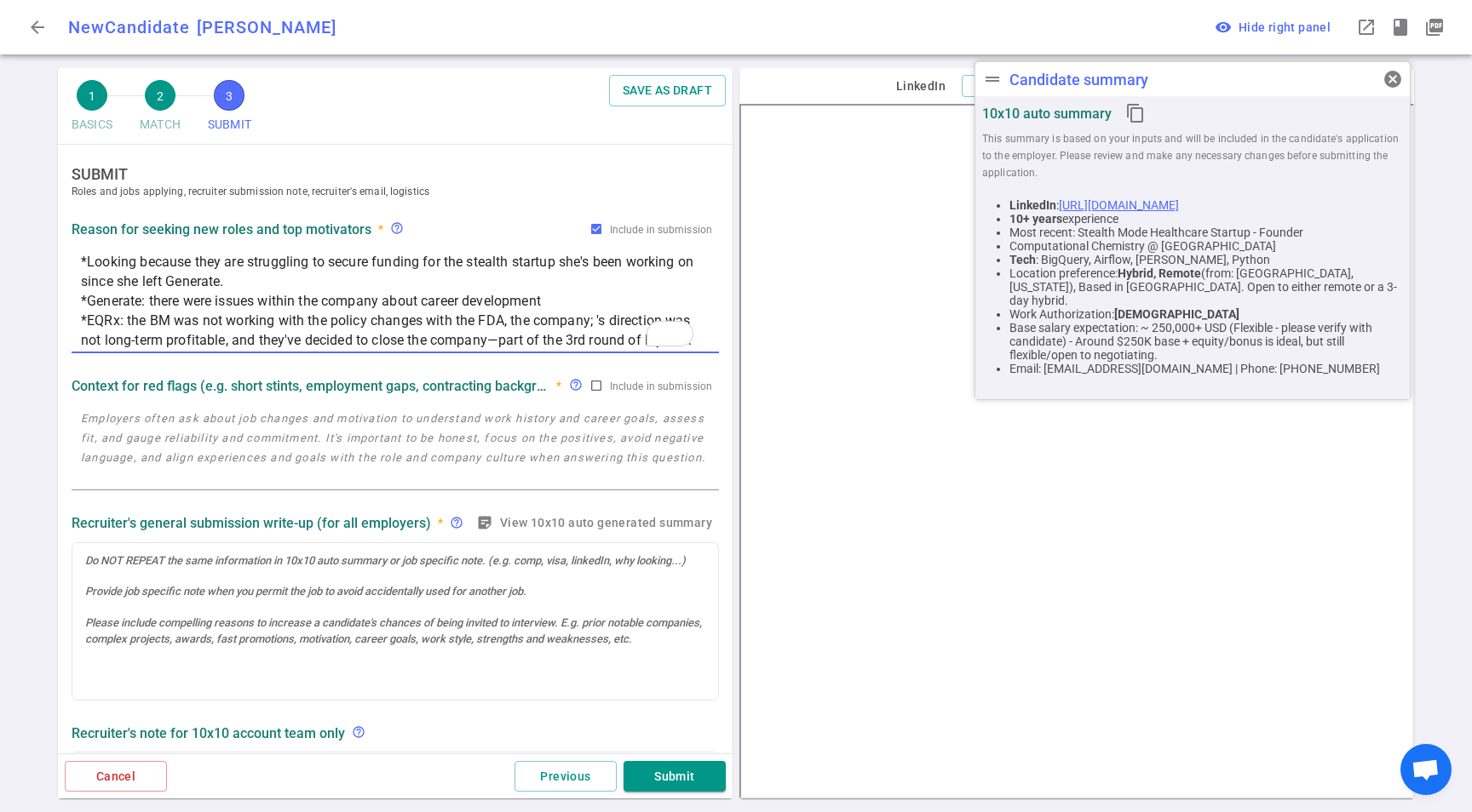
type textarea "*Looking because they are struggling to secure funding for the stealth startup …"
click at [328, 450] on textarea at bounding box center [396, 447] width 629 height 79
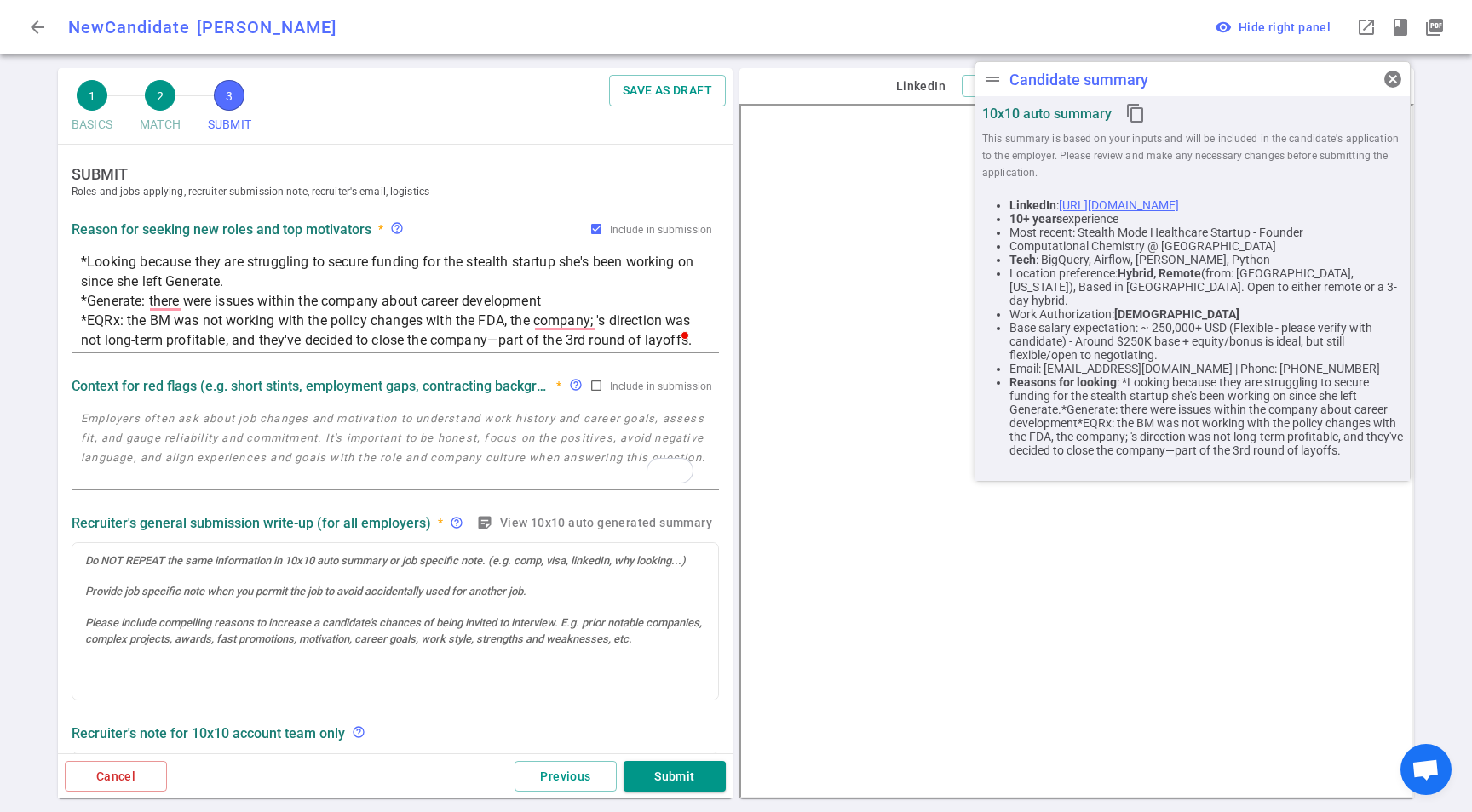
scroll to position [11, 0]
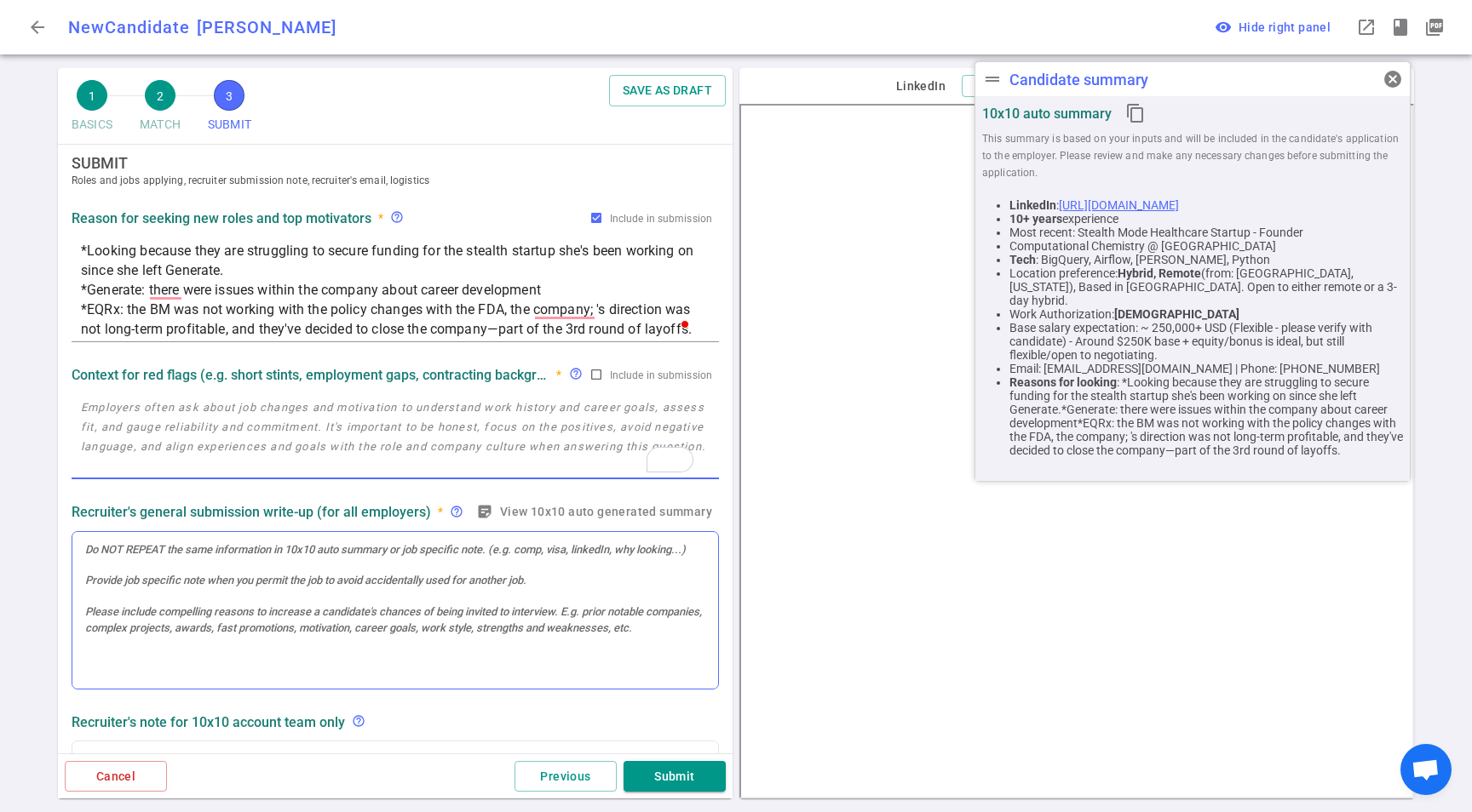
paste textarea "linachen.uiuc@gmail.com 617-319-6048 https://www.linkedin.com/in/linachen2012 L…"
type textarea "linachen.uiuc@gmail.com 617-319-6048 https://www.linkedin.com/in/linachen2012 L…"
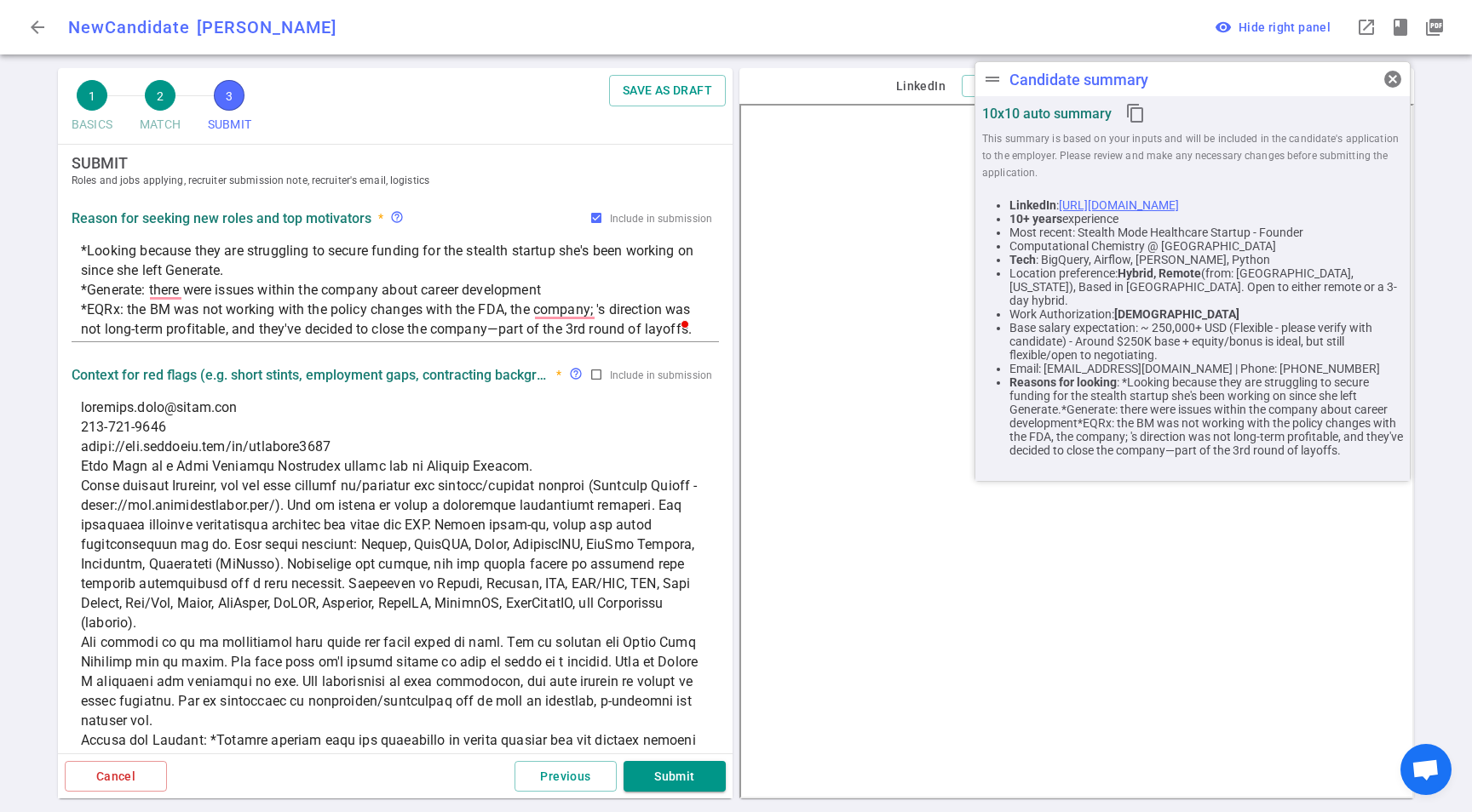
scroll to position [162, 0]
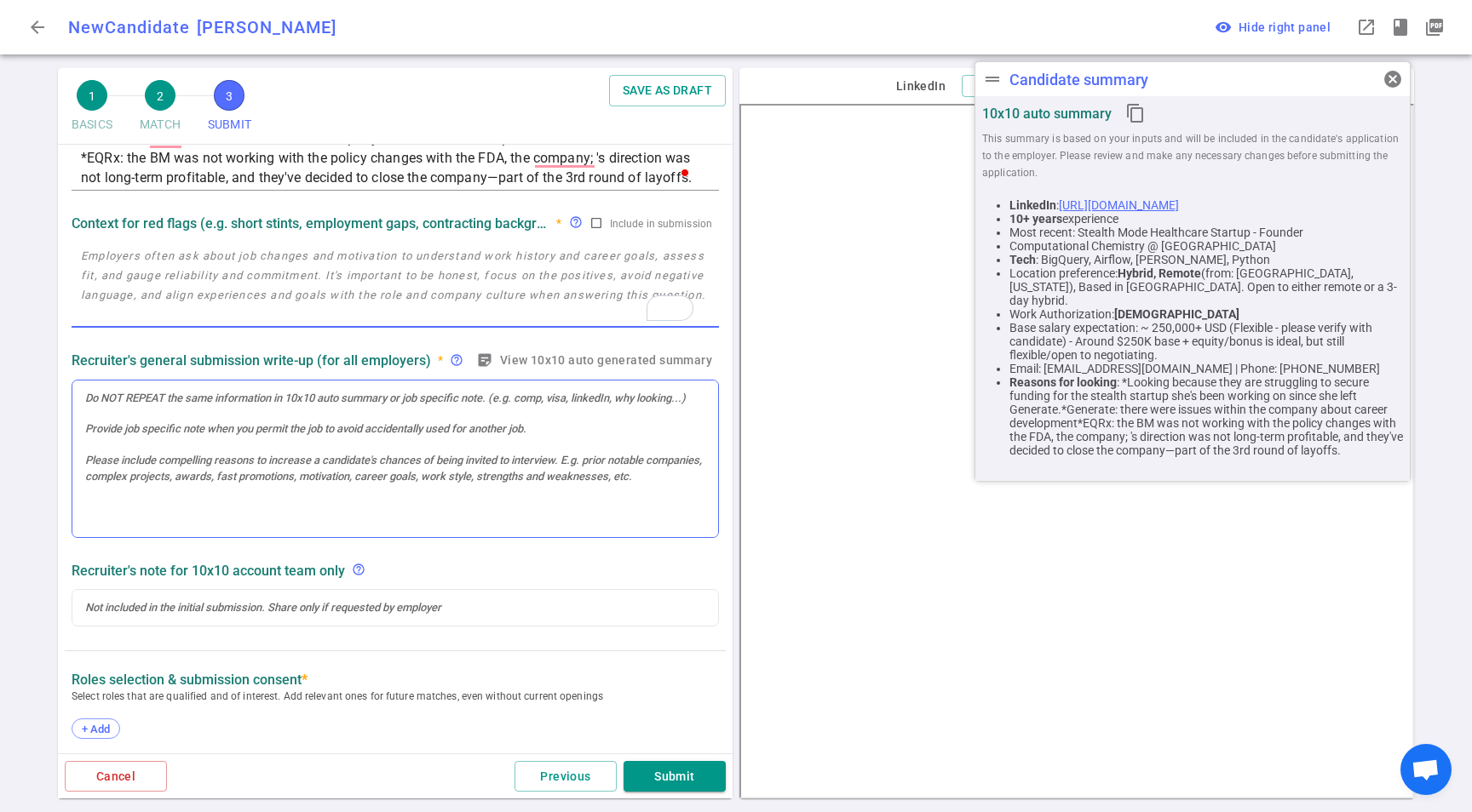
click at [281, 472] on div at bounding box center [395, 459] width 645 height 157
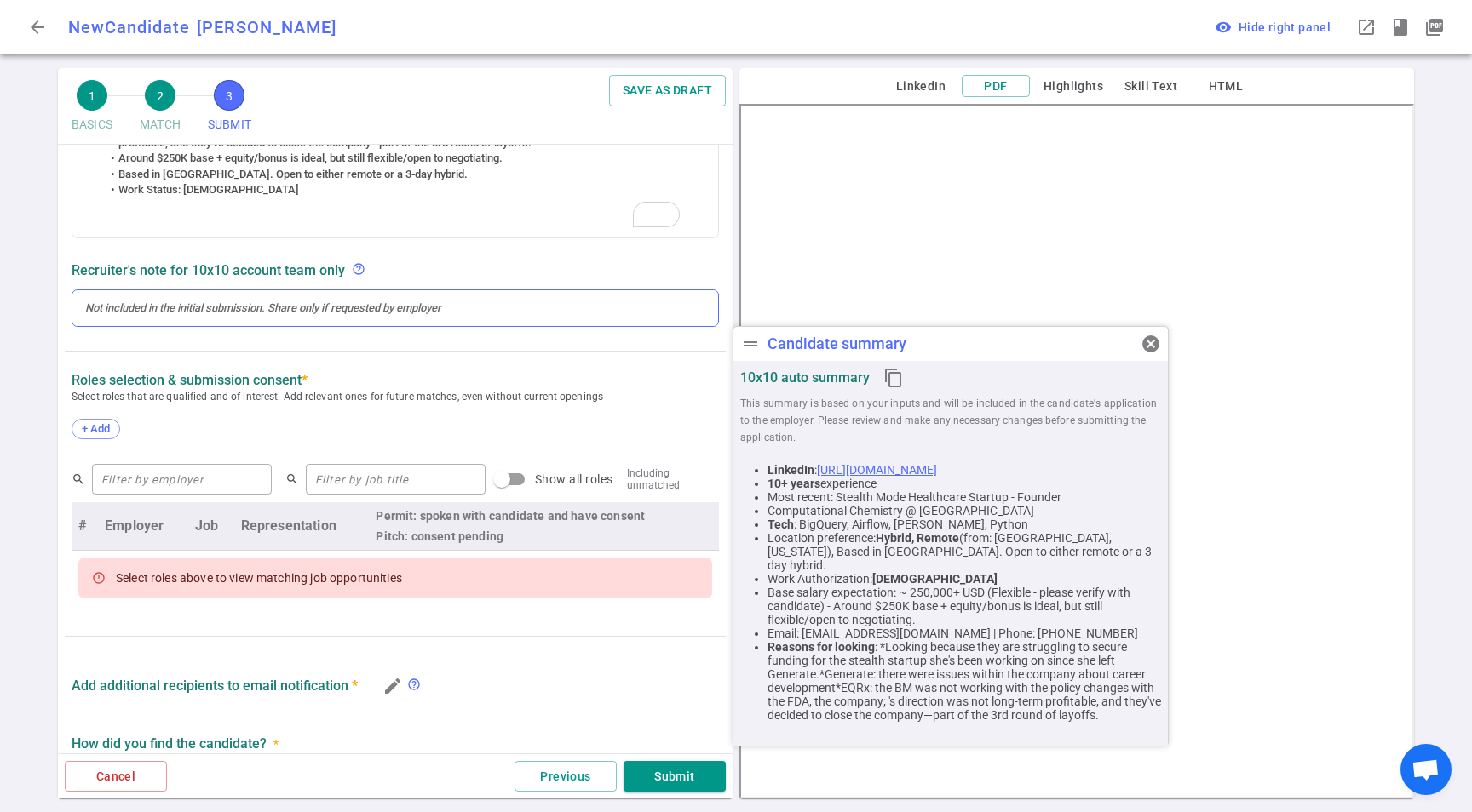
scroll to position [0, 0]
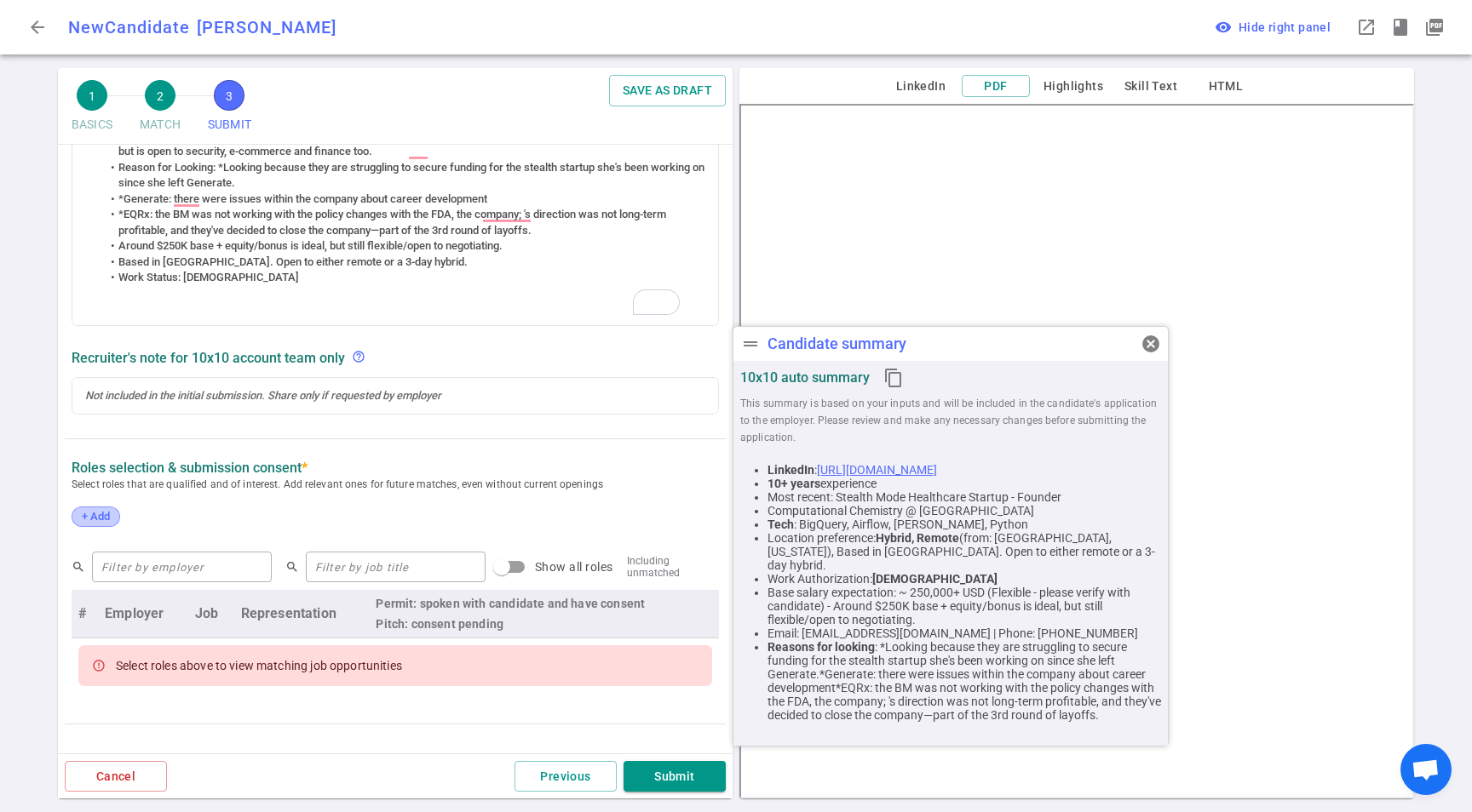
click at [87, 508] on div "+ Add" at bounding box center [95, 516] width 49 height 20
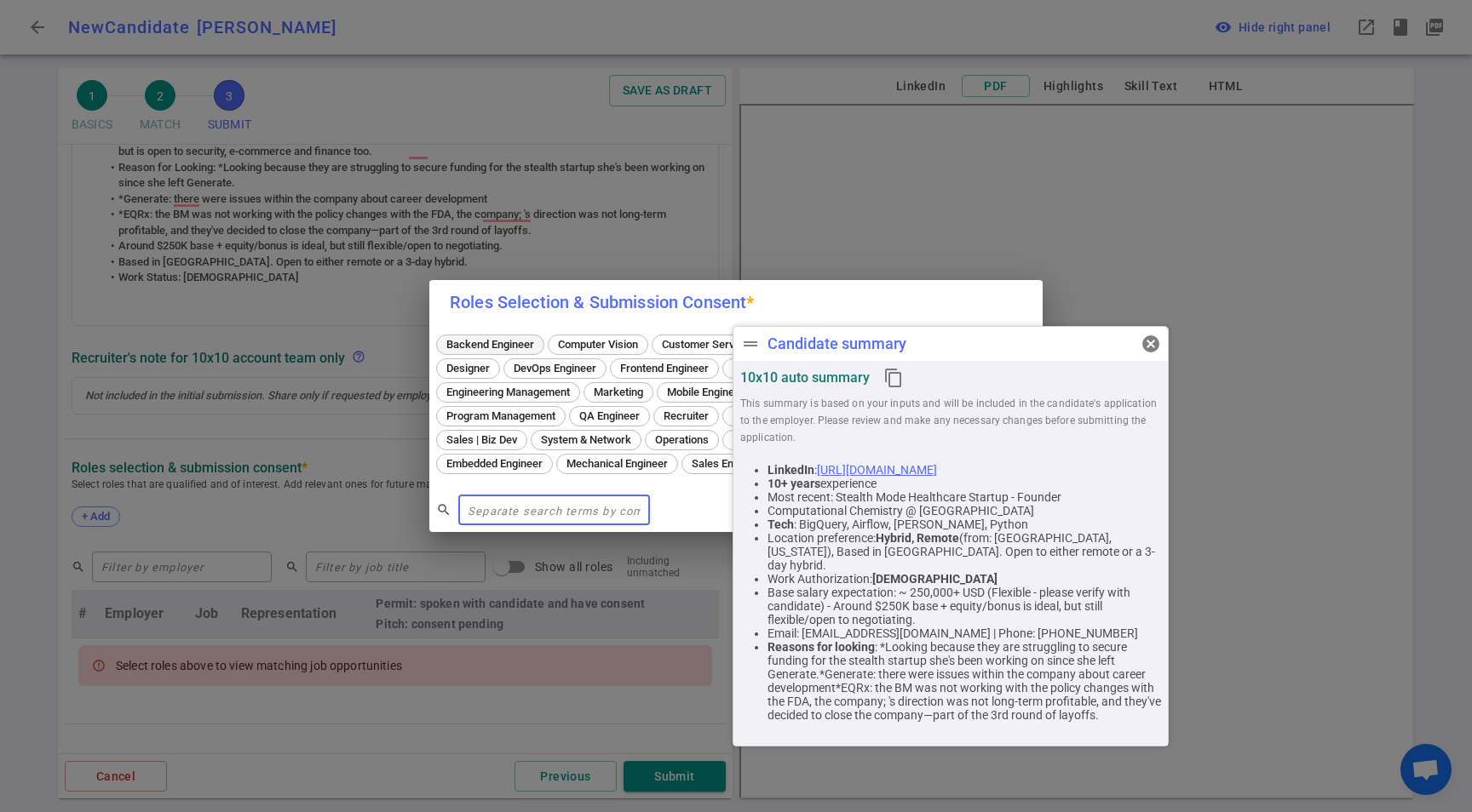
click at [500, 338] on span "Backend Engineer" at bounding box center [490, 344] width 100 height 12
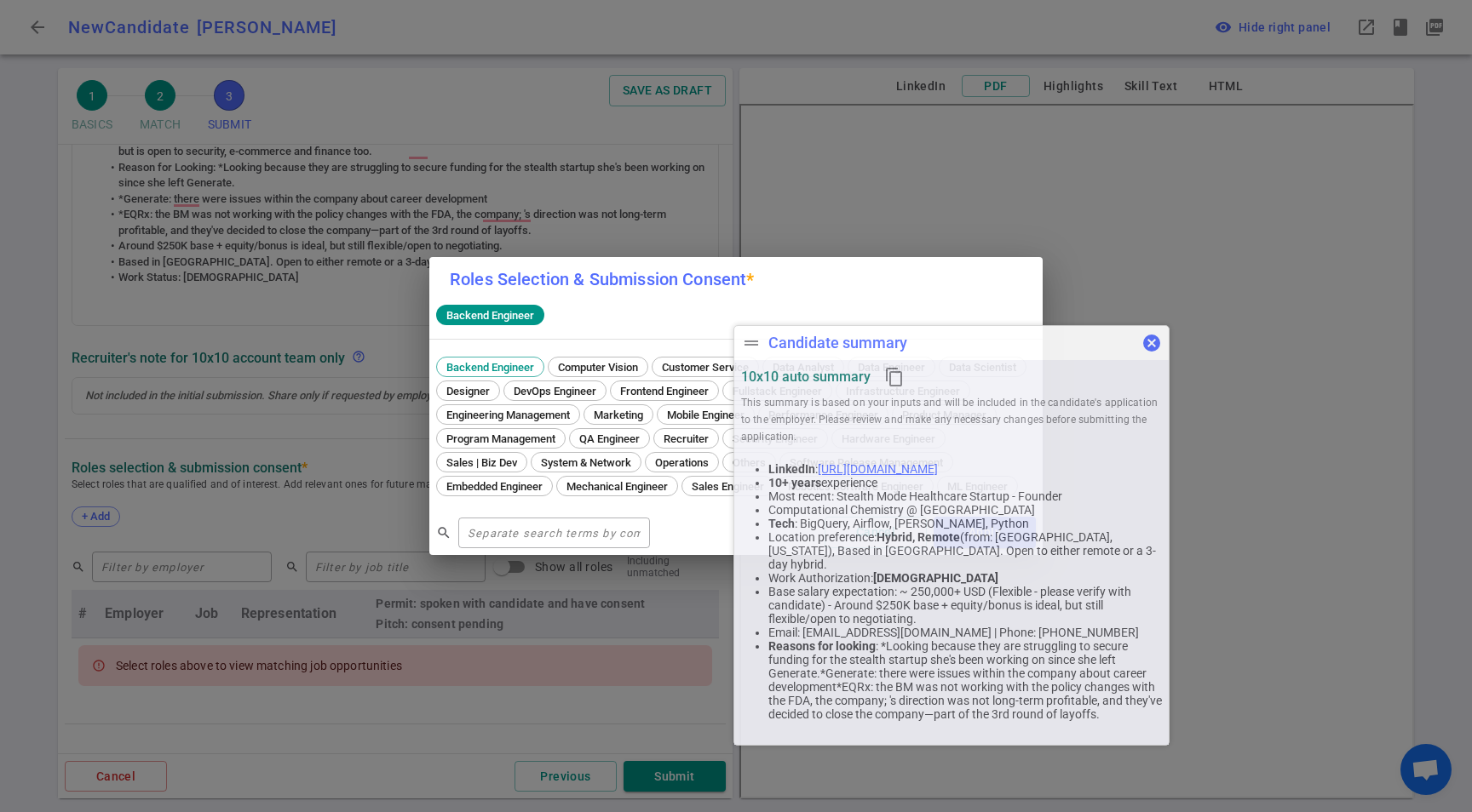
click at [1149, 350] on span "cancel" at bounding box center [1151, 342] width 20 height 20
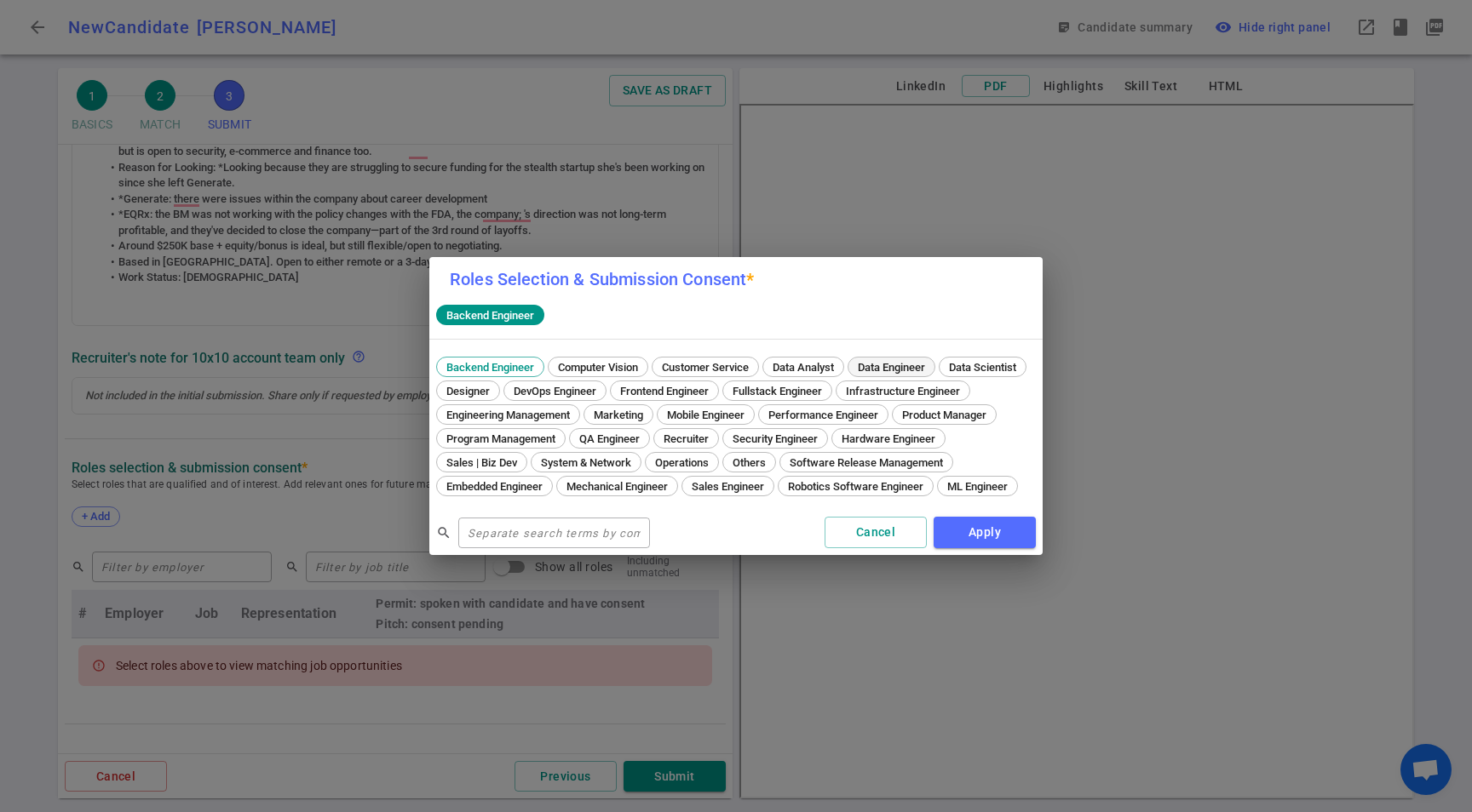
click at [902, 361] on span "Data Engineer" at bounding box center [891, 367] width 79 height 12
click at [964, 537] on button "Apply" at bounding box center [985, 532] width 102 height 32
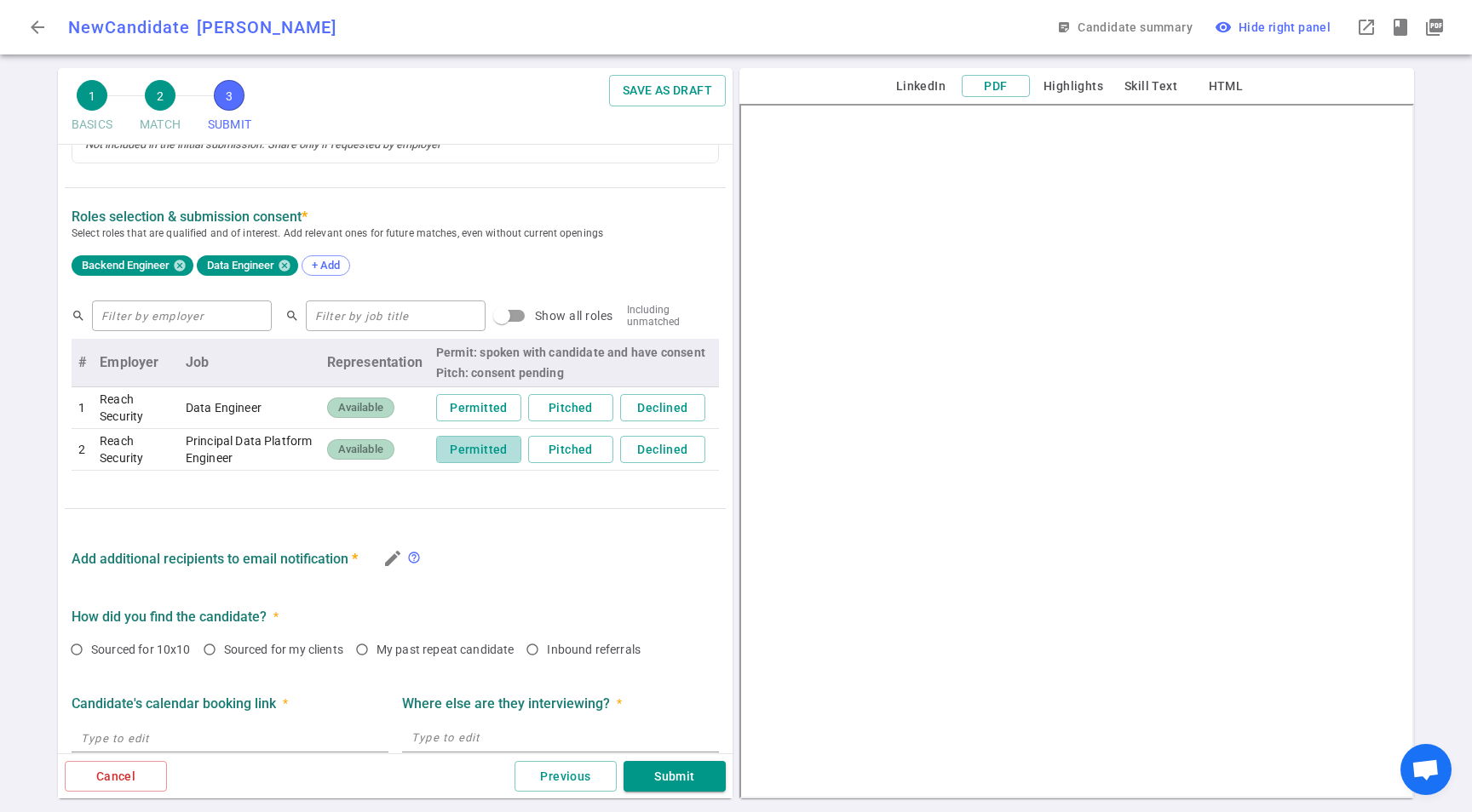
drag, startPoint x: 460, startPoint y: 455, endPoint x: 469, endPoint y: 463, distance: 12.0
click at [460, 455] on button "Permitted" at bounding box center [479, 450] width 85 height 28
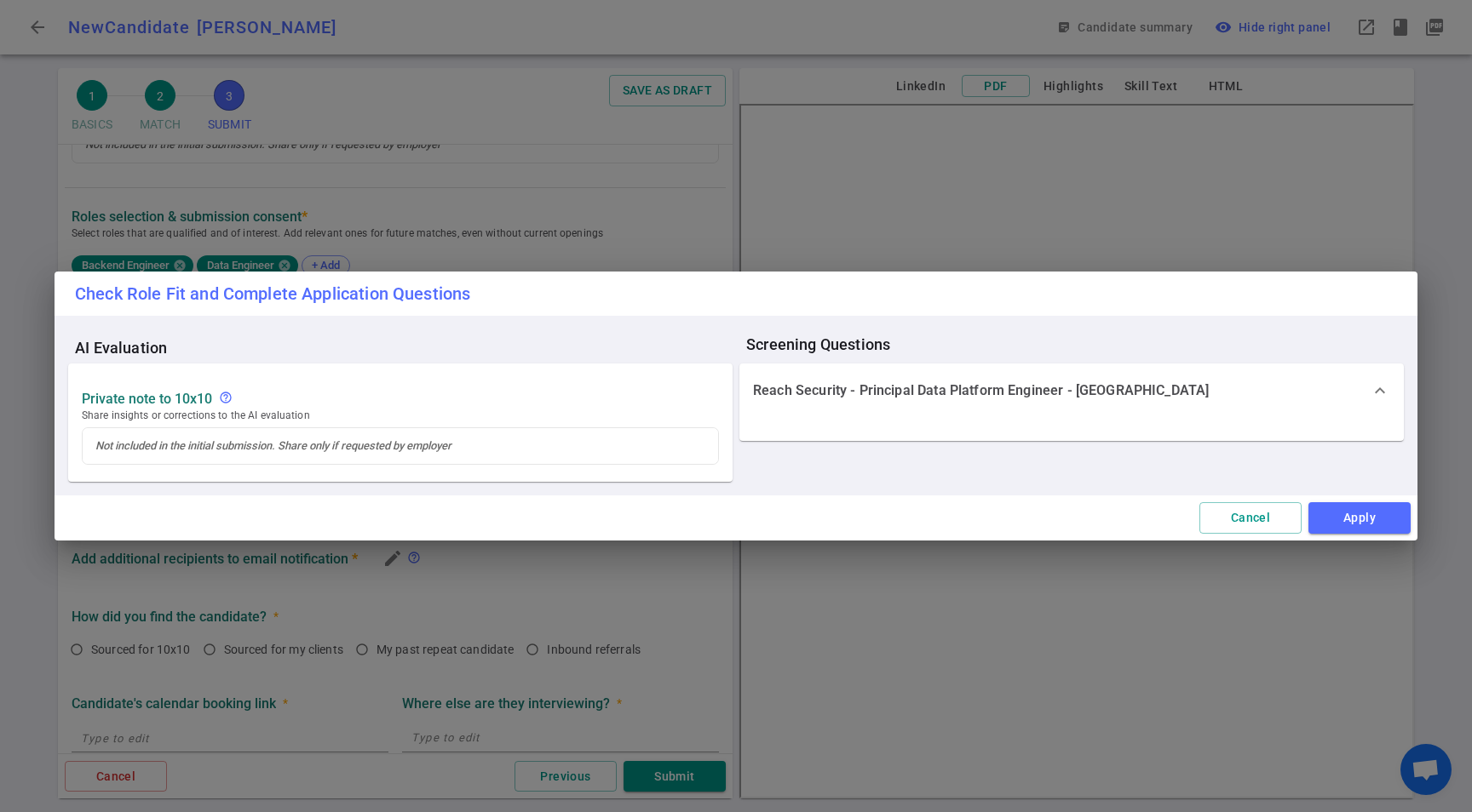
click at [183, 267] on div "Check Role Fit and Complete Application Questions AI Evaluation Private Note to…" at bounding box center [736, 406] width 1472 height 812
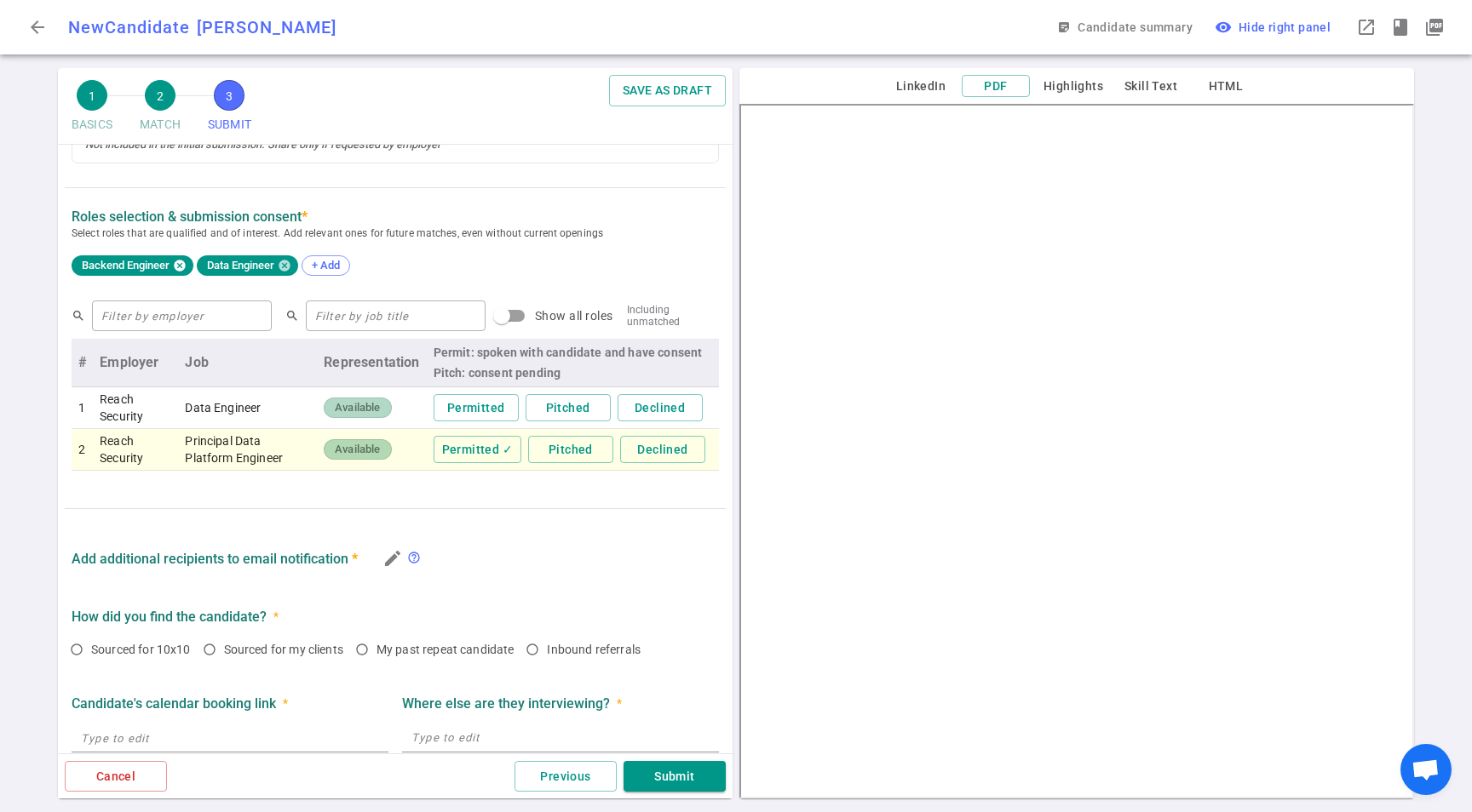
click at [179, 265] on icon at bounding box center [179, 265] width 11 height 11
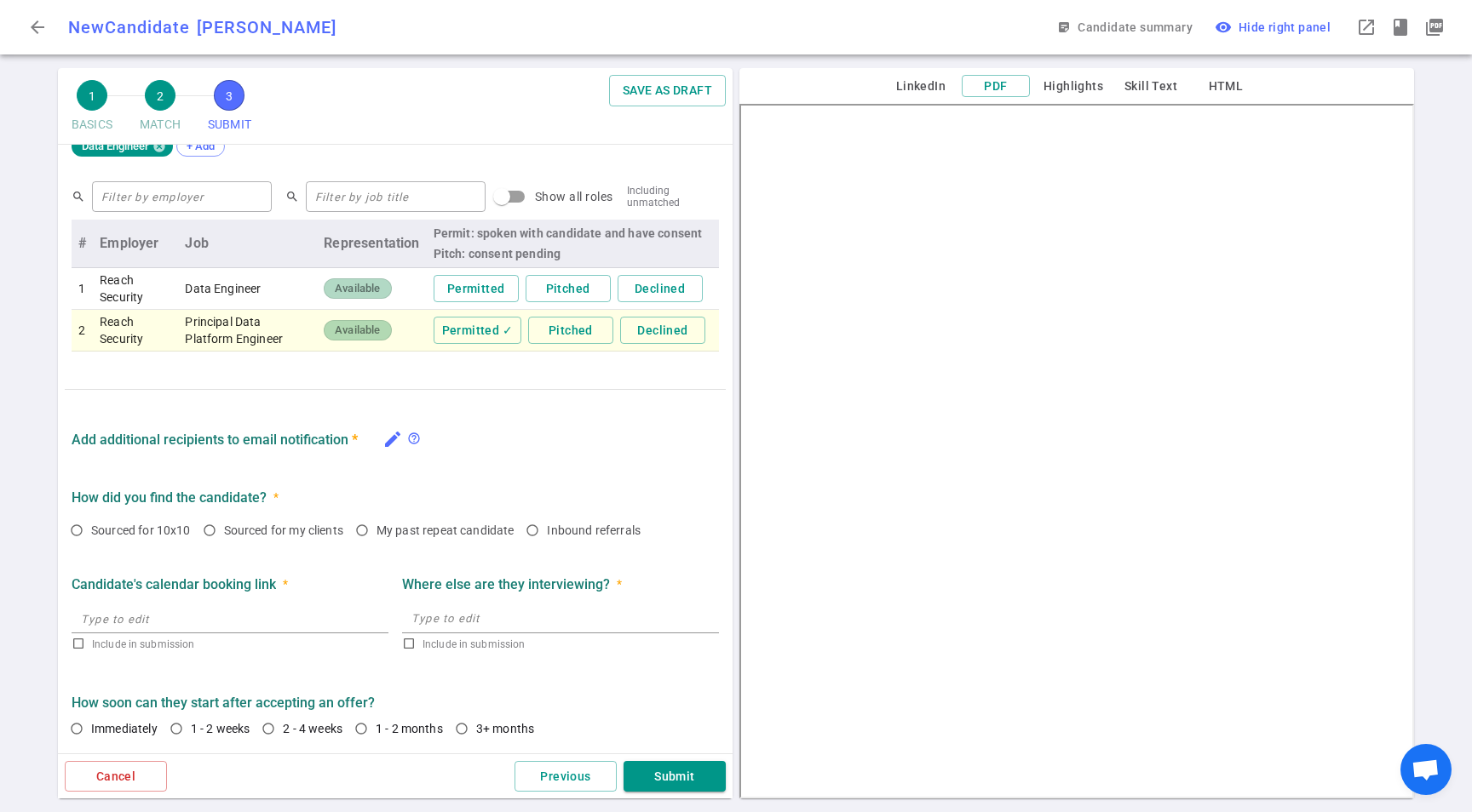
click at [396, 440] on icon "edit" at bounding box center [392, 439] width 20 height 20
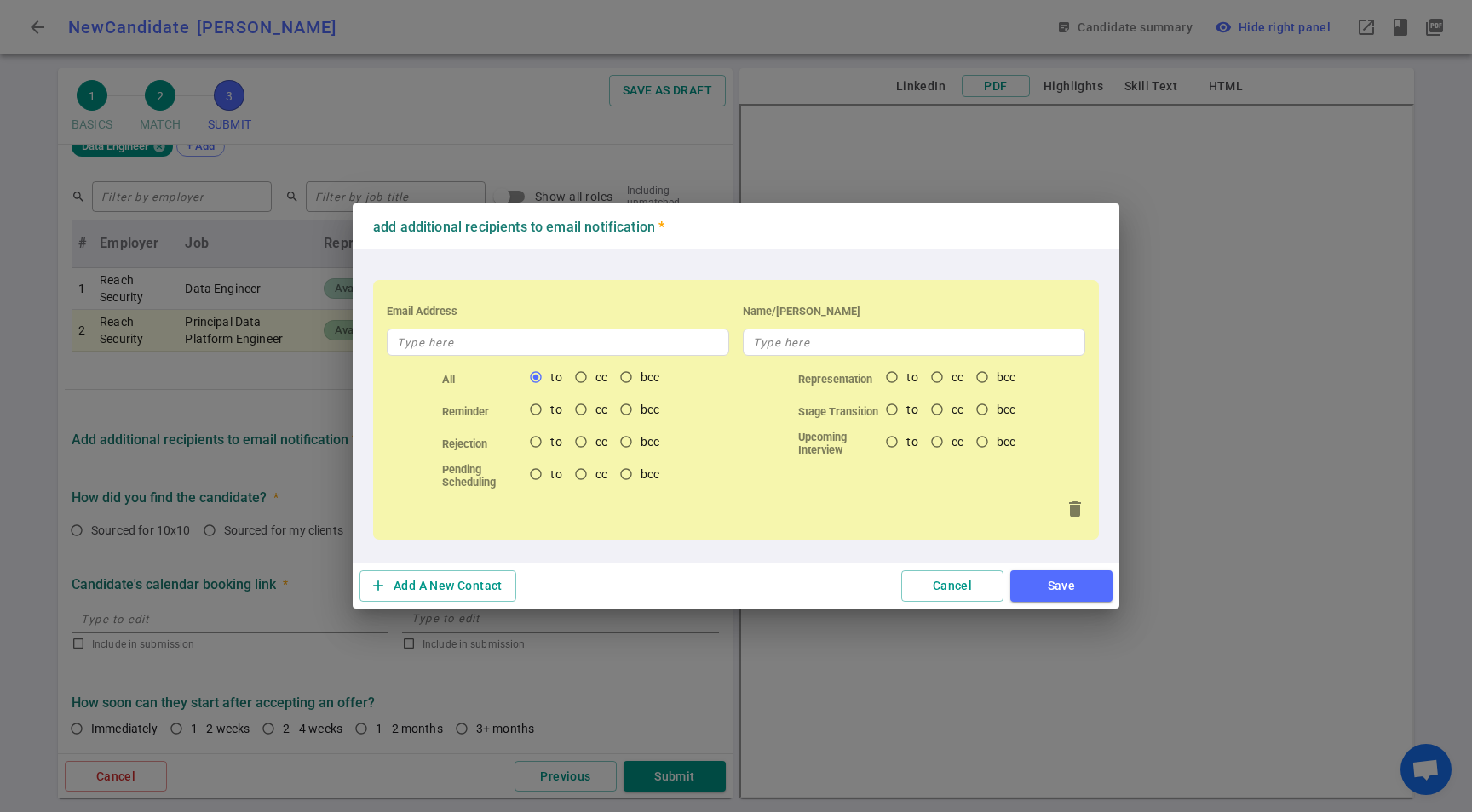
click at [479, 325] on div "Email Address" at bounding box center [558, 312] width 343 height 35
click at [497, 353] on input "text" at bounding box center [558, 342] width 343 height 27
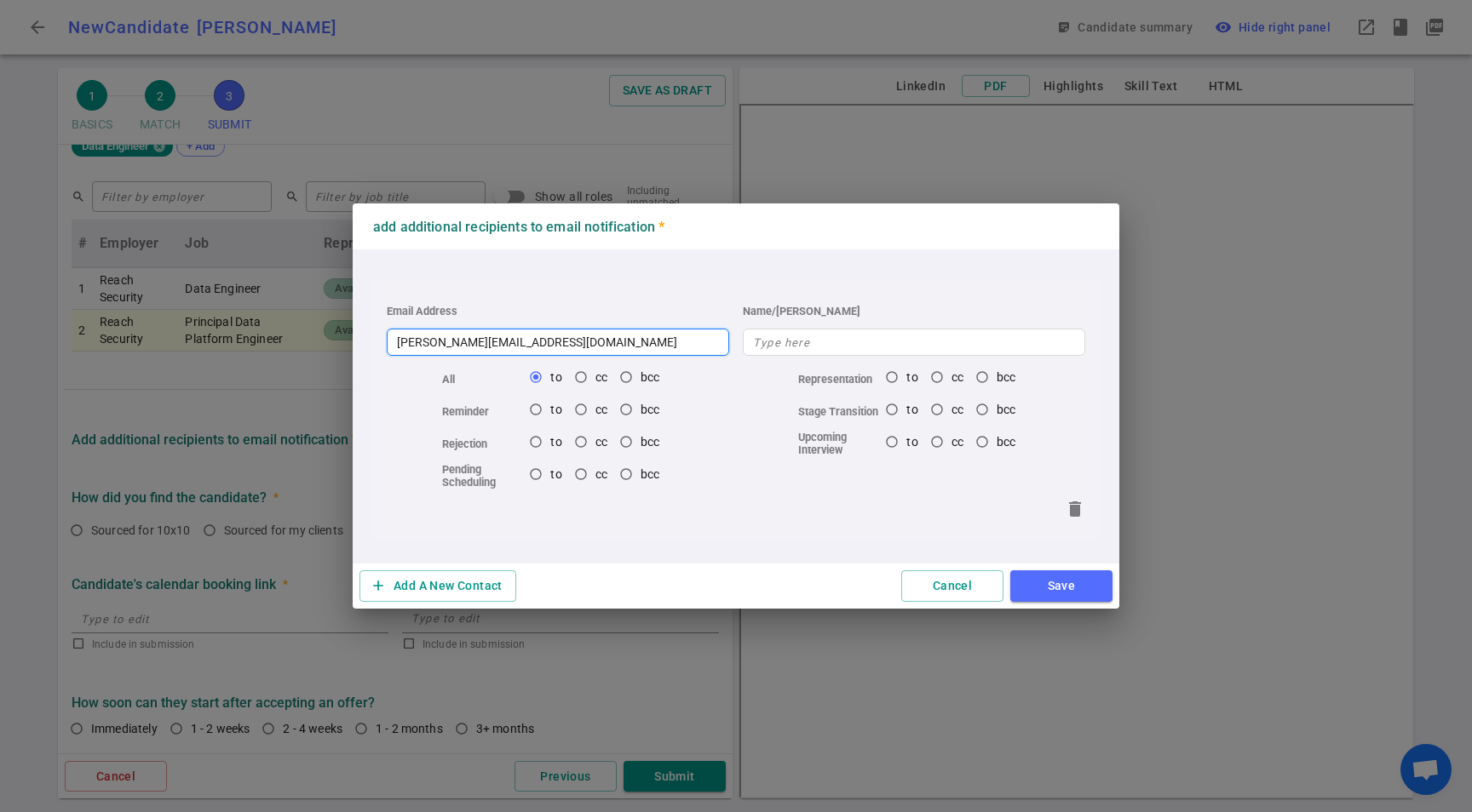
type input "jennifer@cpi-search.com"
click at [794, 325] on div "Name/Alias" at bounding box center [913, 325] width 356 height 62
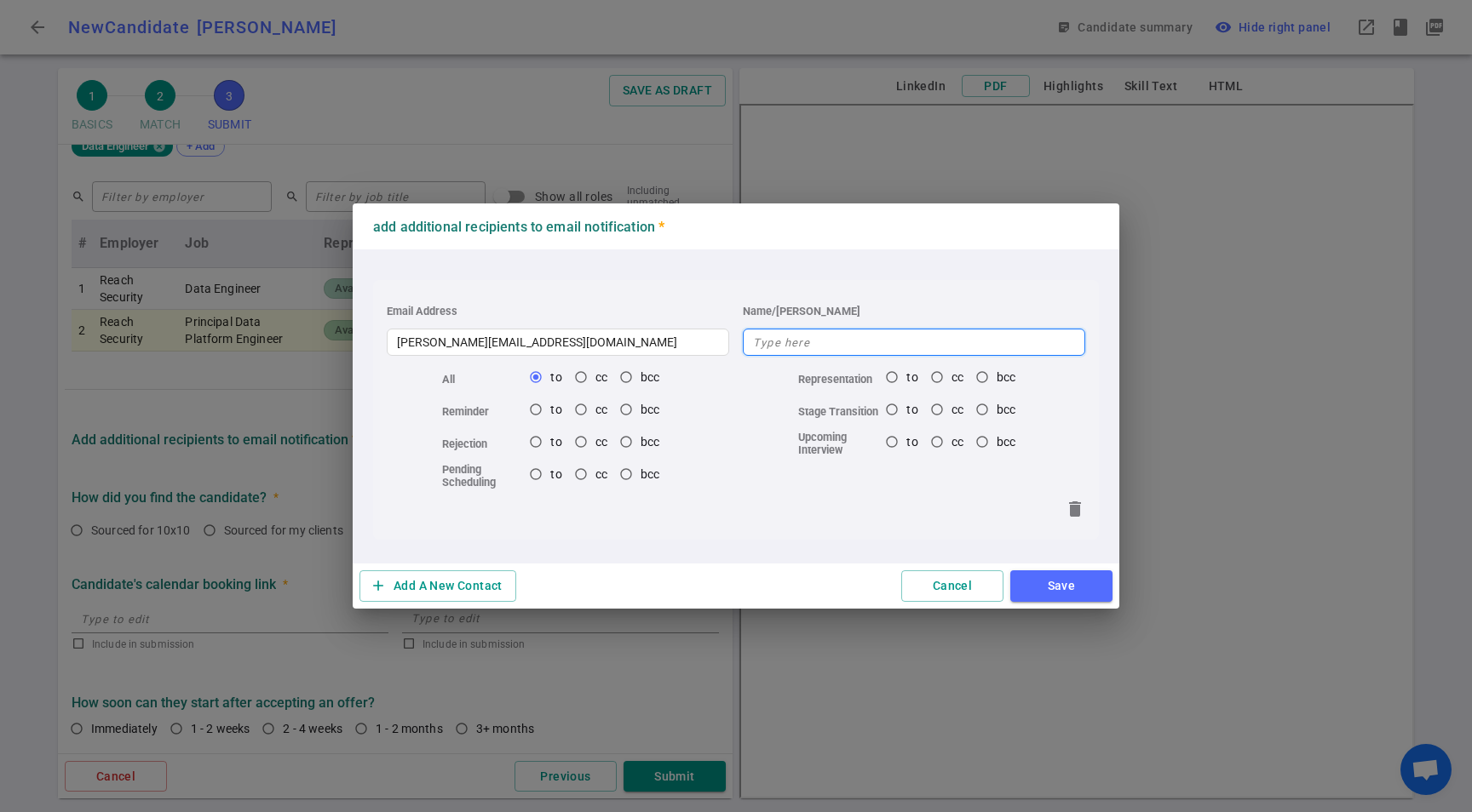
click at [801, 331] on input "text" at bounding box center [914, 342] width 343 height 27
type input "[PERSON_NAME]"
click at [691, 558] on div "Email Address jennifer@cpi-search.com Name/Alias Jency All to cc bcc Representa…" at bounding box center [736, 407] width 766 height 314
click at [1023, 584] on button "Save" at bounding box center [1061, 586] width 102 height 32
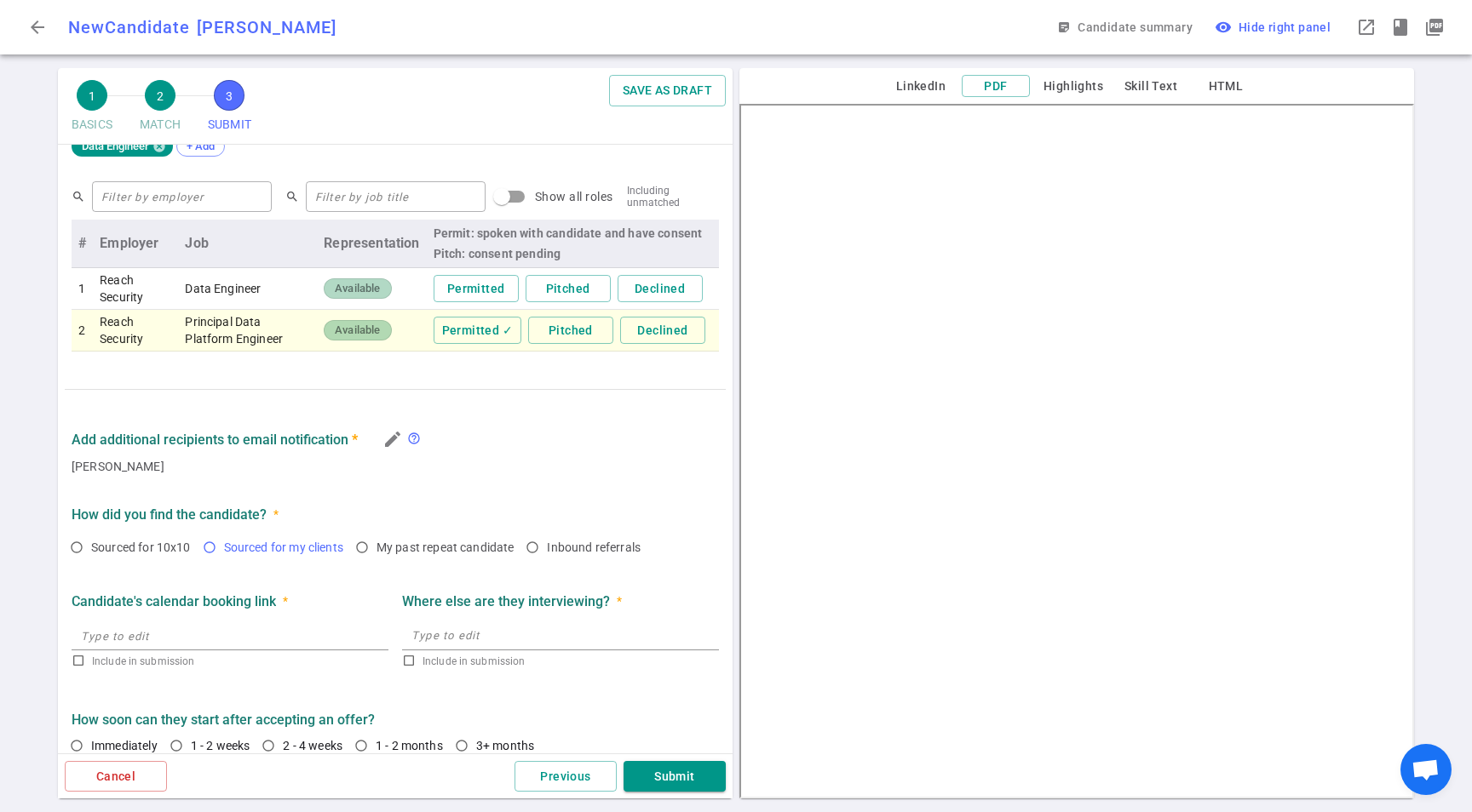
click at [245, 540] on span "Sourced for my clients" at bounding box center [283, 546] width 119 height 13
click at [224, 539] on input "Sourced for my clients" at bounding box center [209, 547] width 29 height 29
radio input "true"
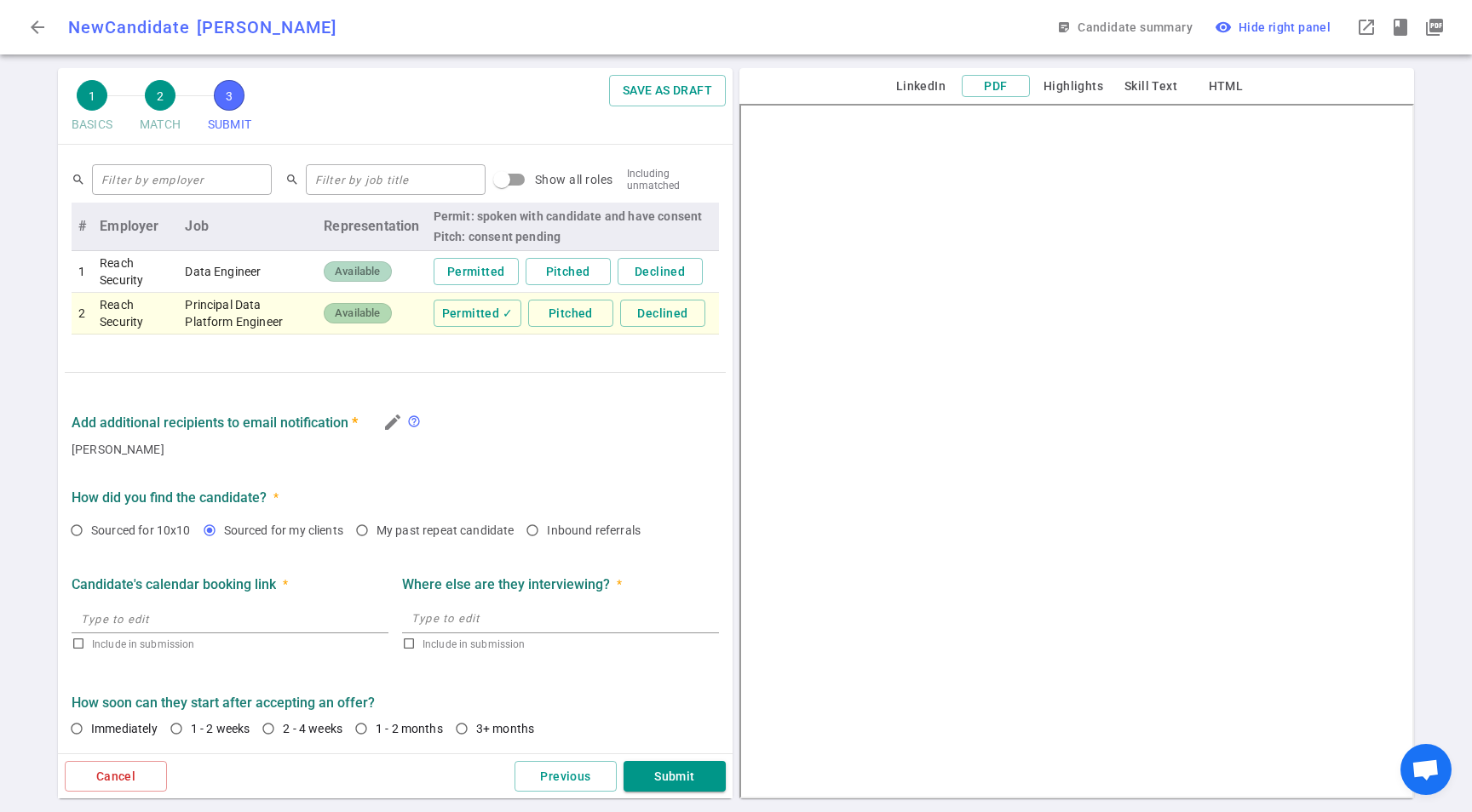
drag, startPoint x: 313, startPoint y: 728, endPoint x: 468, endPoint y: 750, distance: 156.6
click at [313, 728] on span "2 - 4 weeks" at bounding box center [313, 728] width 60 height 13
click at [283, 728] on input "2 - 4 weeks" at bounding box center [268, 728] width 29 height 29
radio input "true"
click at [695, 781] on button "Submit" at bounding box center [675, 777] width 102 height 32
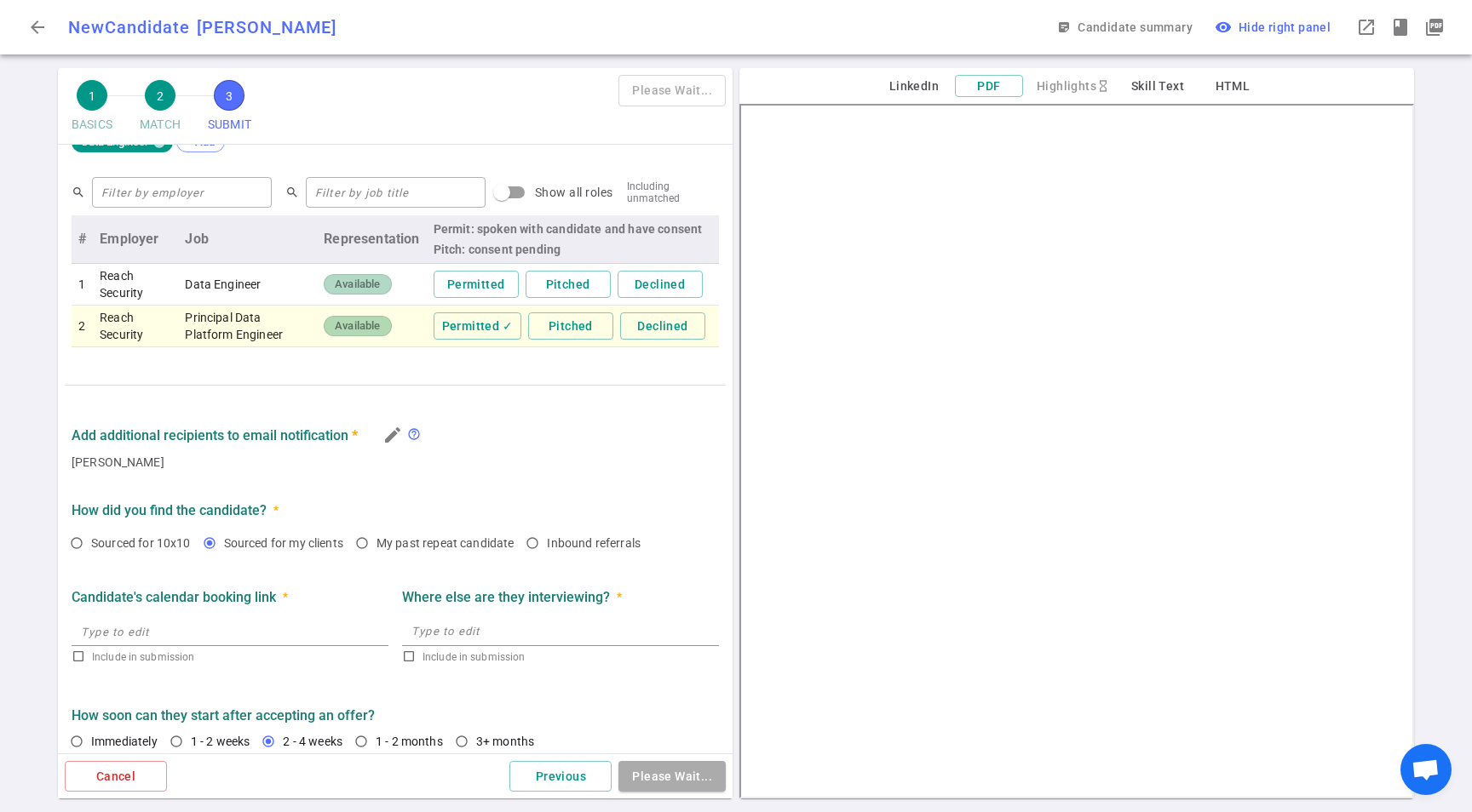
type textarea "*Looking because they are struggling to secure funding for the stealth startup …"
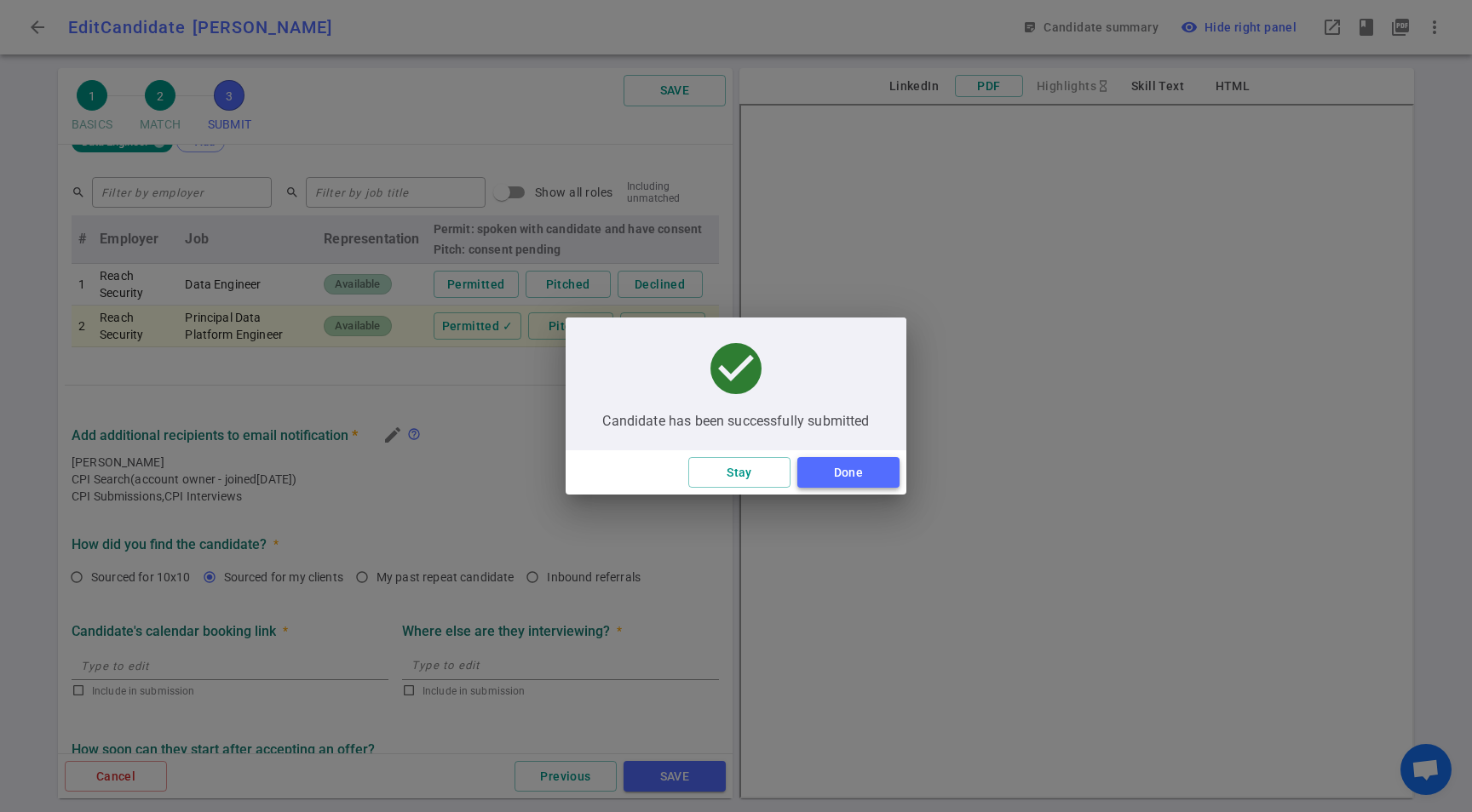
click at [844, 480] on button "Done" at bounding box center [849, 473] width 102 height 32
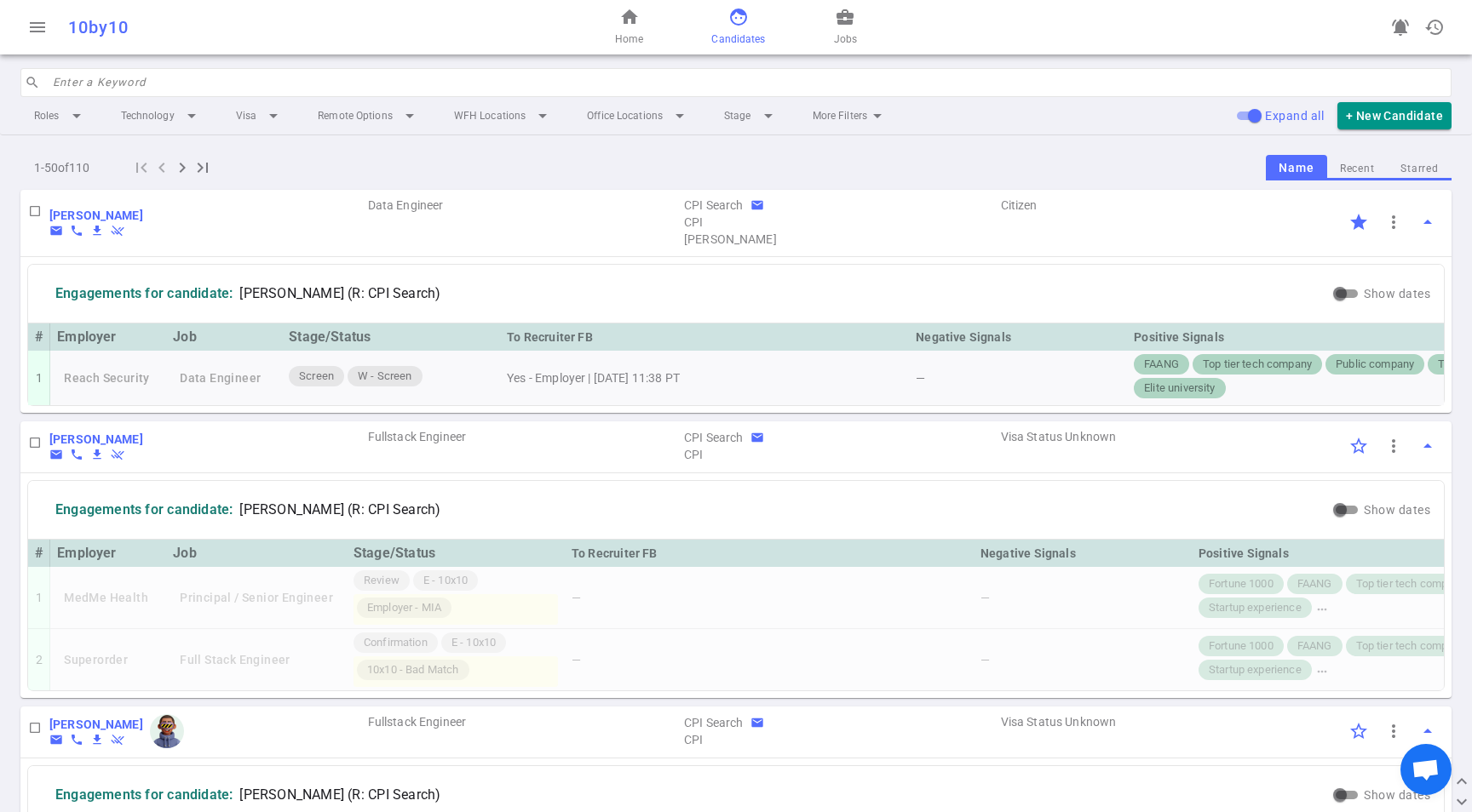
click at [721, 84] on input "search" at bounding box center [747, 82] width 1388 height 27
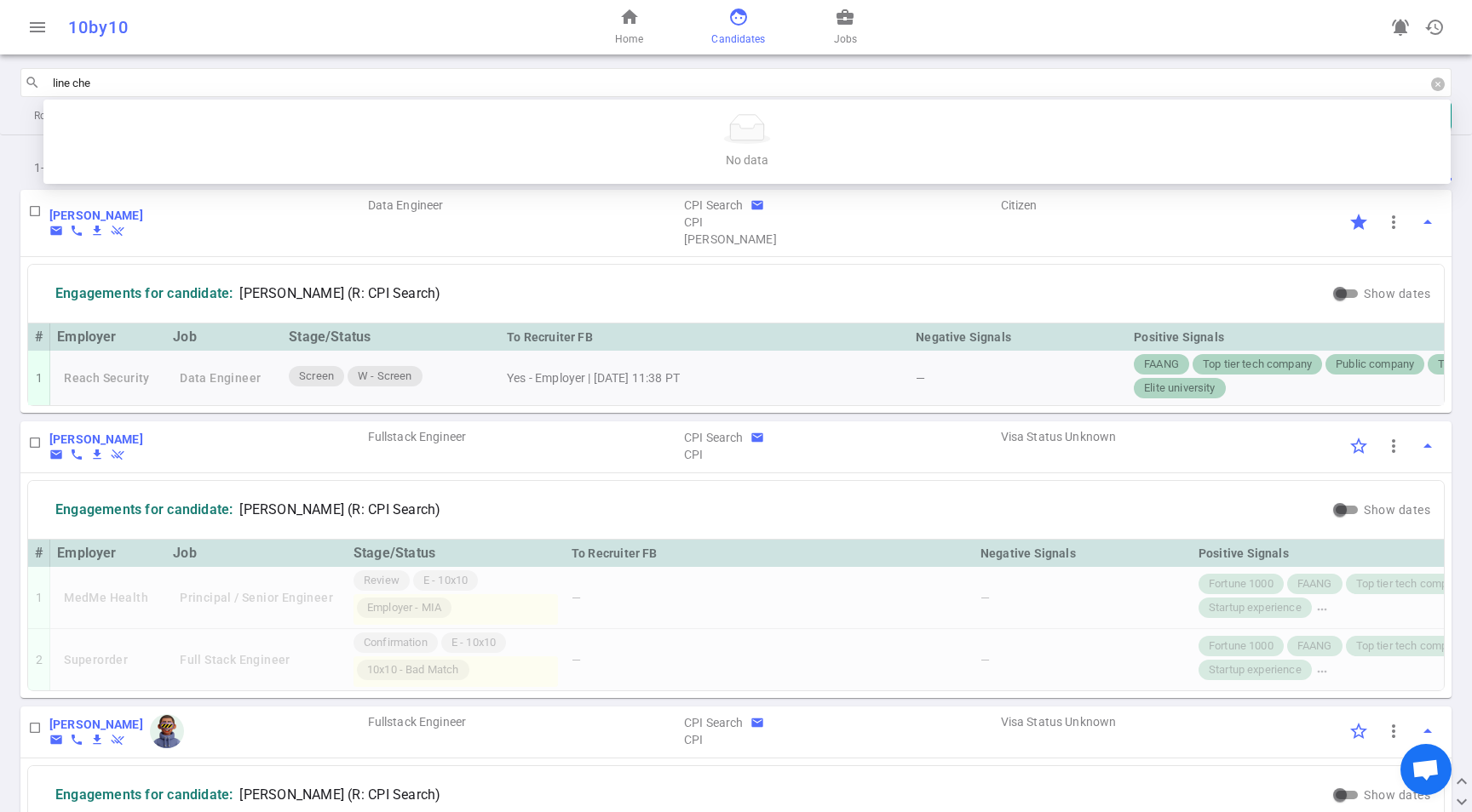
type input "line chen"
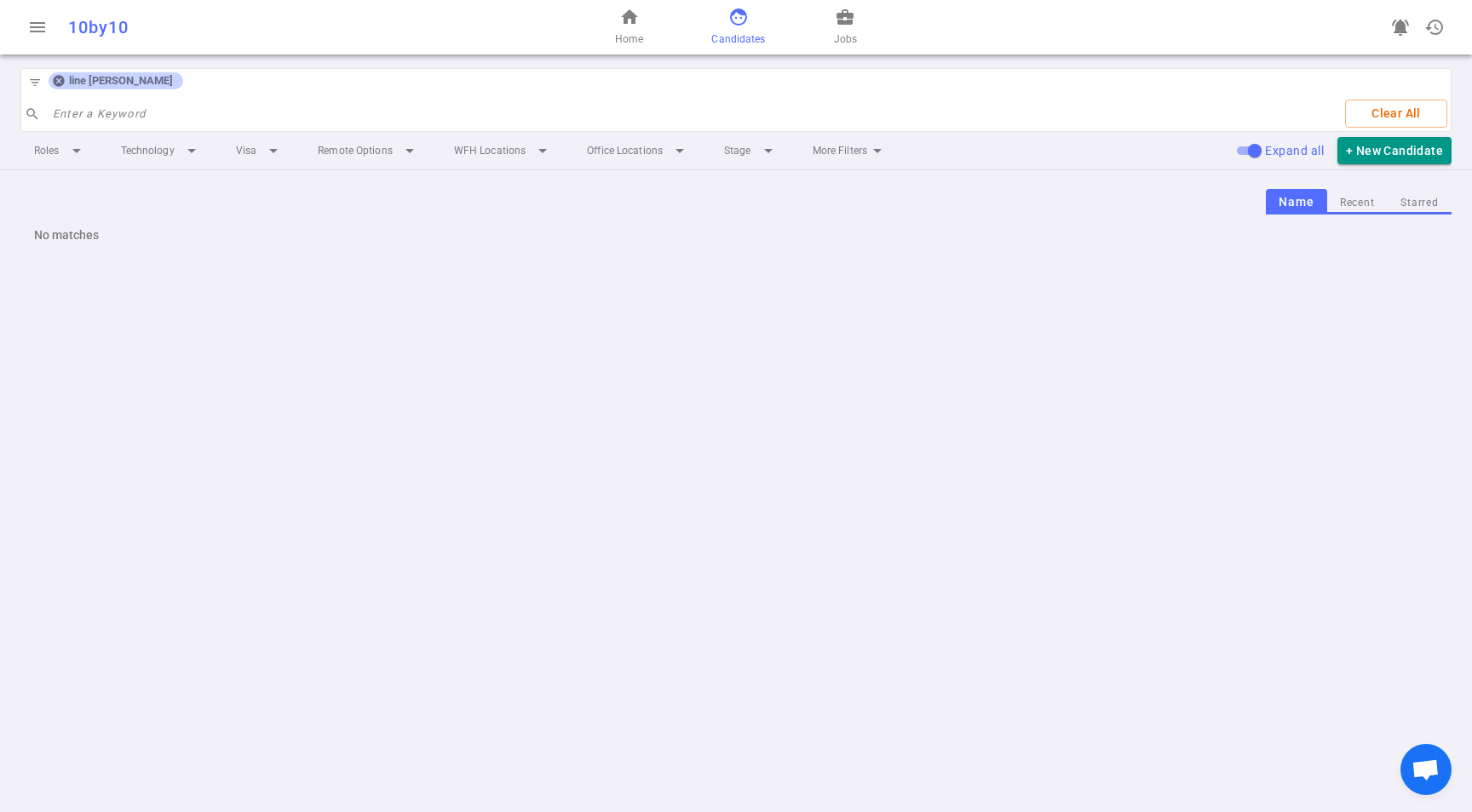
click at [57, 84] on icon at bounding box center [58, 81] width 11 height 11
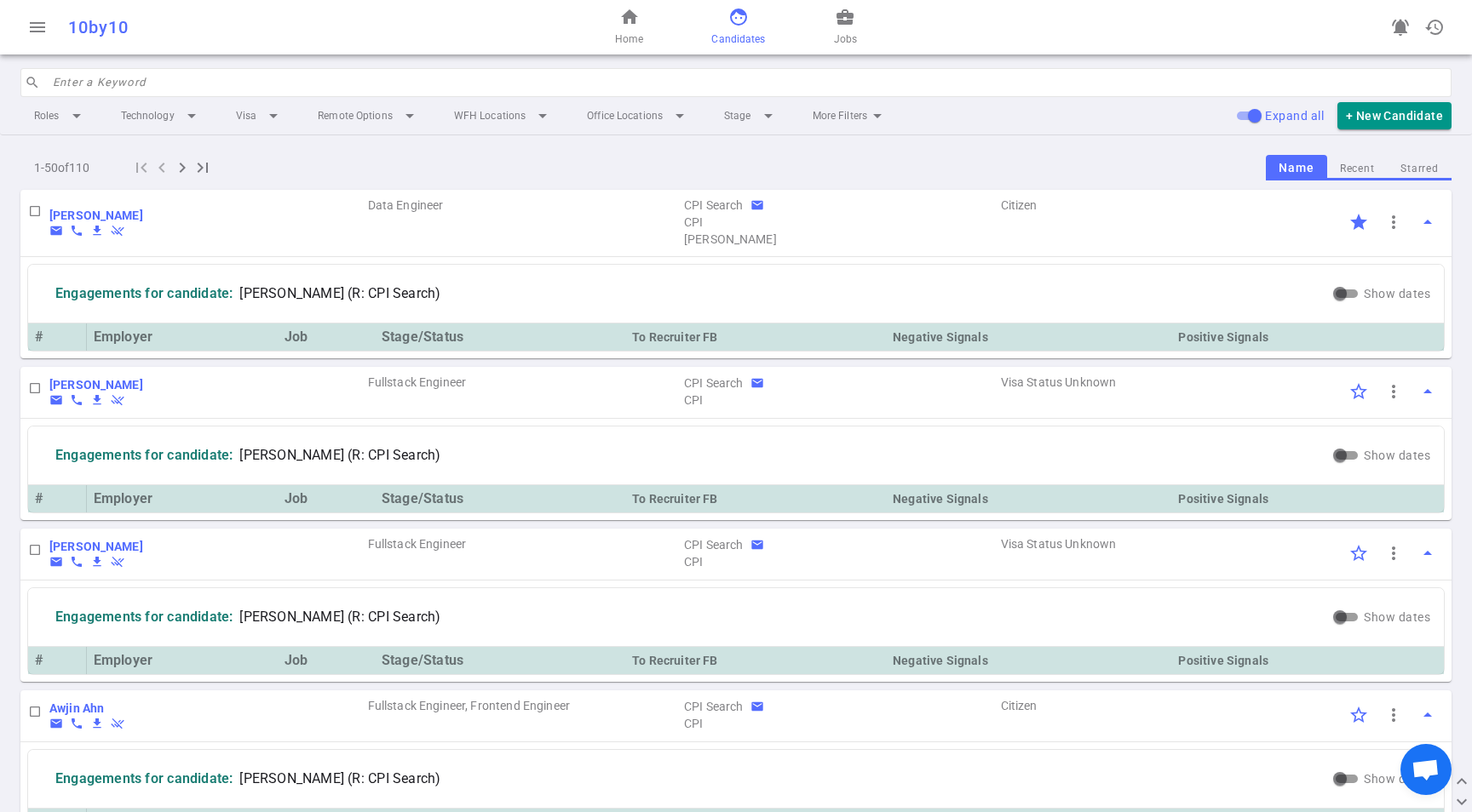
click at [60, 79] on input "search" at bounding box center [747, 82] width 1388 height 27
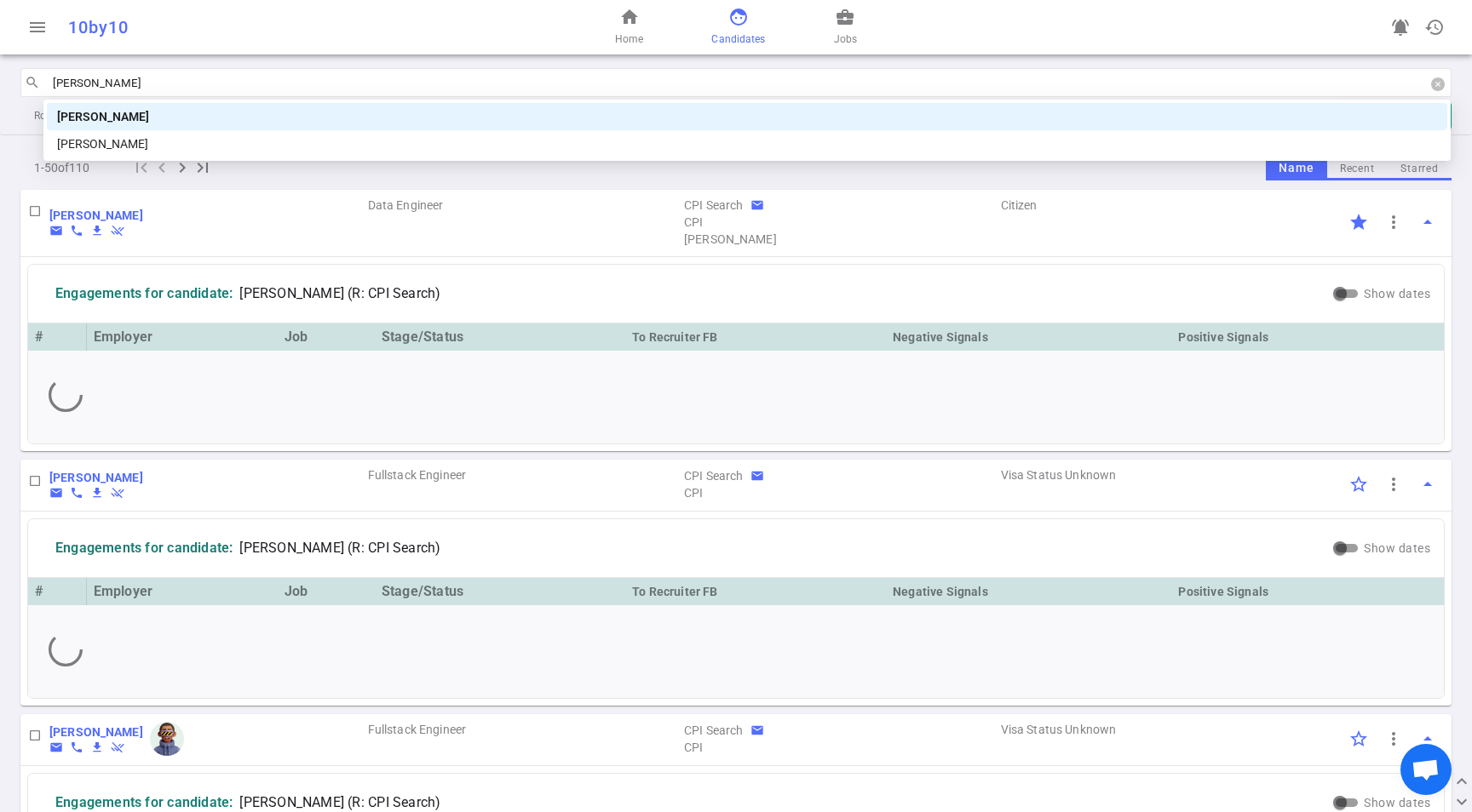
type input "[PERSON_NAME]"
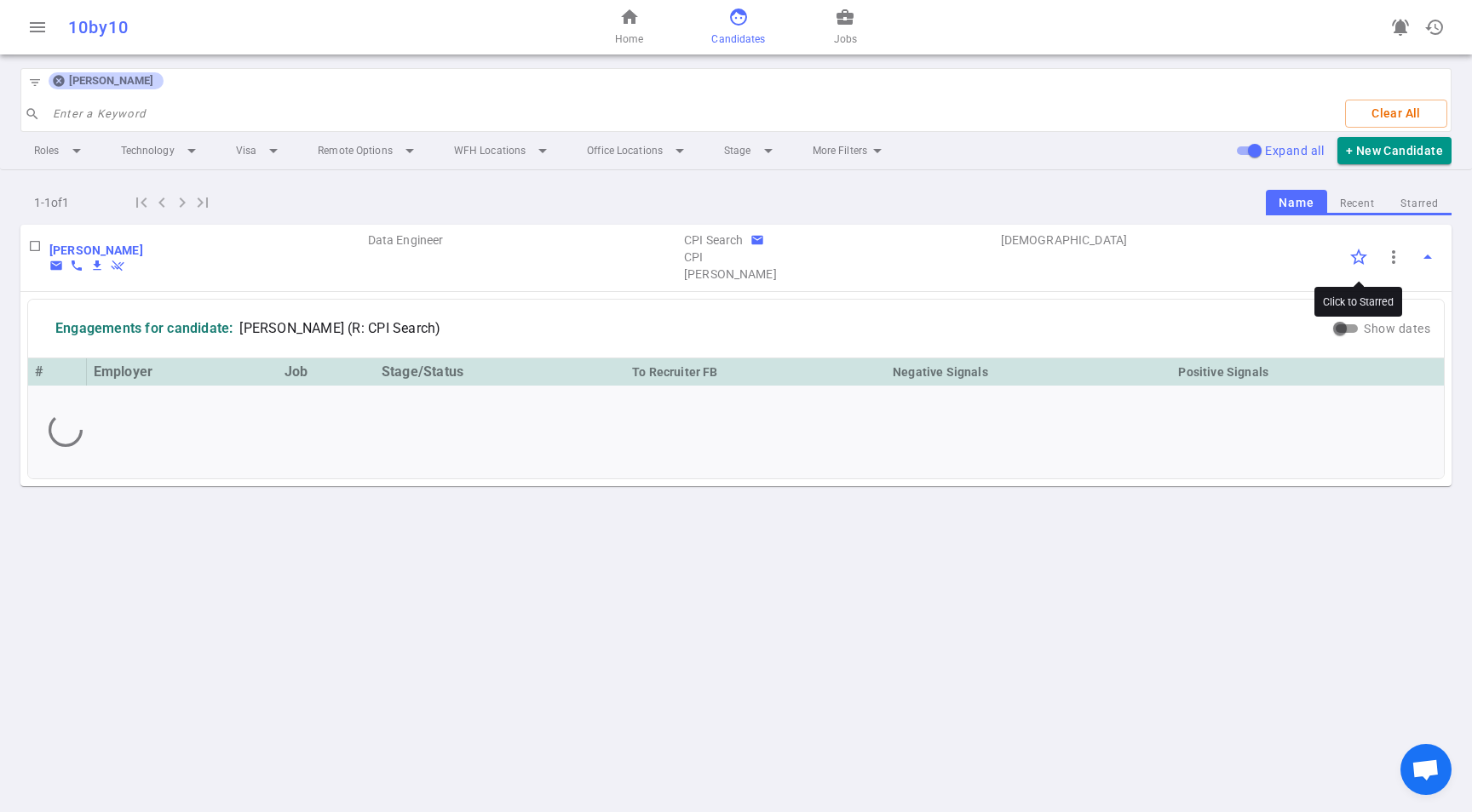
click at [1355, 252] on input "Click to Starred" at bounding box center [1358, 257] width 36 height 36
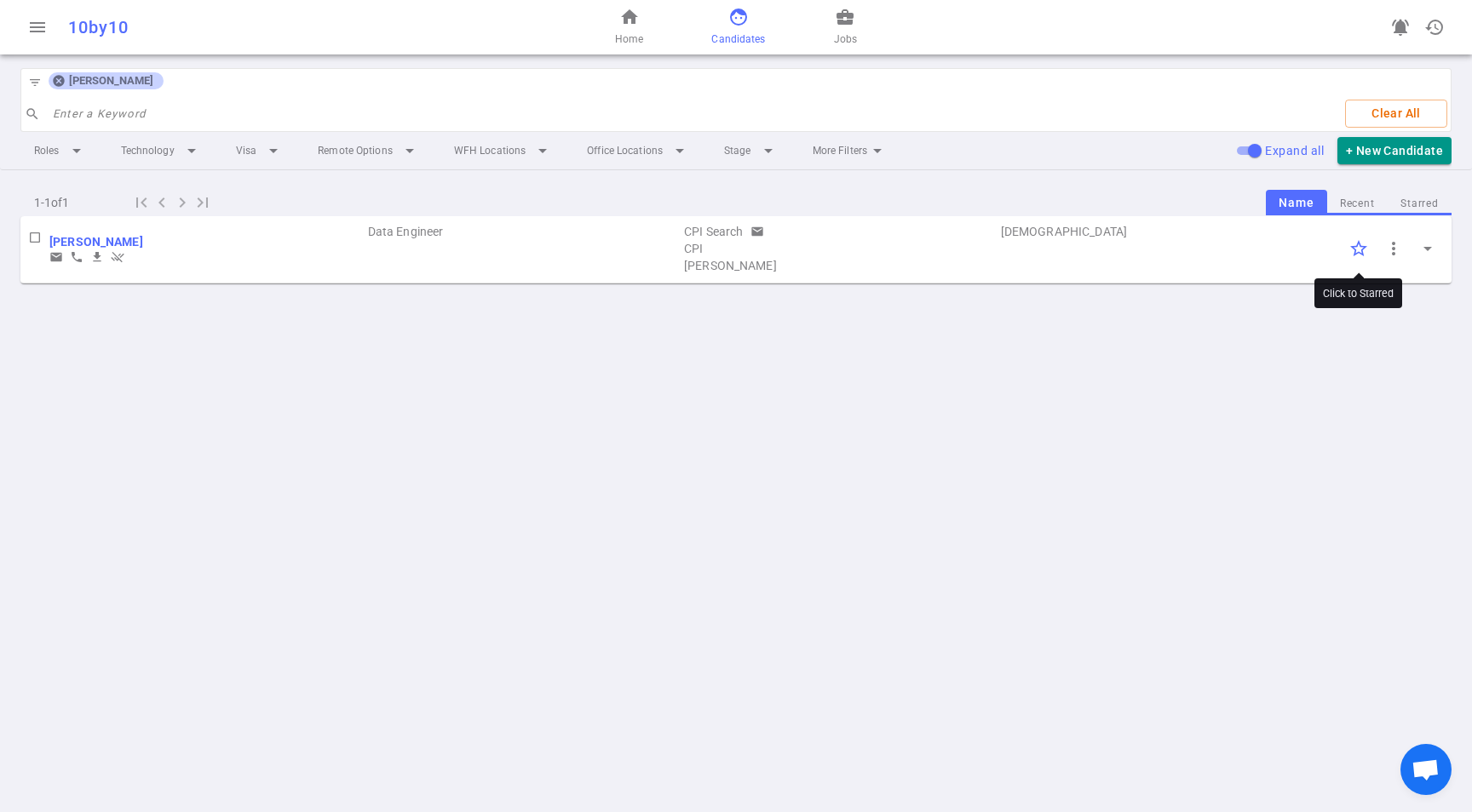
click at [1364, 252] on input "Click to Starred" at bounding box center [1358, 248] width 36 height 36
click at [1424, 246] on span "arrow_drop_down" at bounding box center [1427, 248] width 20 height 20
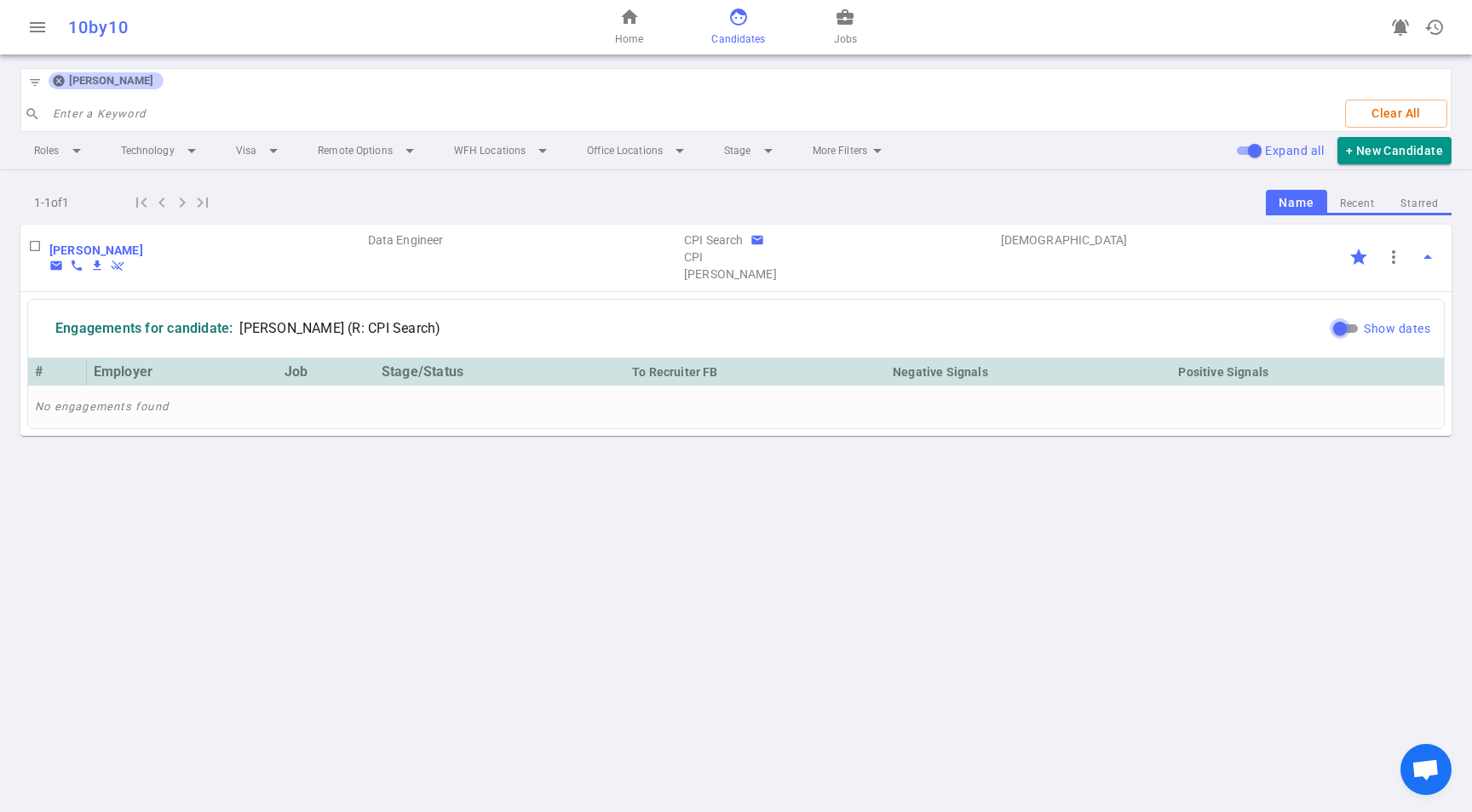
click at [1345, 323] on input "Show dates" at bounding box center [1339, 328] width 61 height 20
checkbox input "true"
drag, startPoint x: 1416, startPoint y: 207, endPoint x: 1368, endPoint y: 236, distance: 56.1
click at [1417, 207] on button "Starred" at bounding box center [1419, 204] width 64 height 23
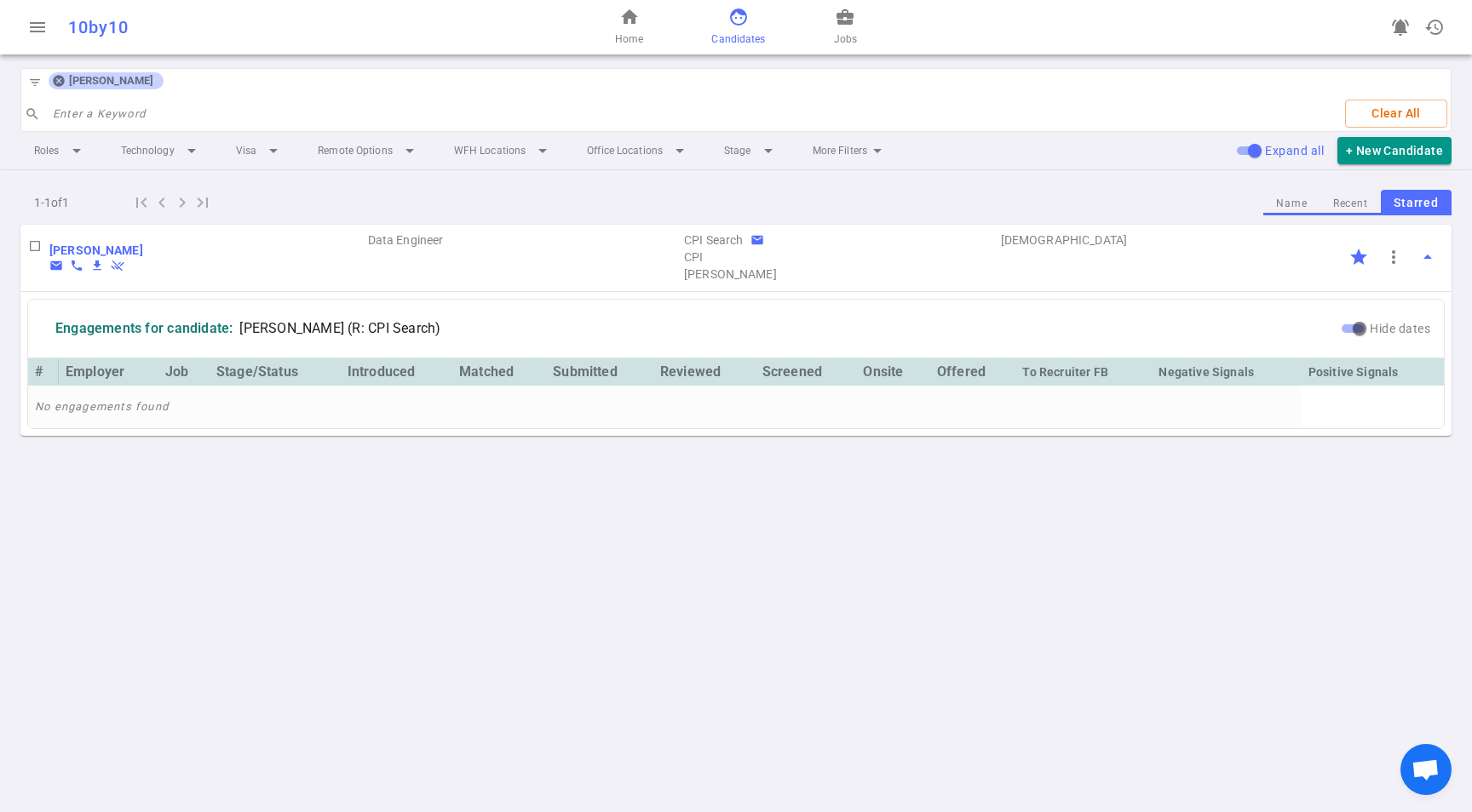
click at [58, 79] on icon at bounding box center [58, 80] width 13 height 13
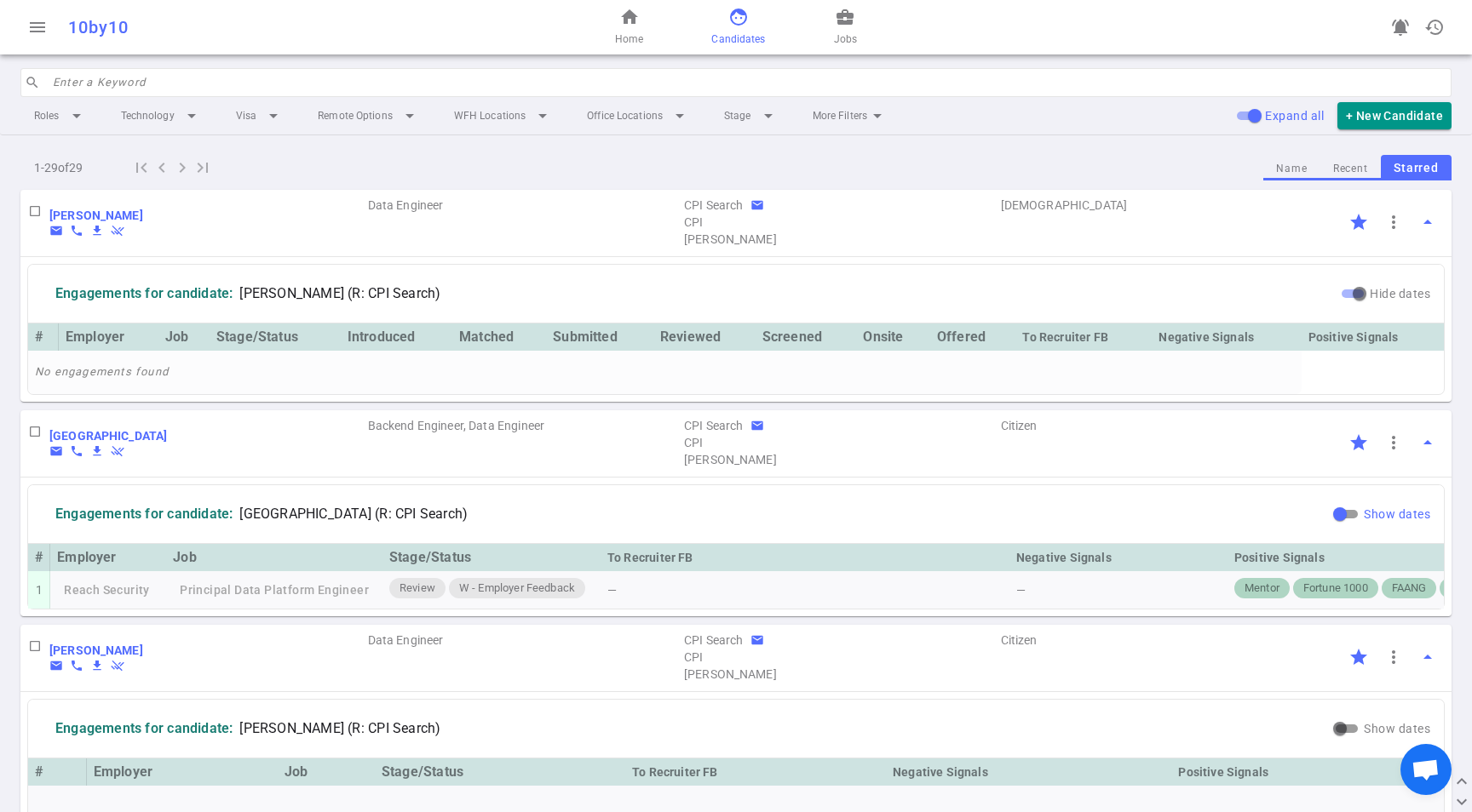
click at [1339, 509] on input "Show dates" at bounding box center [1339, 514] width 61 height 20
checkbox input "true"
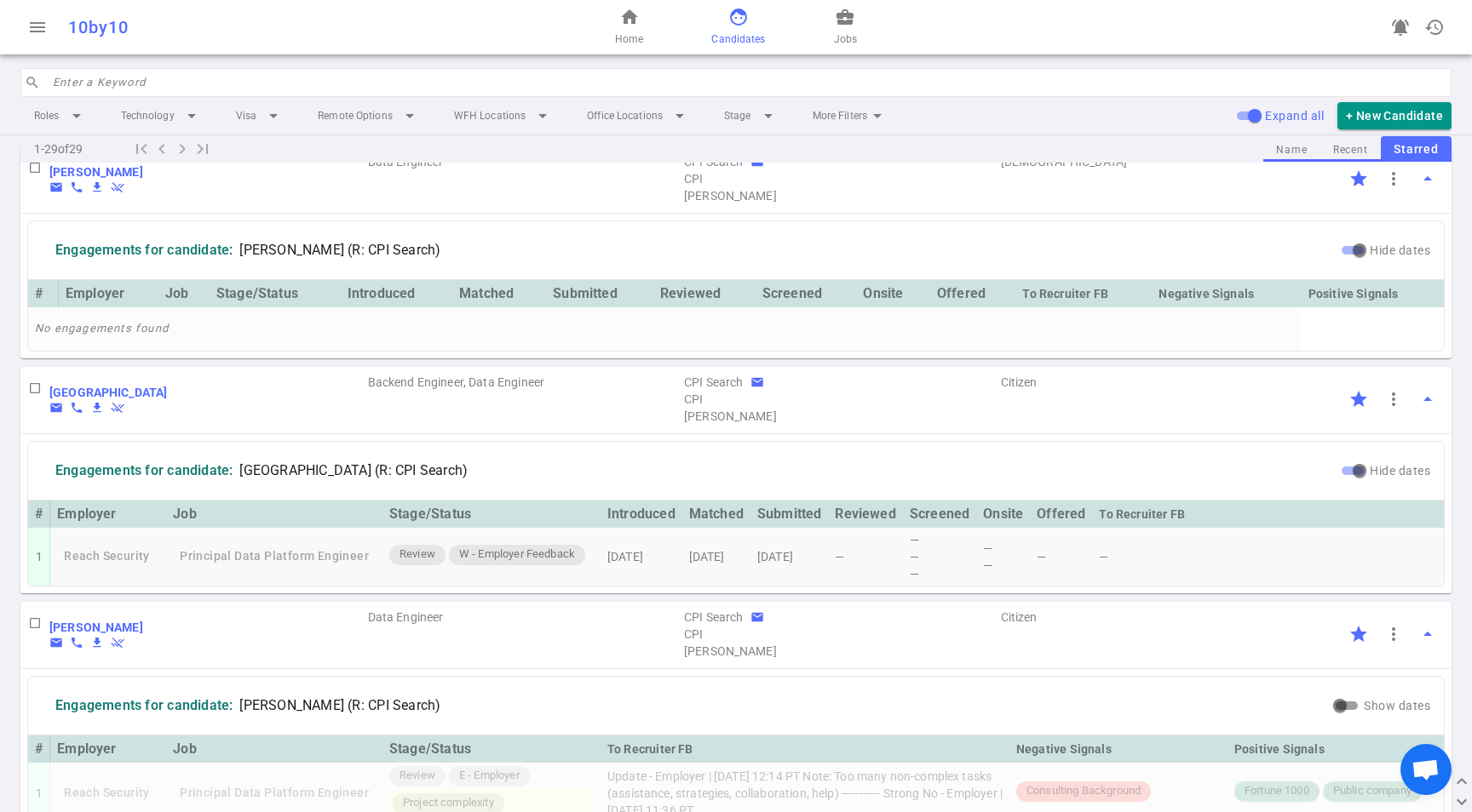
scroll to position [137, 0]
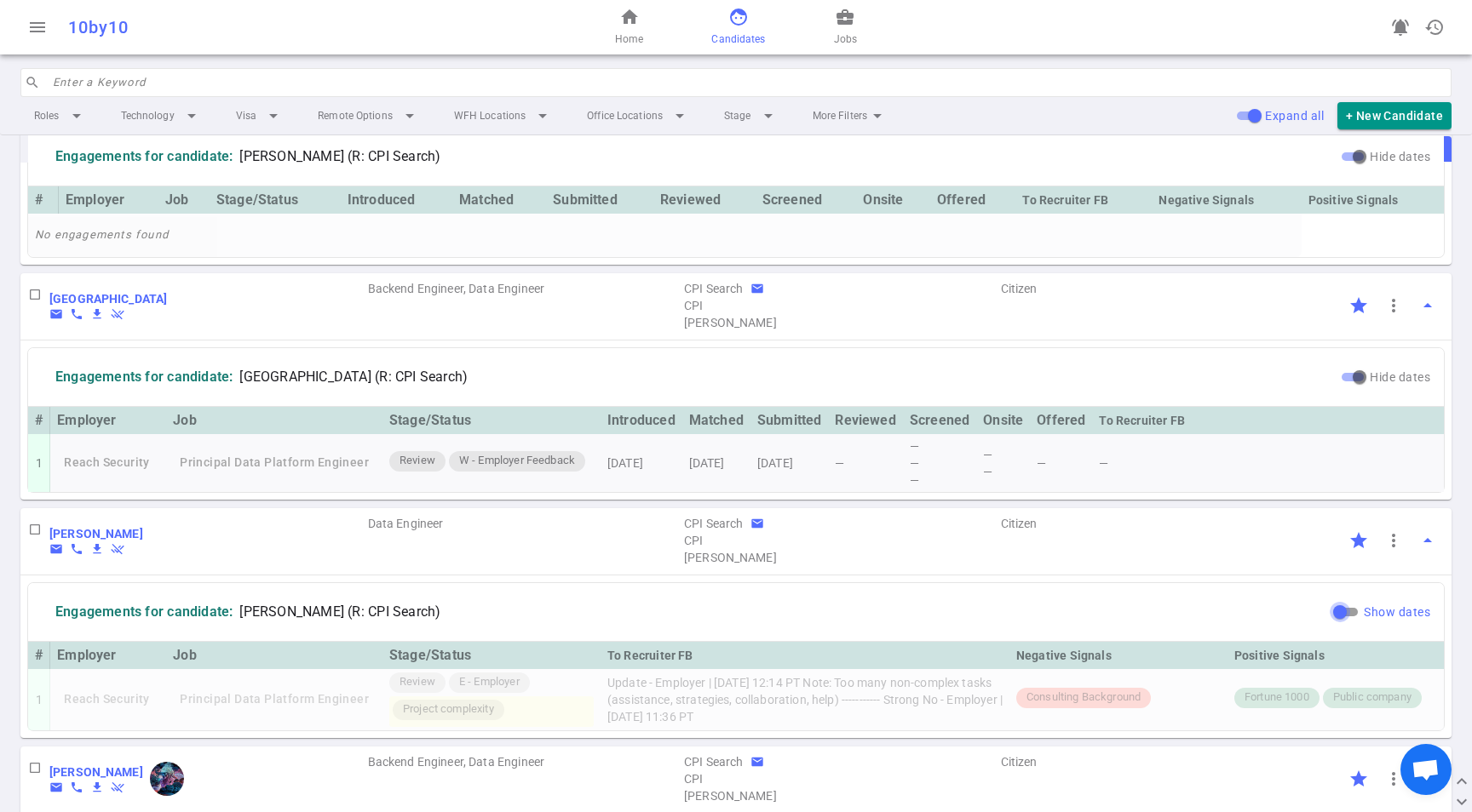
click at [1340, 622] on input "Show dates" at bounding box center [1339, 612] width 61 height 20
checkbox input "true"
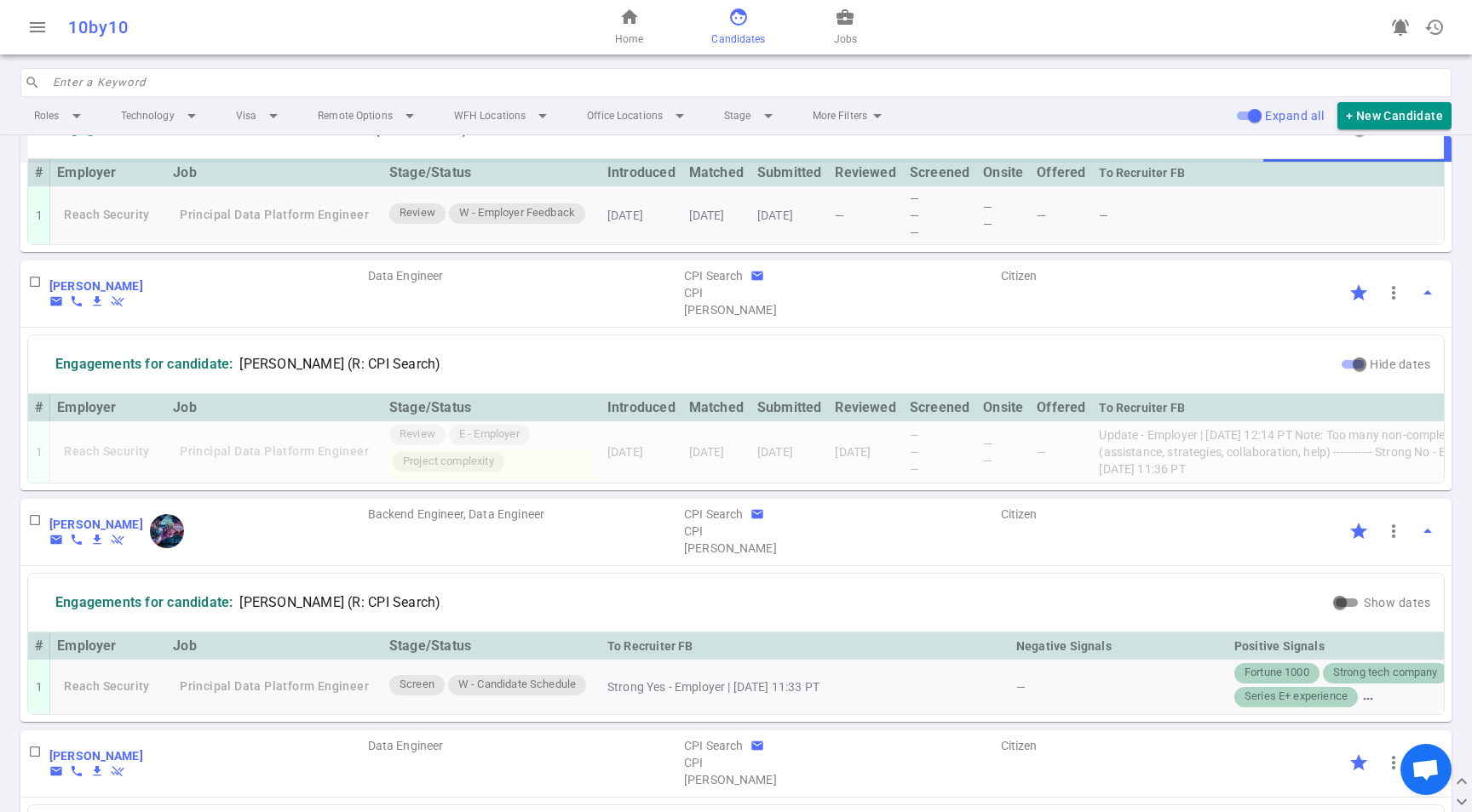
scroll to position [374, 0]
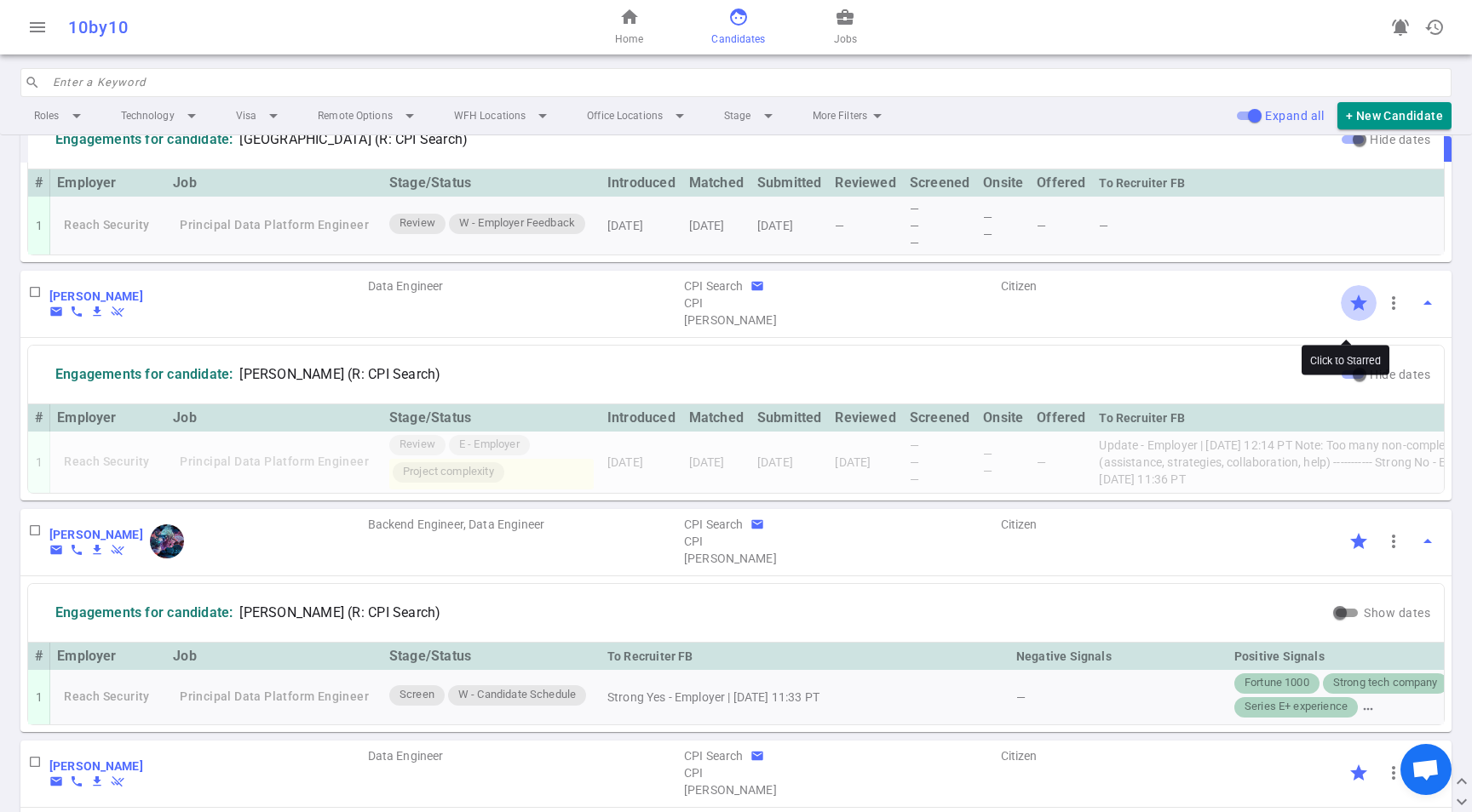
click at [1341, 313] on input "Click to Starred" at bounding box center [1358, 303] width 36 height 36
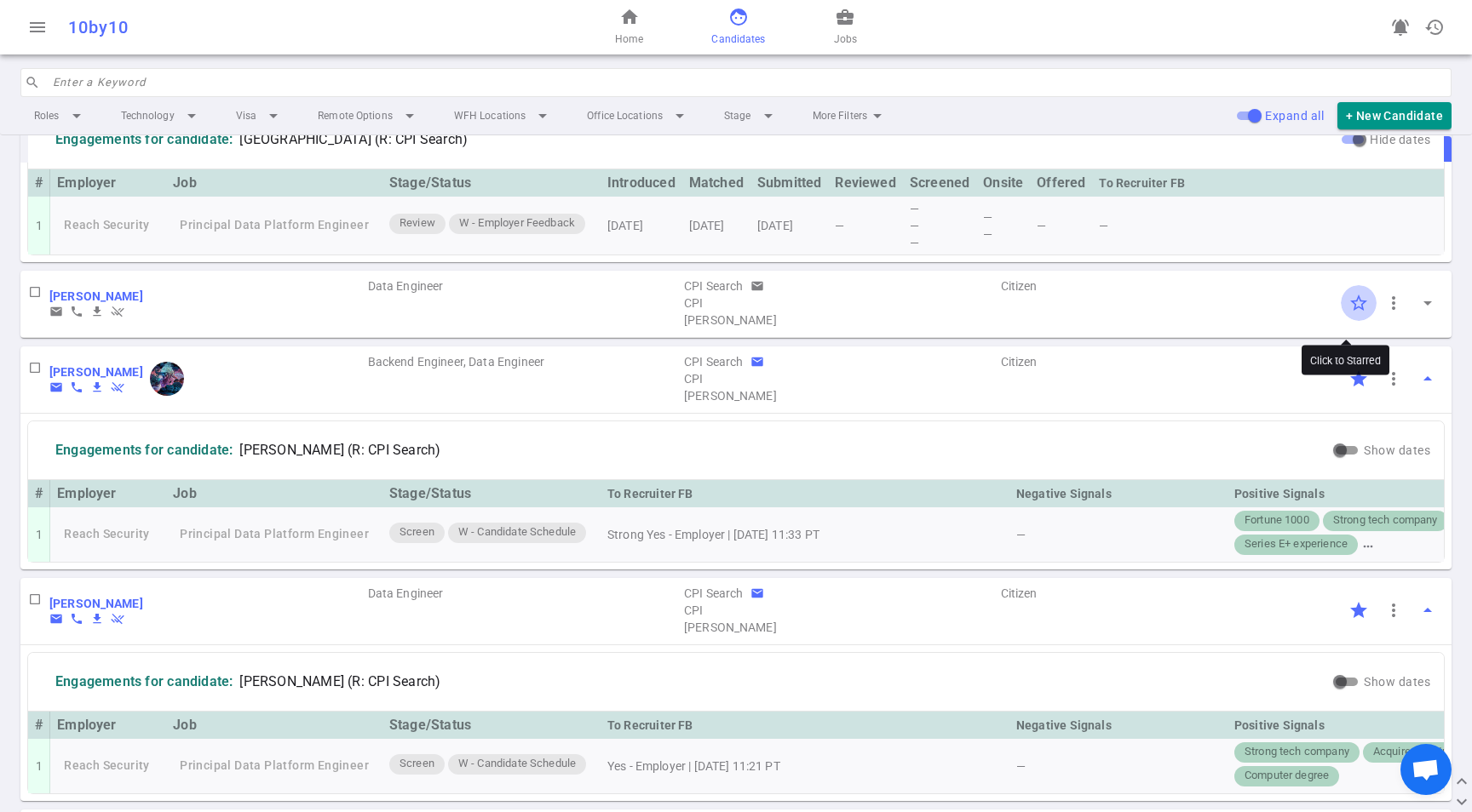
click at [1349, 314] on input "Click to Starred" at bounding box center [1358, 303] width 36 height 36
click at [1322, 461] on input "Show dates" at bounding box center [1339, 450] width 61 height 20
checkbox input "true"
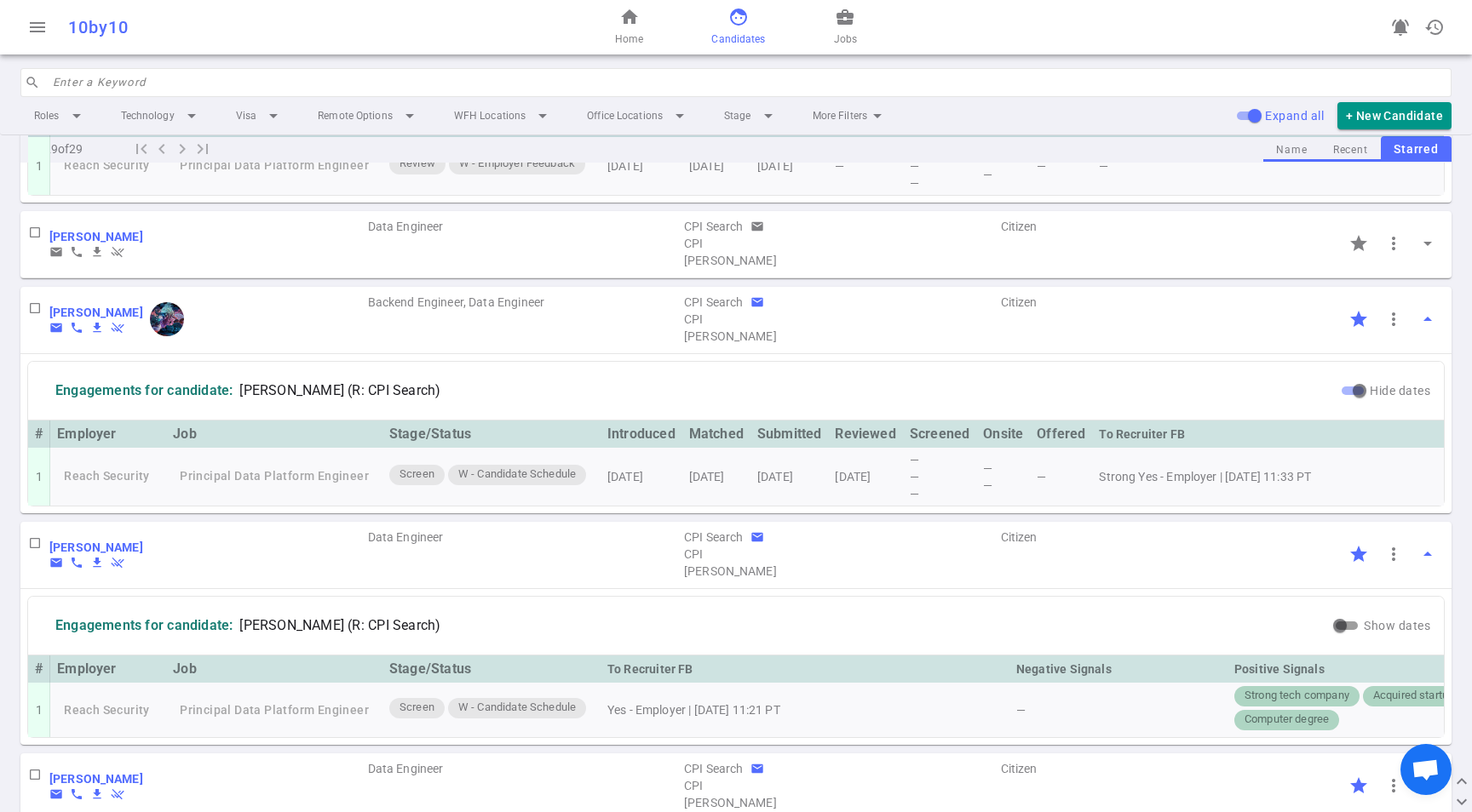
scroll to position [461, 0]
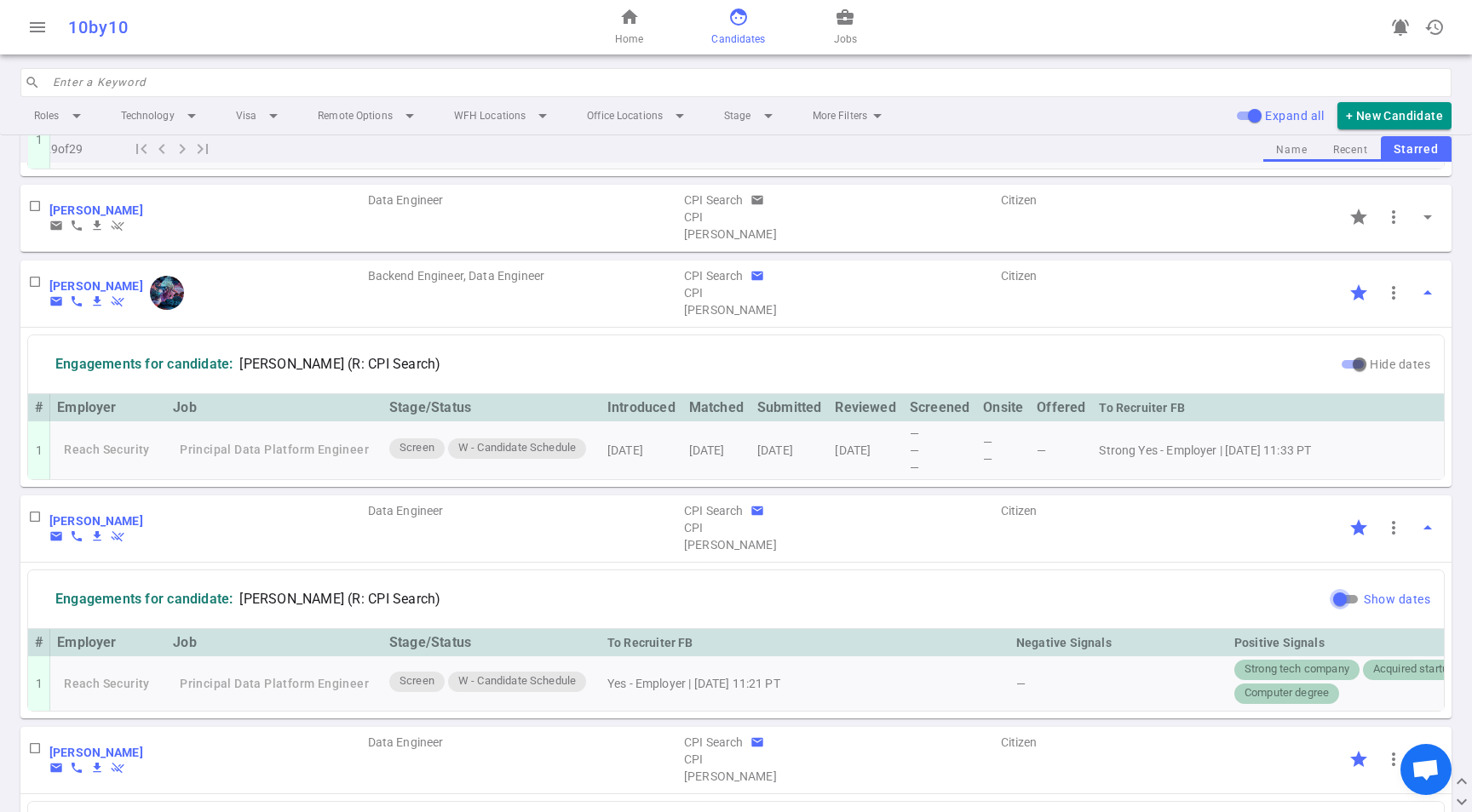
click at [1331, 610] on input "Show dates" at bounding box center [1339, 598] width 61 height 20
checkbox input "true"
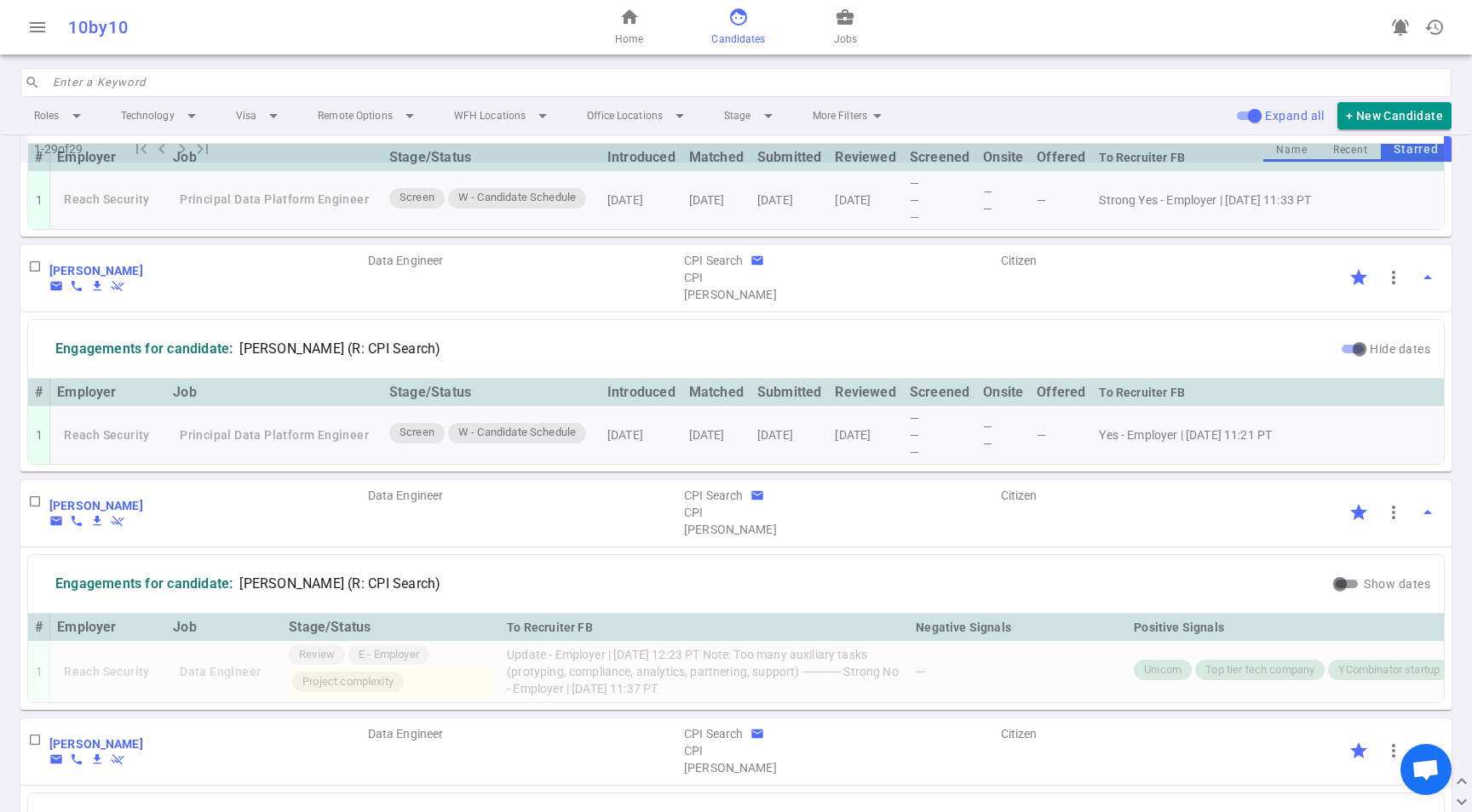
scroll to position [886, 0]
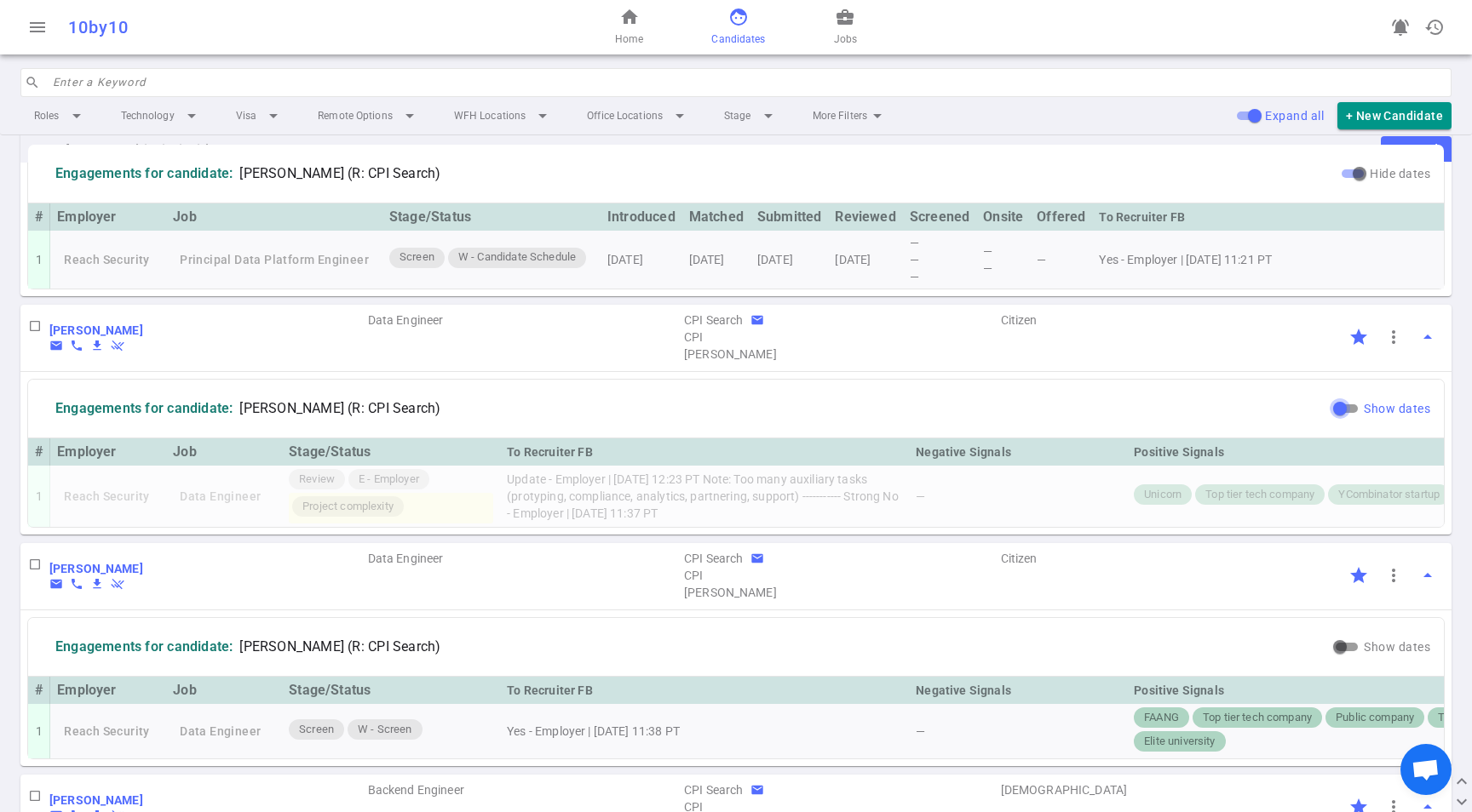
click at [1327, 419] on input "Show dates" at bounding box center [1339, 408] width 61 height 20
checkbox input "true"
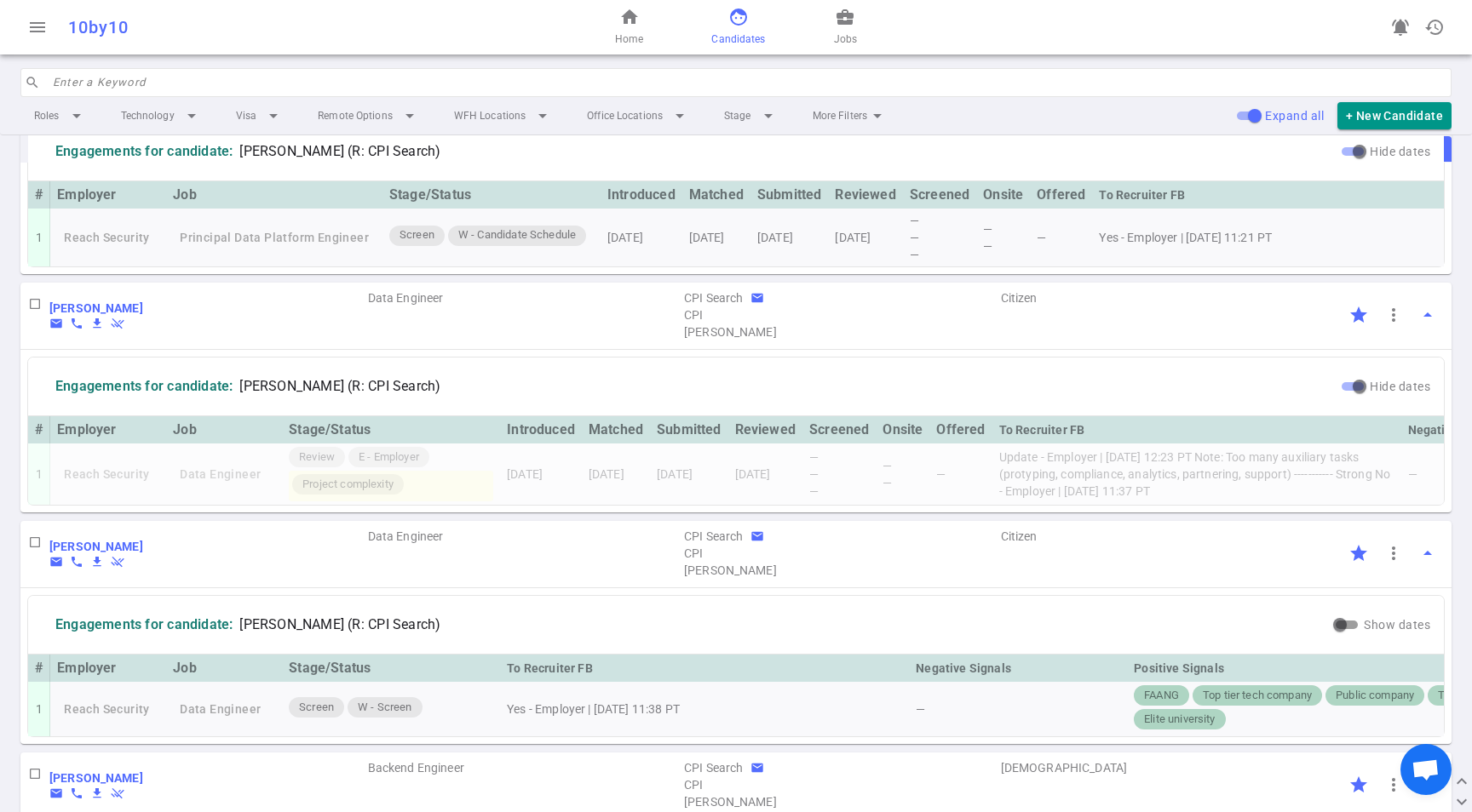
scroll to position [930, 0]
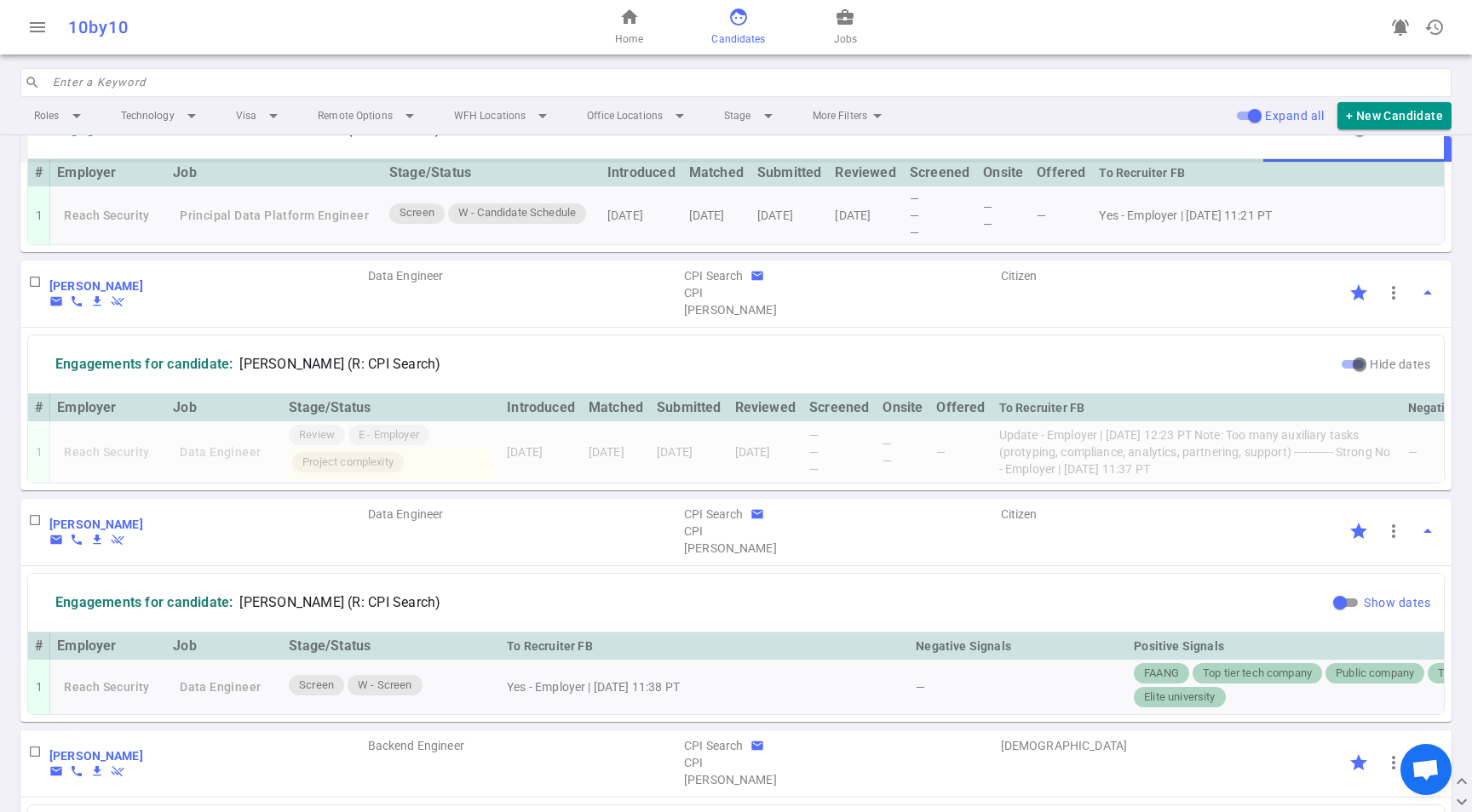
click at [1329, 613] on input "Show dates" at bounding box center [1339, 602] width 61 height 20
checkbox input "true"
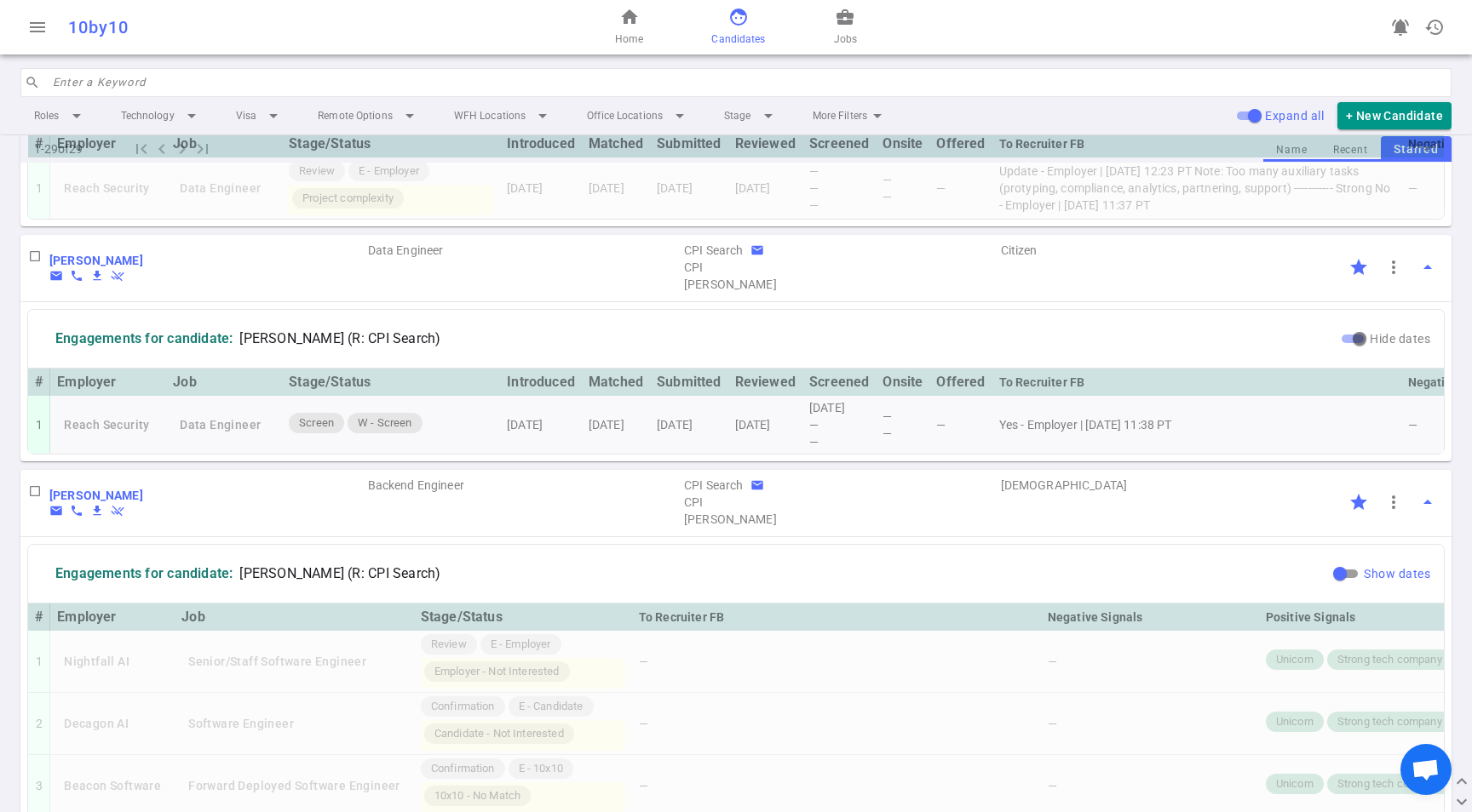
click at [1327, 584] on input "Show dates" at bounding box center [1339, 573] width 61 height 20
checkbox input "true"
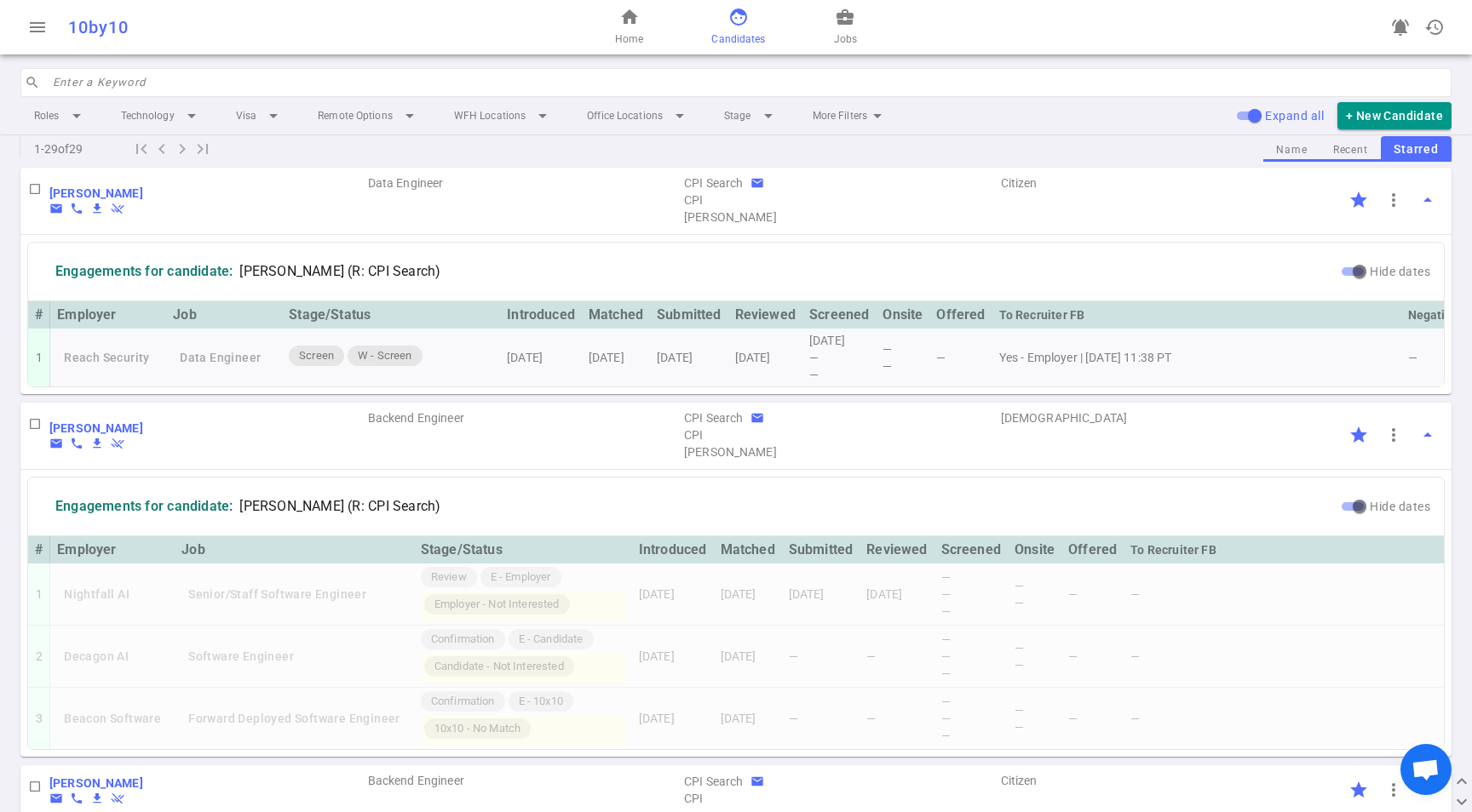
scroll to position [1599, 0]
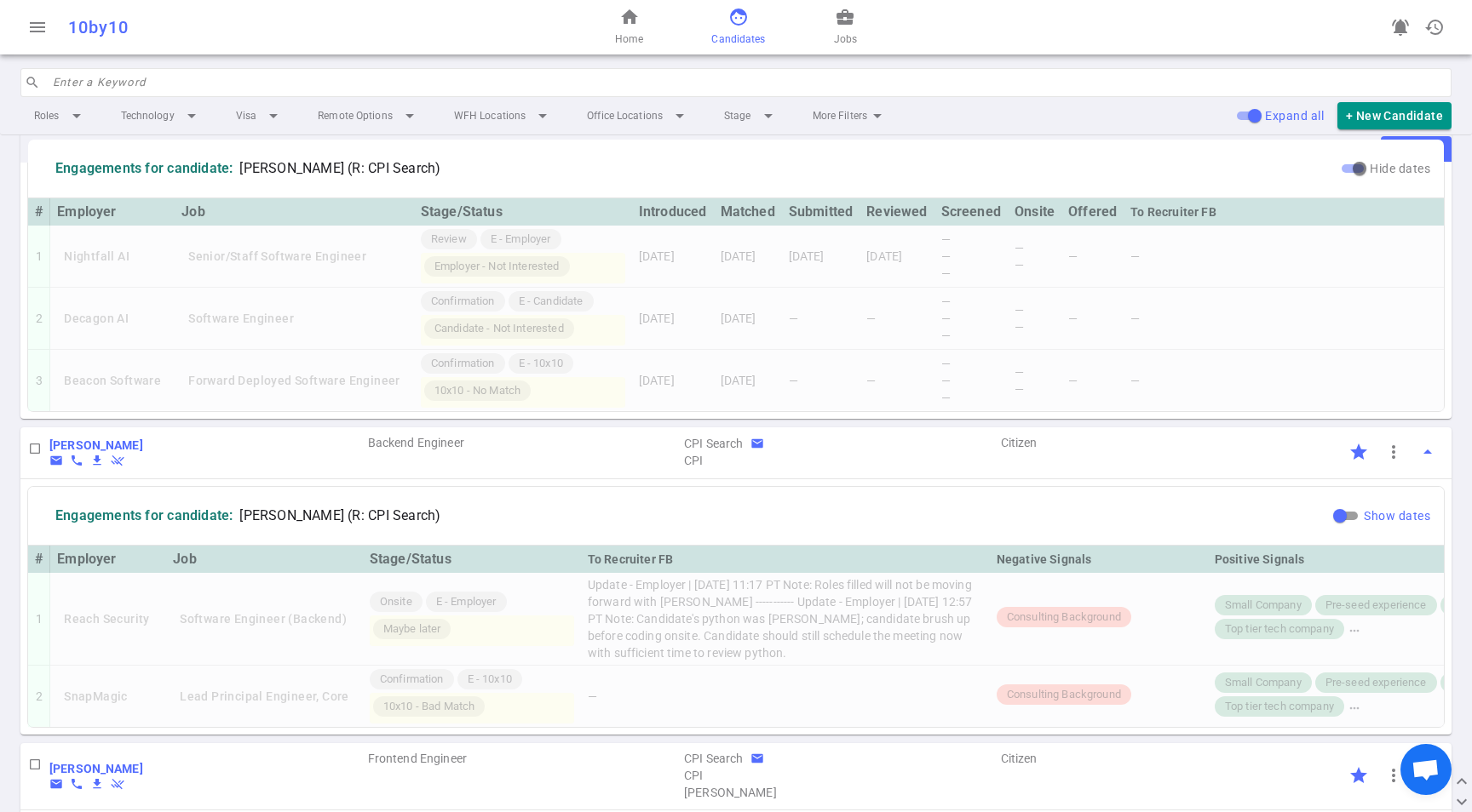
click at [1322, 526] on input "Show dates" at bounding box center [1339, 515] width 61 height 20
checkbox input "true"
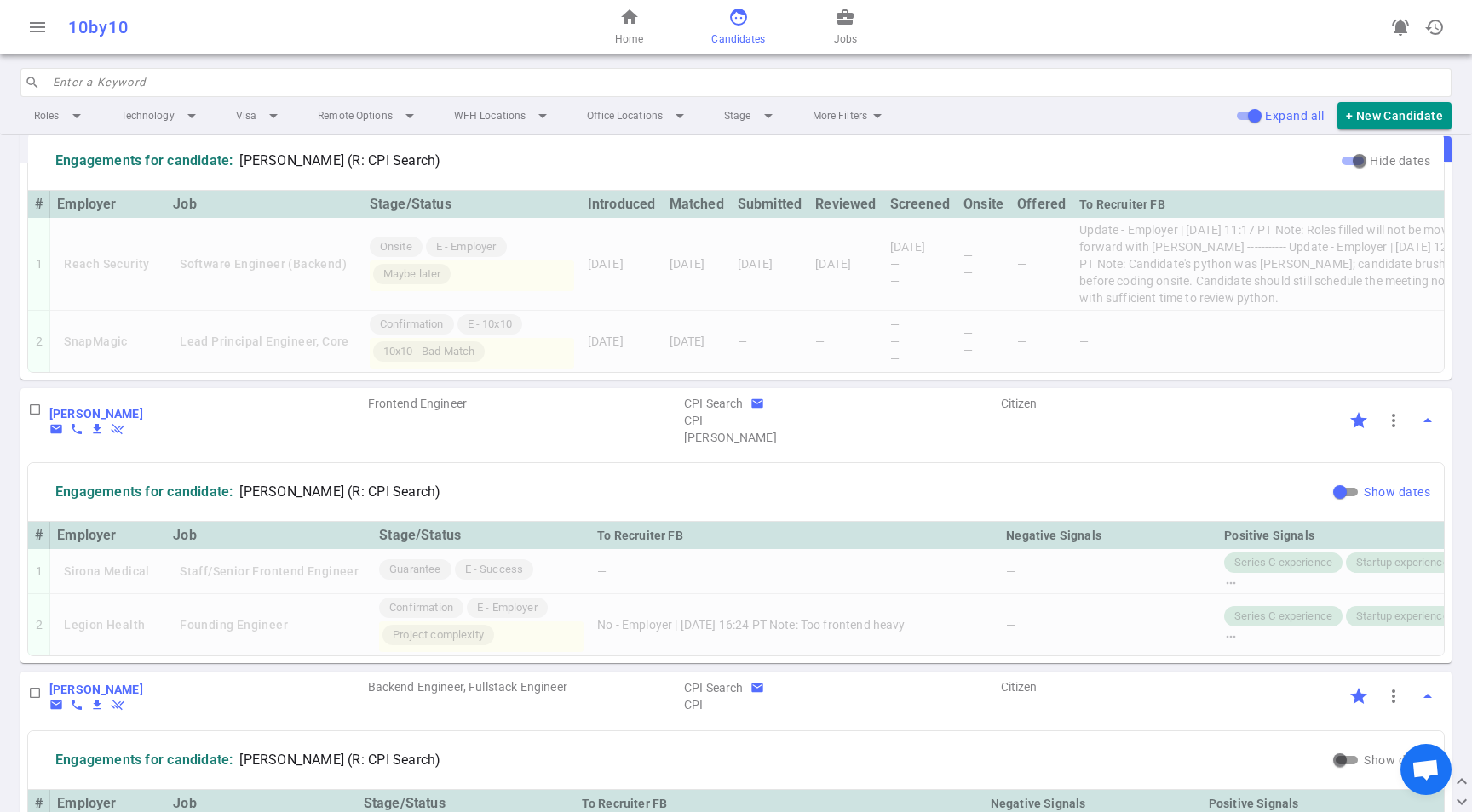
click at [1327, 502] on input "Show dates" at bounding box center [1339, 492] width 61 height 20
checkbox input "true"
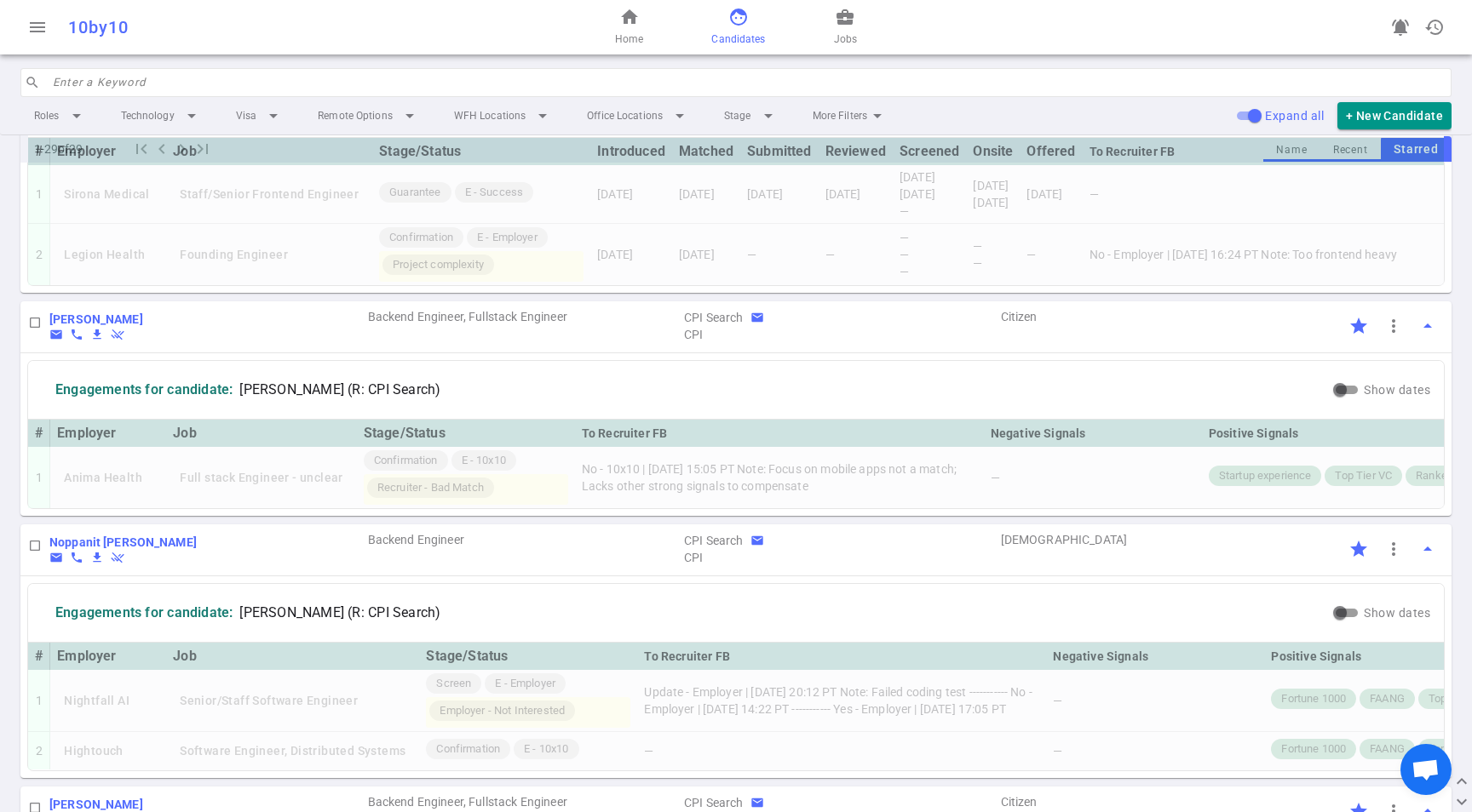
scroll to position [0, 0]
